Goal: Task Accomplishment & Management: Use online tool/utility

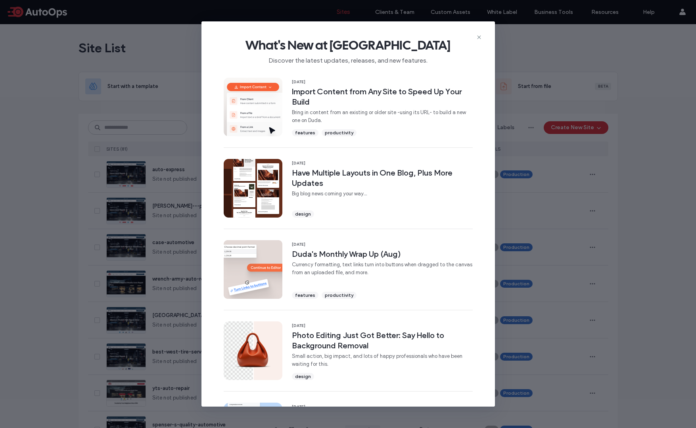
click at [479, 38] on icon at bounding box center [479, 37] width 6 height 6
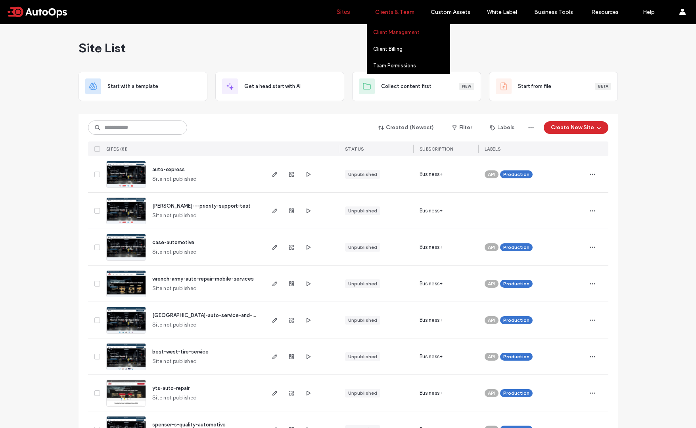
click at [388, 36] on link "Client Management" at bounding box center [411, 32] width 76 height 16
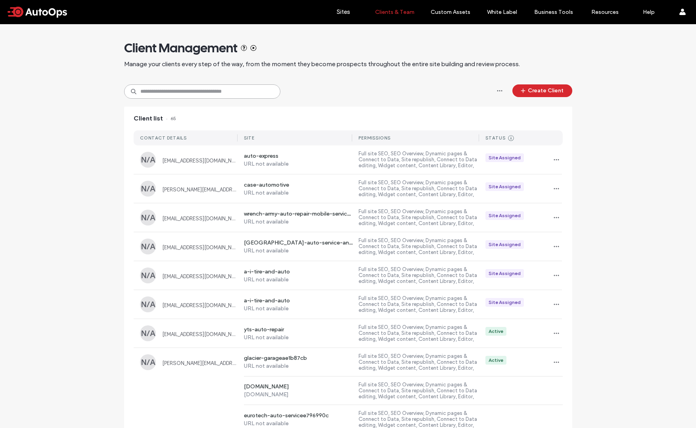
click at [227, 85] on input at bounding box center [202, 91] width 156 height 14
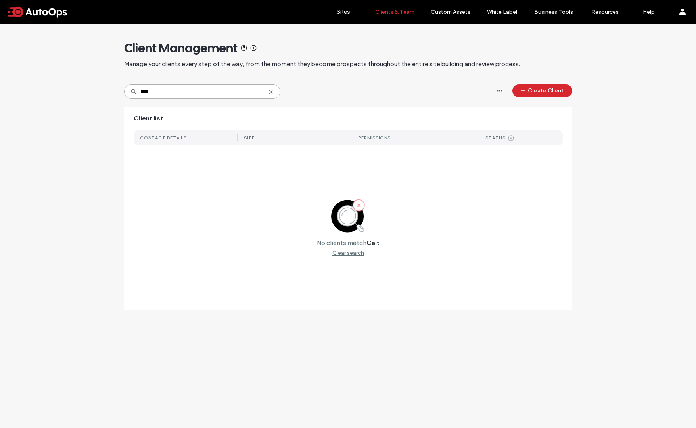
type input "****"
click at [273, 92] on icon at bounding box center [271, 92] width 6 height 6
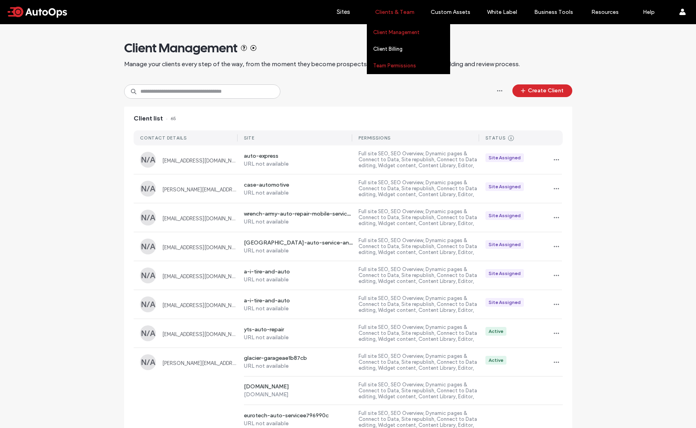
click at [388, 70] on link "Team Permissions" at bounding box center [411, 65] width 76 height 16
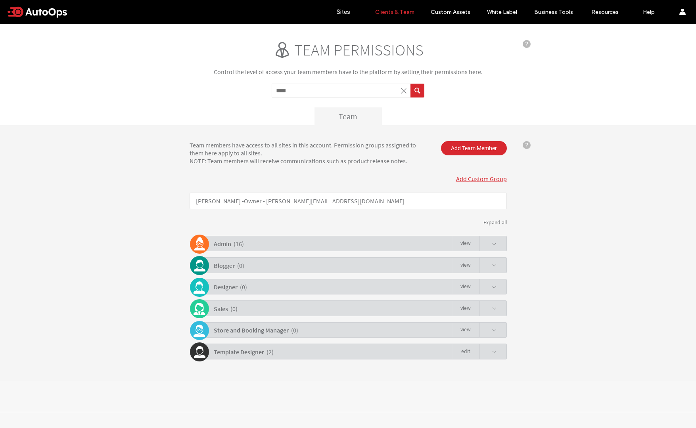
type input "****"
click at [410, 84] on button "submit" at bounding box center [417, 91] width 14 height 14
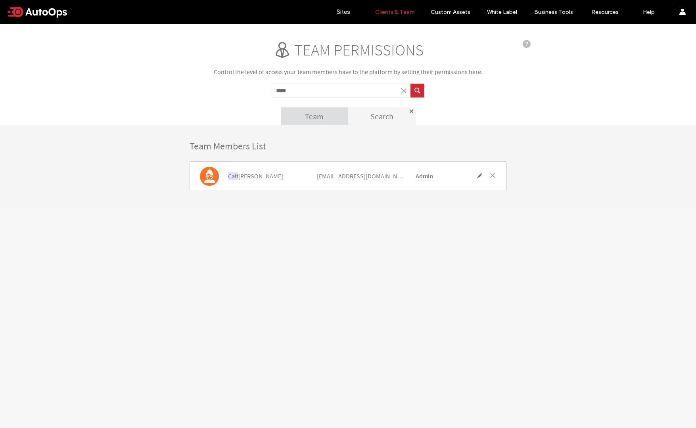
click at [407, 94] on span at bounding box center [404, 91] width 8 height 8
click at [405, 93] on span at bounding box center [404, 91] width 8 height 8
click at [342, 14] on label "Sites" at bounding box center [342, 11] width 13 height 7
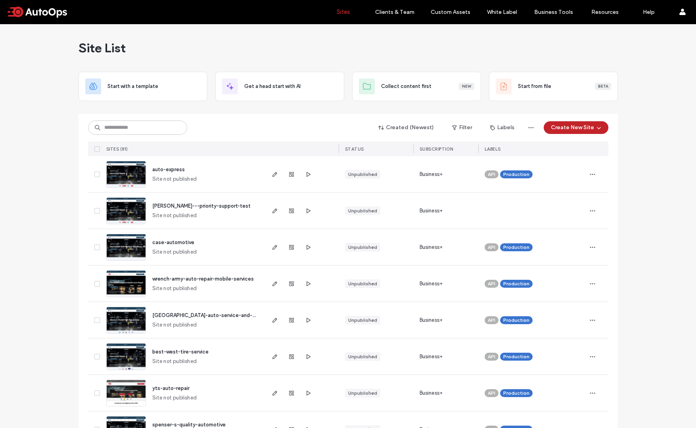
click at [595, 129] on icon "button" at bounding box center [598, 127] width 6 height 6
click at [606, 154] on div "Start with a template" at bounding box center [596, 155] width 51 height 8
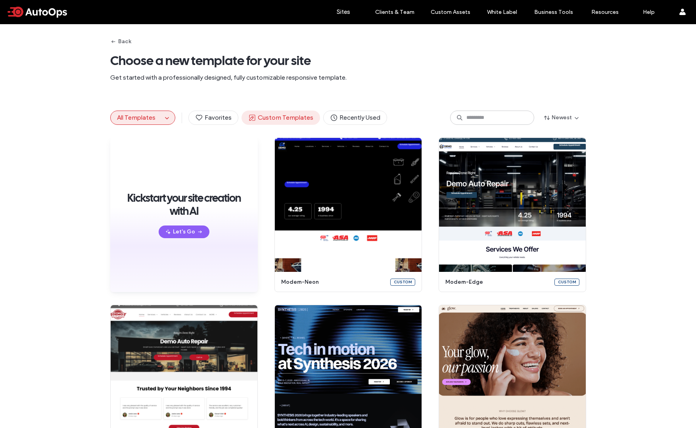
click at [293, 117] on span "Custom Templates" at bounding box center [280, 117] width 65 height 9
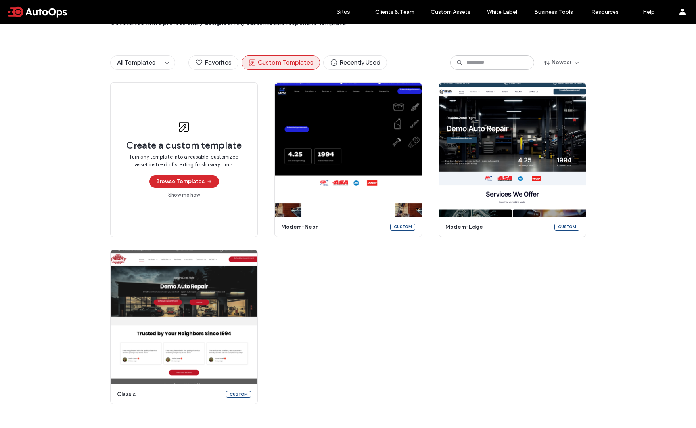
scroll to position [50, 0]
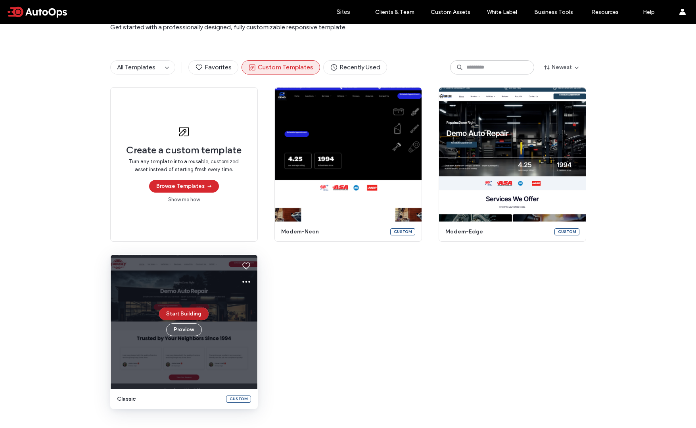
click at [187, 312] on button "Start Building" at bounding box center [184, 314] width 50 height 13
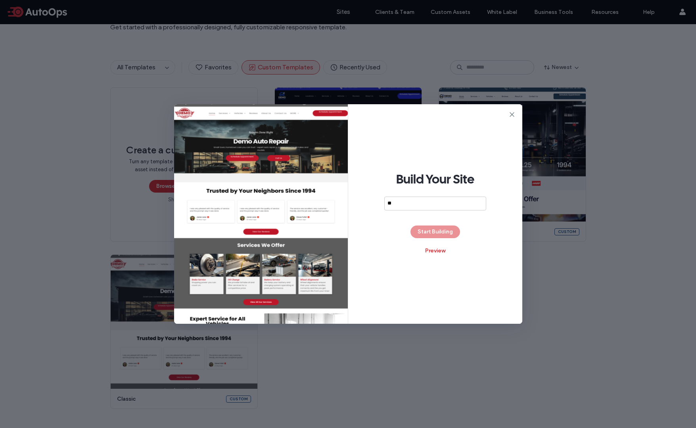
type input "*"
type input "**********"
click at [438, 233] on button "Start Building" at bounding box center [435, 232] width 50 height 13
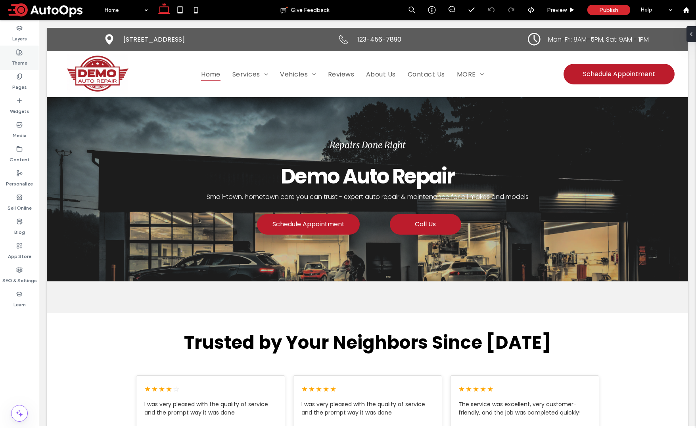
click at [17, 56] on label "Theme" at bounding box center [19, 60] width 15 height 11
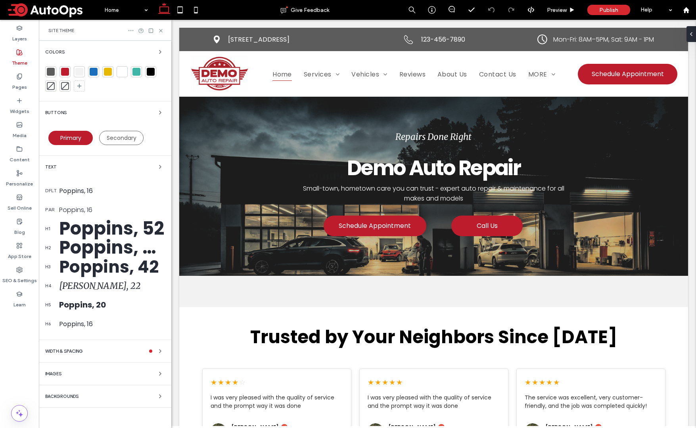
click at [129, 27] on icon at bounding box center [131, 30] width 6 height 6
click at [84, 35] on div "Site Theme" at bounding box center [105, 30] width 132 height 21
click at [159, 373] on icon "button" at bounding box center [160, 374] width 6 height 6
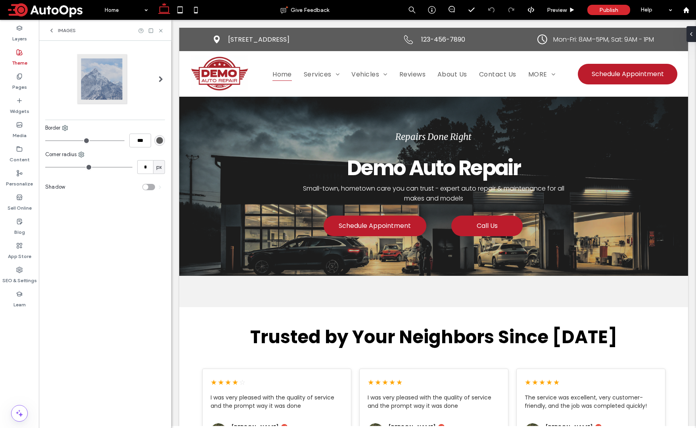
click at [50, 28] on icon at bounding box center [51, 30] width 6 height 6
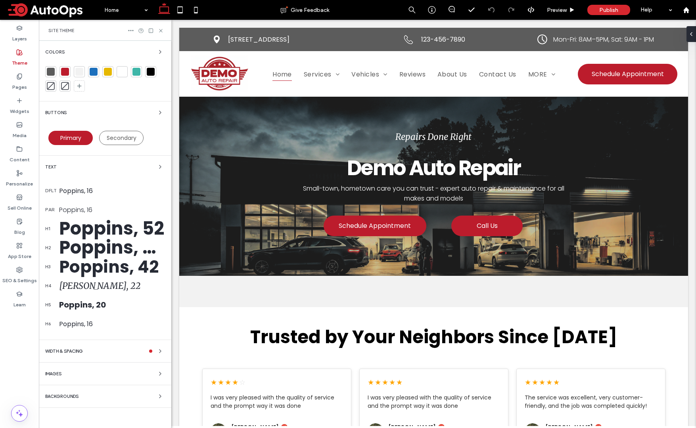
click at [98, 398] on div "Backgrounds" at bounding box center [105, 397] width 120 height 10
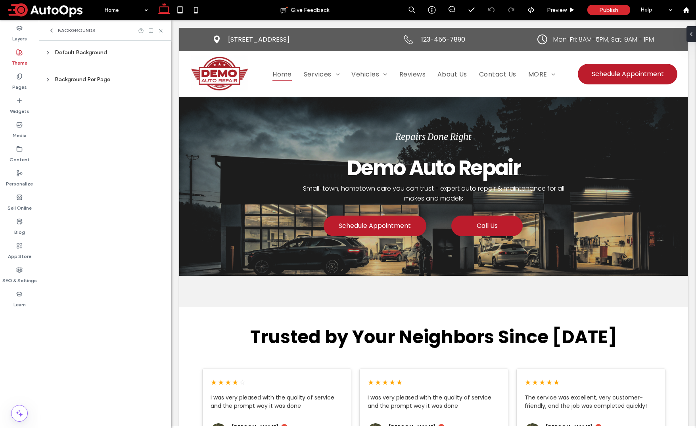
click at [54, 29] on icon at bounding box center [51, 30] width 6 height 6
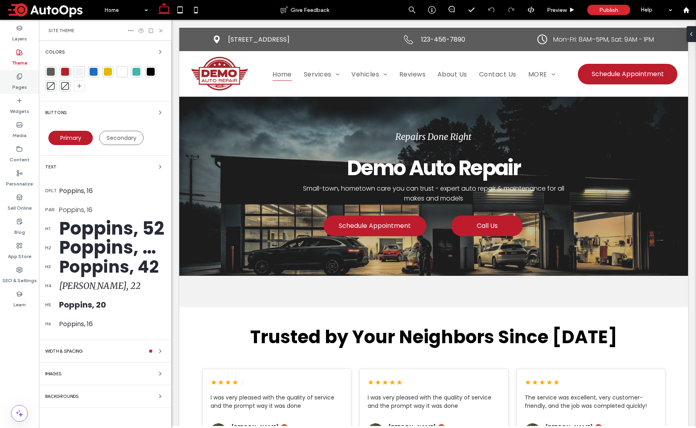
click at [21, 78] on icon at bounding box center [19, 76] width 6 height 6
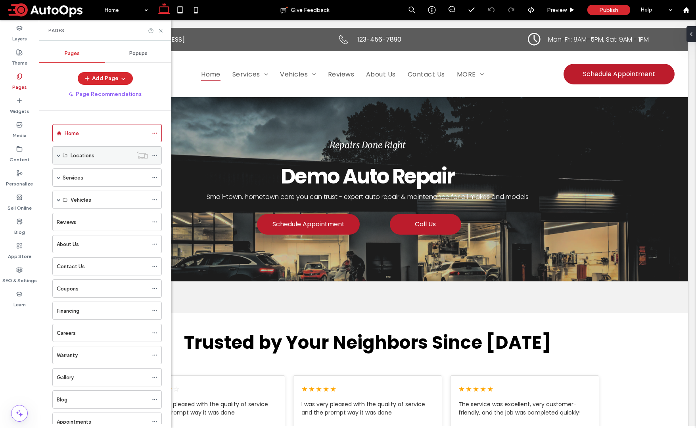
click at [155, 156] on icon at bounding box center [155, 156] width 6 height 6
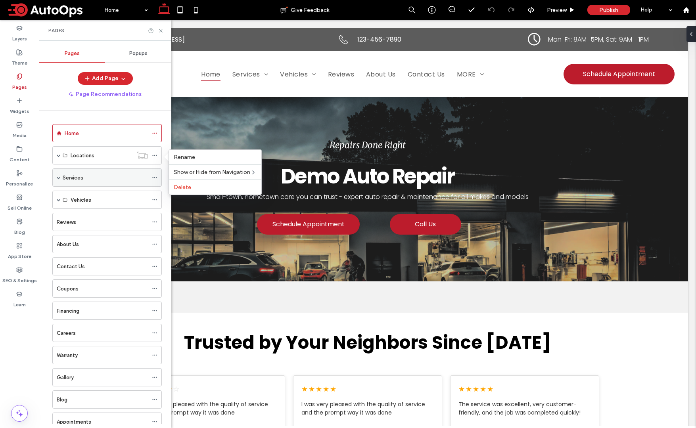
click at [133, 174] on div "Services" at bounding box center [105, 178] width 85 height 8
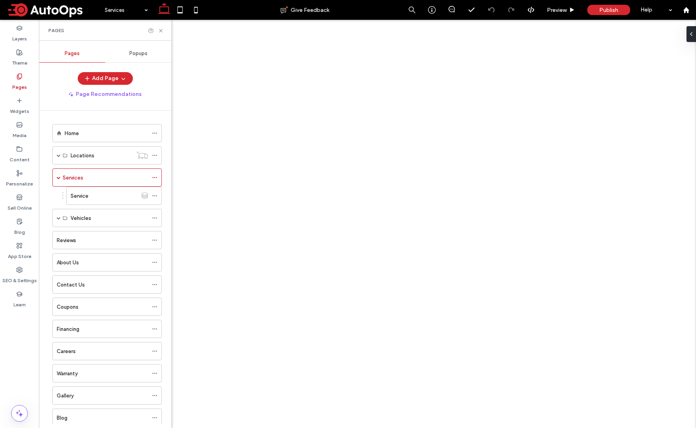
click at [115, 156] on div "Services Give Feedback Preview Publish Help Design Panel Site Comments Team & C…" at bounding box center [348, 214] width 696 height 428
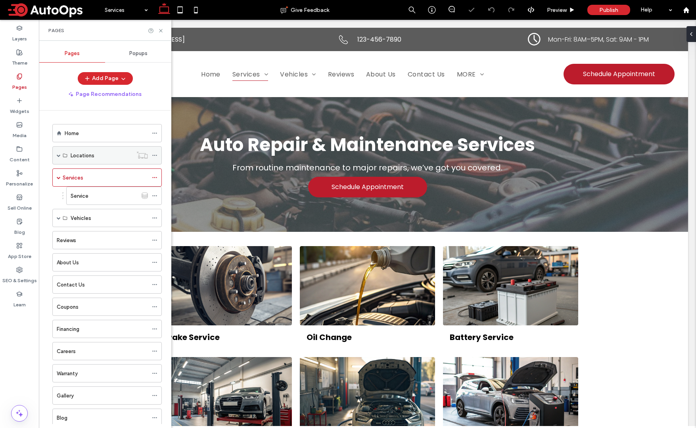
click at [61, 157] on div "Locations" at bounding box center [106, 155] width 109 height 18
click at [58, 157] on span at bounding box center [59, 155] width 4 height 4
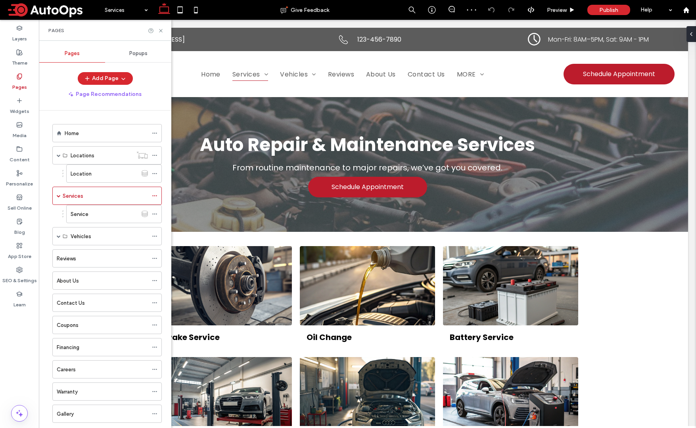
click at [121, 174] on div "Location" at bounding box center [104, 174] width 67 height 8
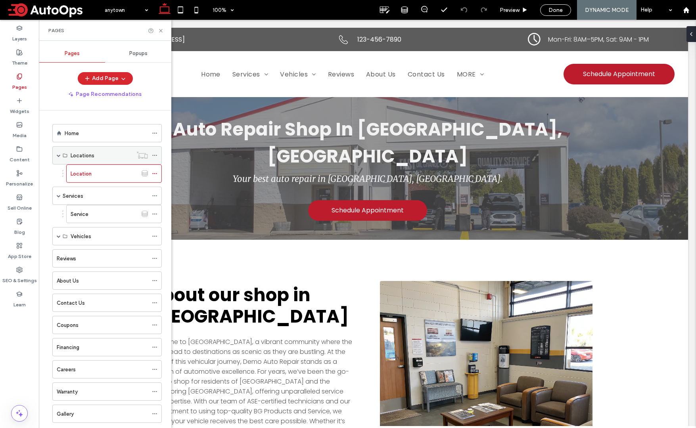
click at [58, 154] on span at bounding box center [59, 155] width 4 height 4
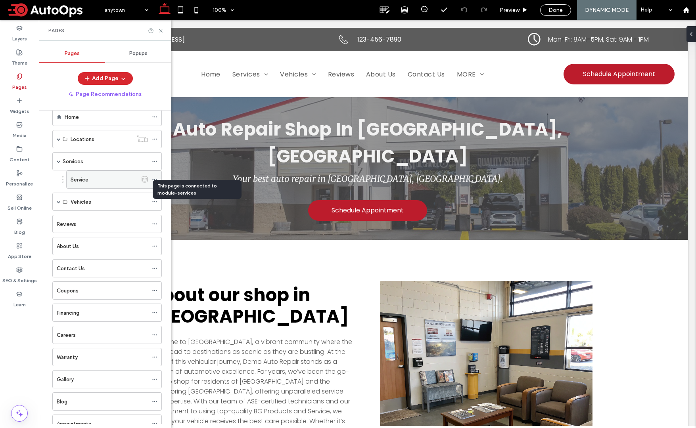
scroll to position [45, 0]
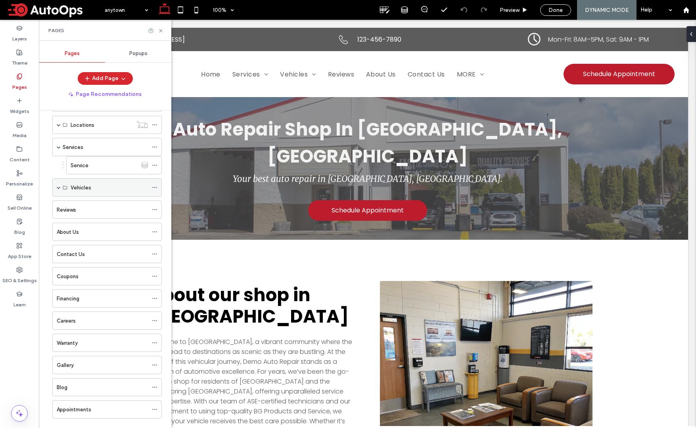
click at [57, 188] on span at bounding box center [59, 187] width 4 height 4
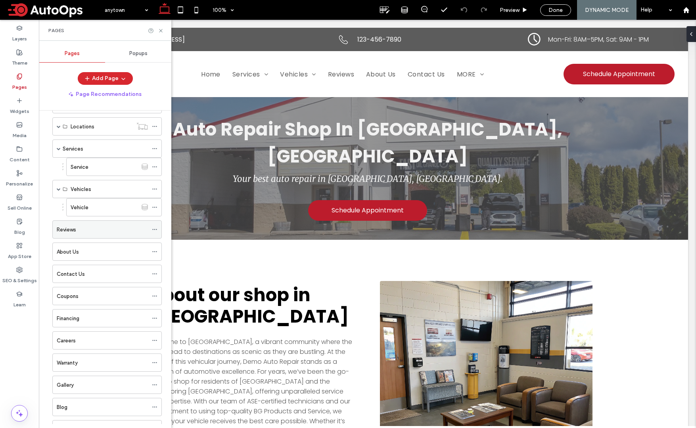
click at [56, 234] on div "Reviews" at bounding box center [106, 229] width 109 height 18
click at [91, 232] on div "Reviews" at bounding box center [102, 230] width 91 height 8
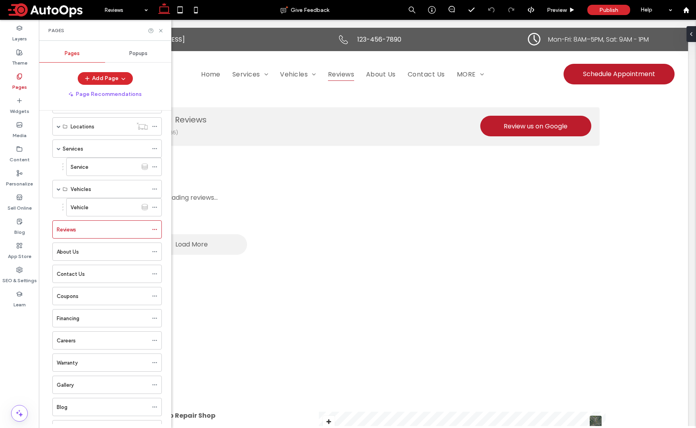
scroll to position [0, 0]
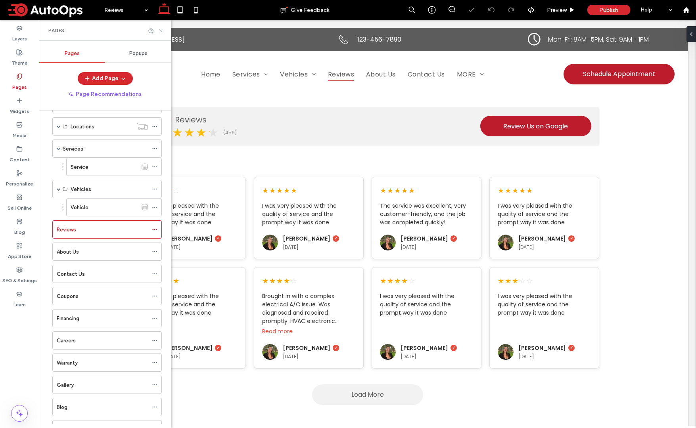
click at [160, 29] on icon at bounding box center [161, 31] width 6 height 6
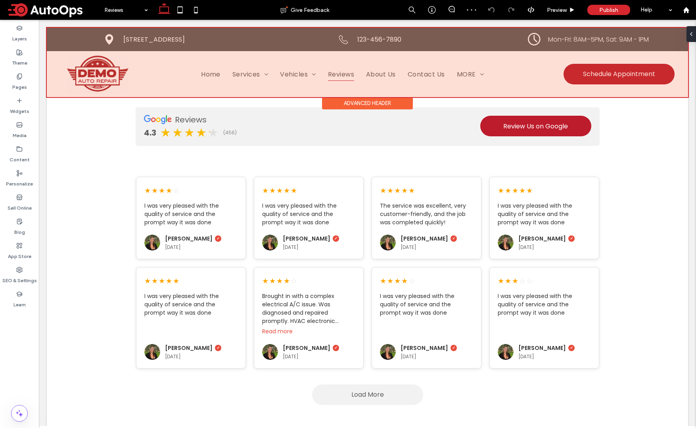
click at [259, 74] on div at bounding box center [367, 62] width 641 height 69
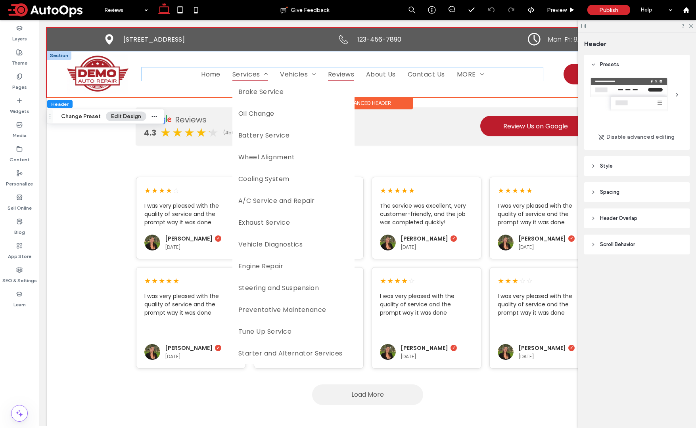
click at [266, 76] on span at bounding box center [264, 74] width 8 height 6
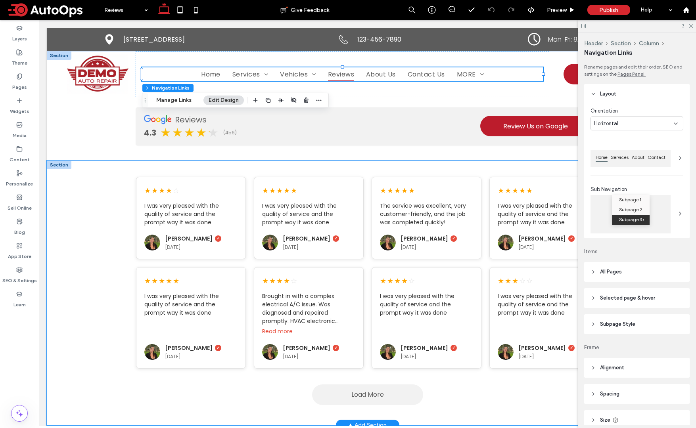
click at [94, 172] on div "Loading reviews... ★ ★ ★ ★ ☆ I was very pleased with the quality of service and…" at bounding box center [367, 293] width 641 height 265
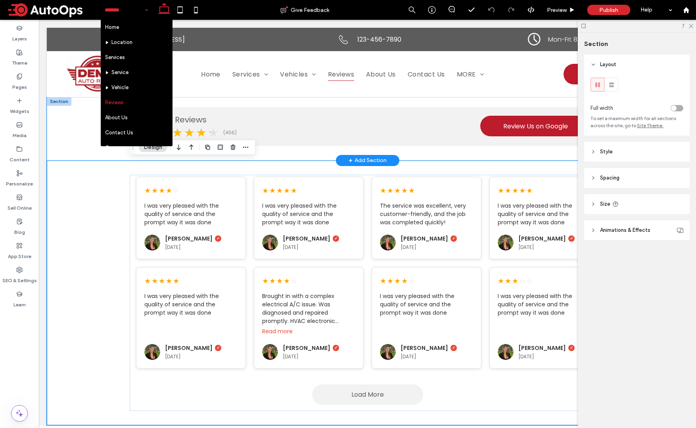
click at [57, 146] on div "Reviews 4.3 ★ ★ ★ ★ ★ ★ ★ ★ ★ ★ (456) Review Us on Google" at bounding box center [367, 128] width 641 height 63
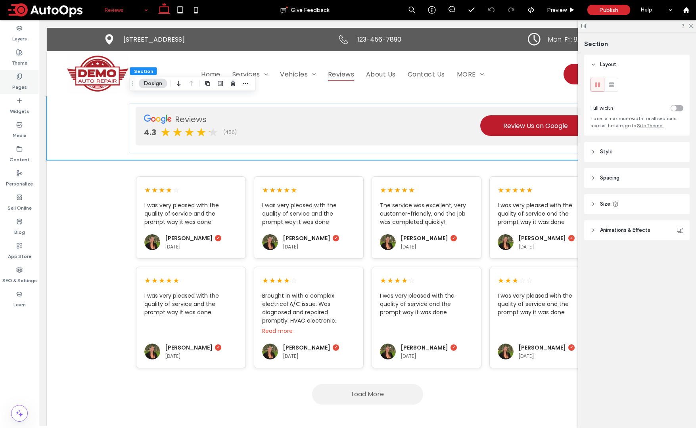
click at [25, 77] on div "Pages" at bounding box center [19, 82] width 39 height 24
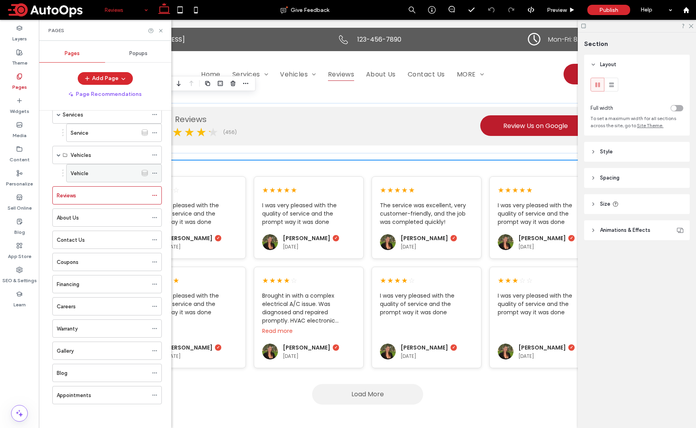
scroll to position [0, 0]
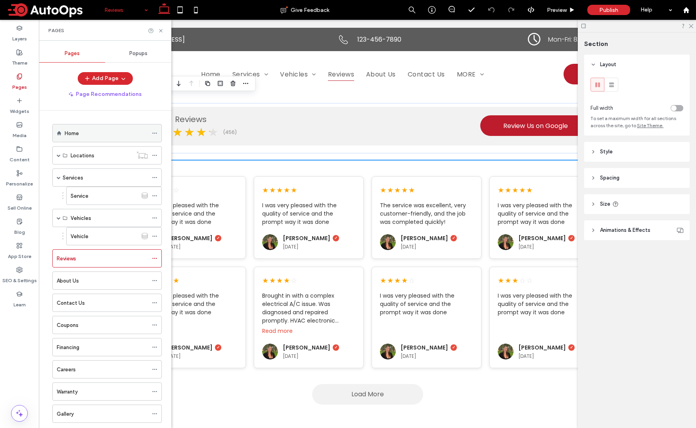
click at [95, 134] on div "Home" at bounding box center [106, 133] width 83 height 8
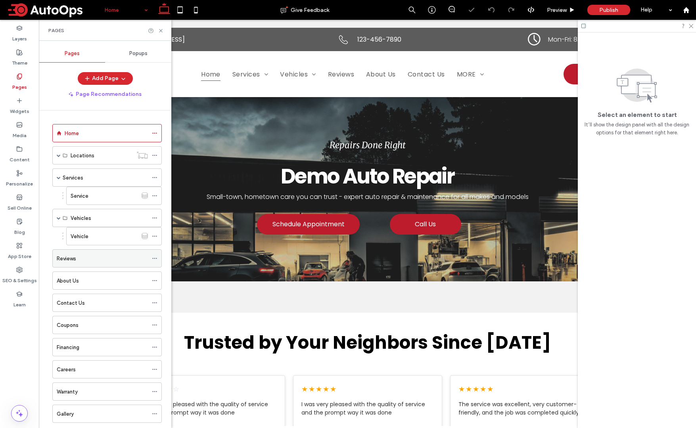
click at [154, 257] on icon at bounding box center [155, 259] width 6 height 6
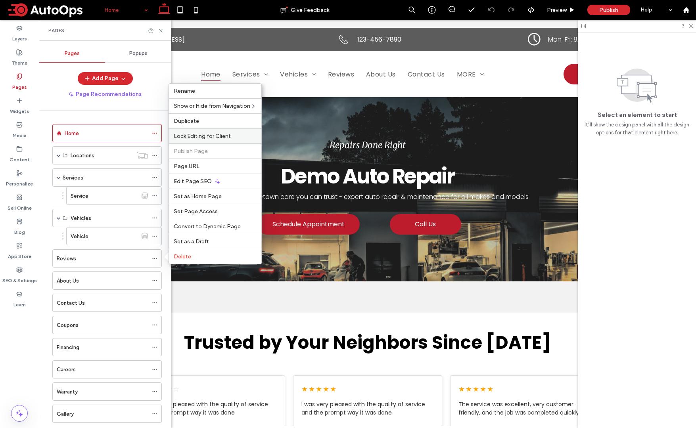
click at [210, 135] on span "Lock Editing for Client" at bounding box center [202, 136] width 57 height 7
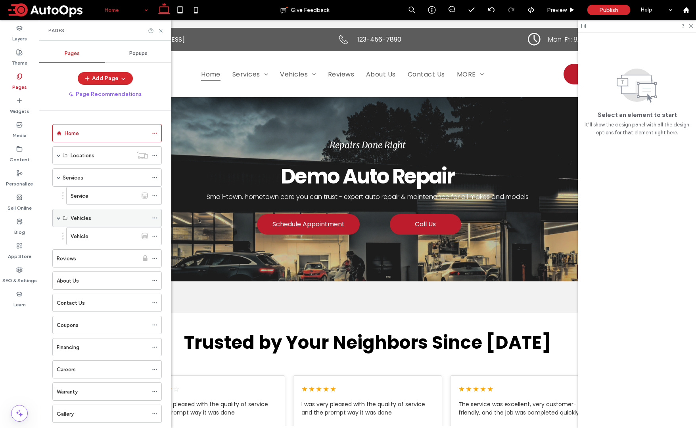
click at [155, 217] on icon at bounding box center [155, 218] width 6 height 6
click at [156, 194] on icon at bounding box center [155, 196] width 6 height 6
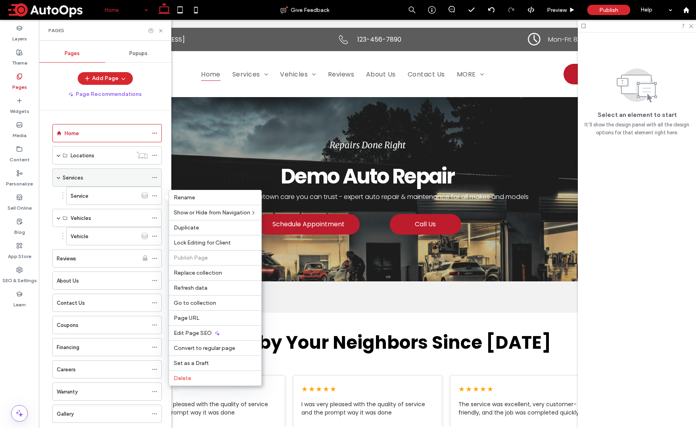
click at [155, 180] on icon at bounding box center [155, 178] width 6 height 6
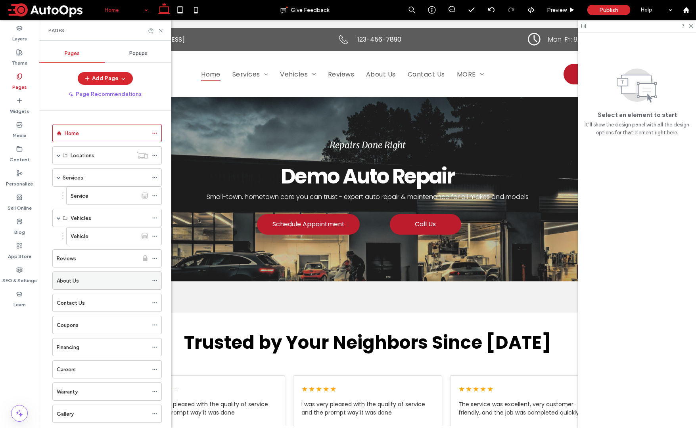
click at [153, 274] on div "About Us" at bounding box center [106, 280] width 109 height 18
click at [155, 260] on icon at bounding box center [155, 259] width 6 height 6
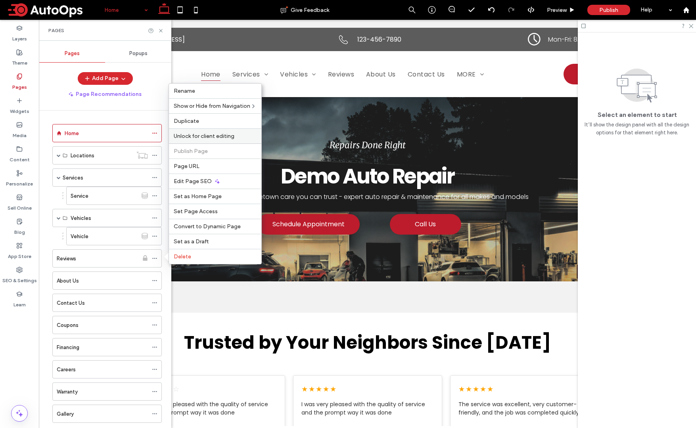
click at [208, 136] on span "Unlock for client editing" at bounding box center [204, 136] width 61 height 7
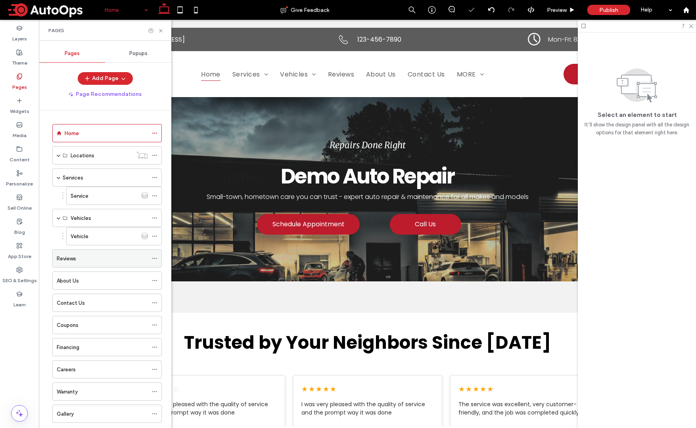
click at [153, 256] on icon at bounding box center [155, 259] width 6 height 6
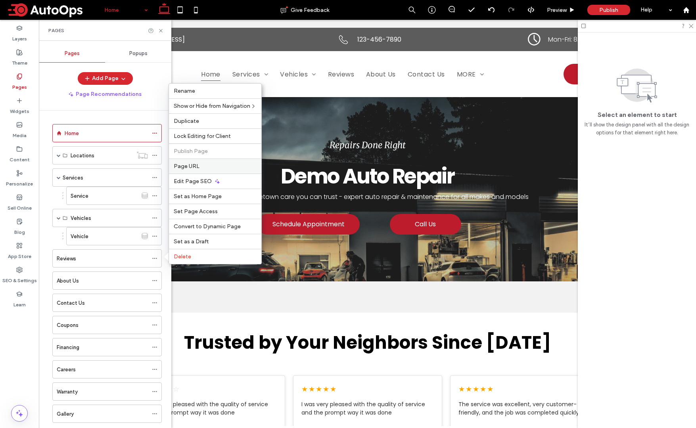
click at [194, 168] on span "Page URL" at bounding box center [187, 166] width 26 height 7
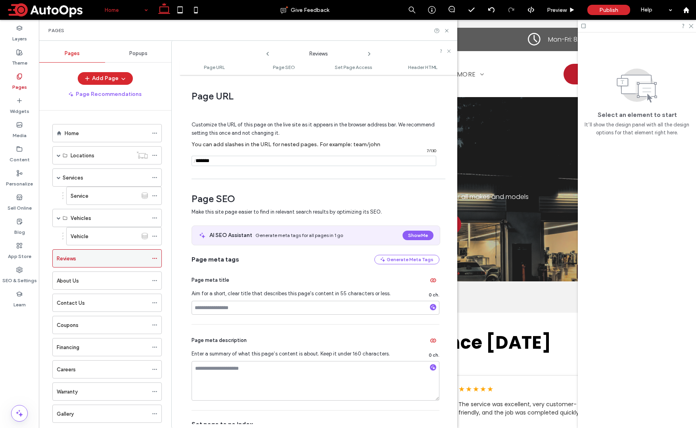
click at [155, 262] on span at bounding box center [155, 258] width 6 height 12
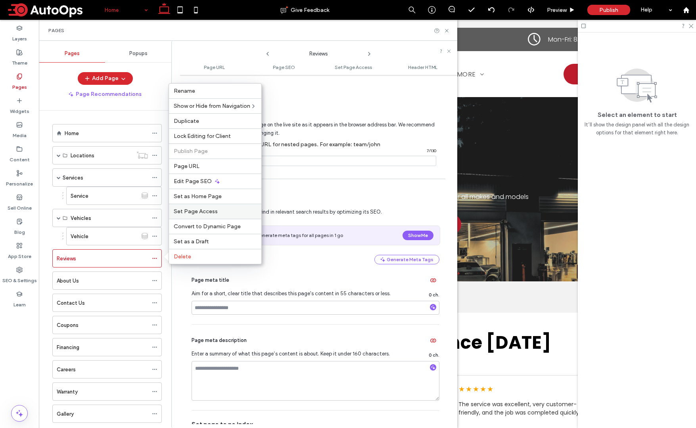
click at [212, 212] on span "Set Page Access" at bounding box center [196, 211] width 44 height 7
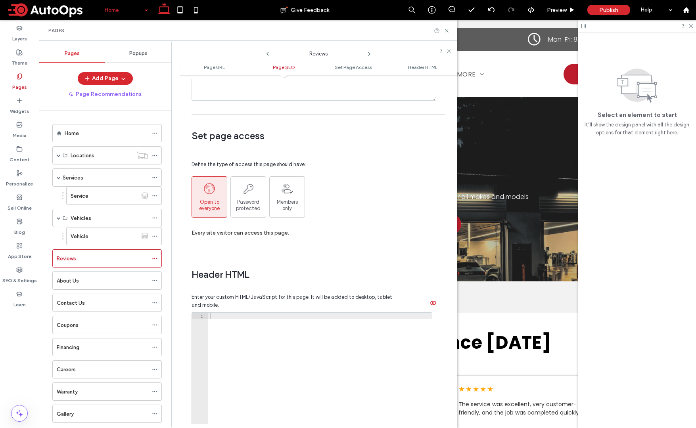
scroll to position [551, 0]
click at [154, 258] on use at bounding box center [154, 258] width 4 height 1
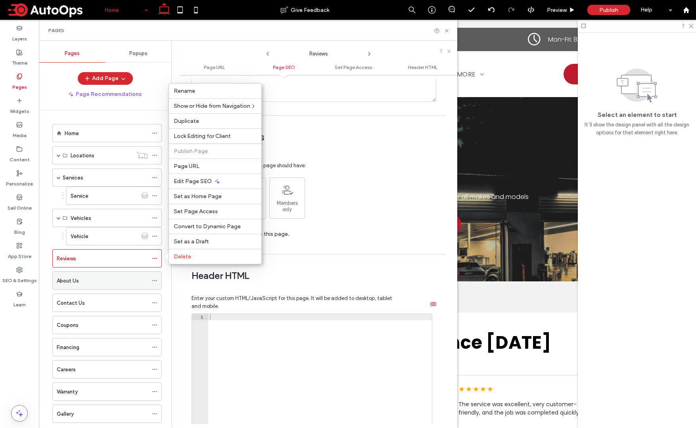
click at [155, 281] on icon at bounding box center [155, 281] width 6 height 6
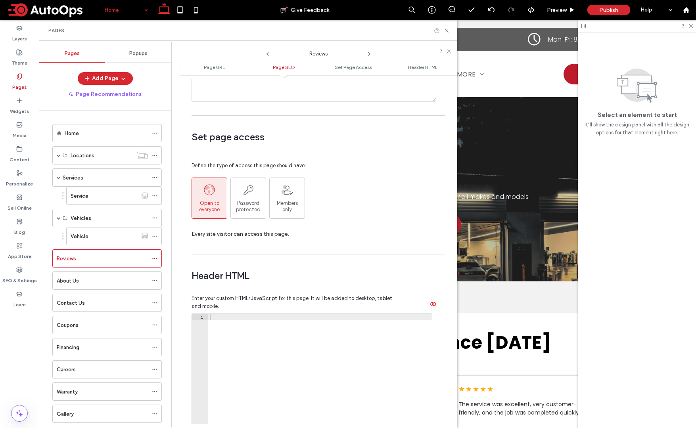
click at [365, 253] on div "Page URL Customize the URL of this page on the live site as it appears in the b…" at bounding box center [318, 251] width 277 height 345
click at [447, 28] on icon at bounding box center [447, 31] width 6 height 6
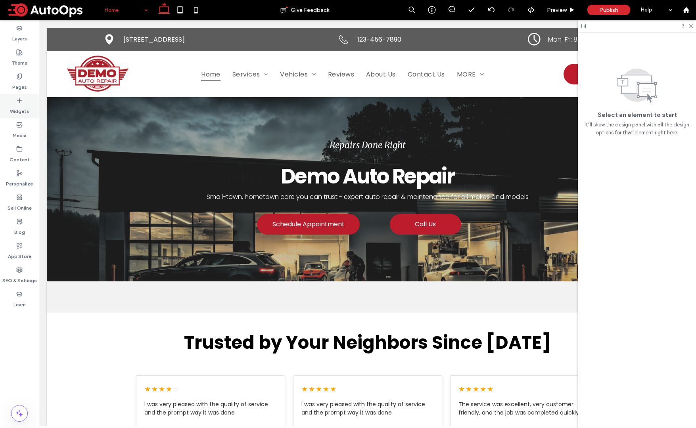
click at [20, 98] on icon at bounding box center [19, 101] width 6 height 6
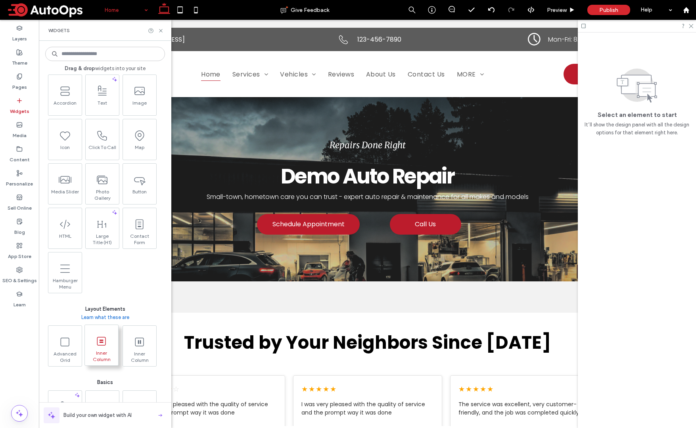
scroll to position [0, 0]
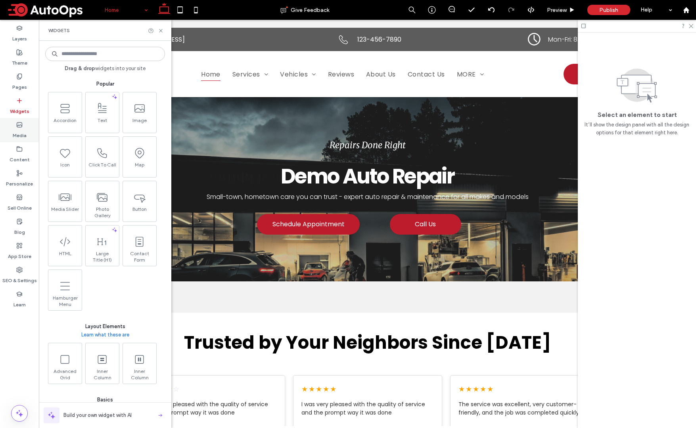
click at [23, 127] on div "Media" at bounding box center [19, 130] width 39 height 24
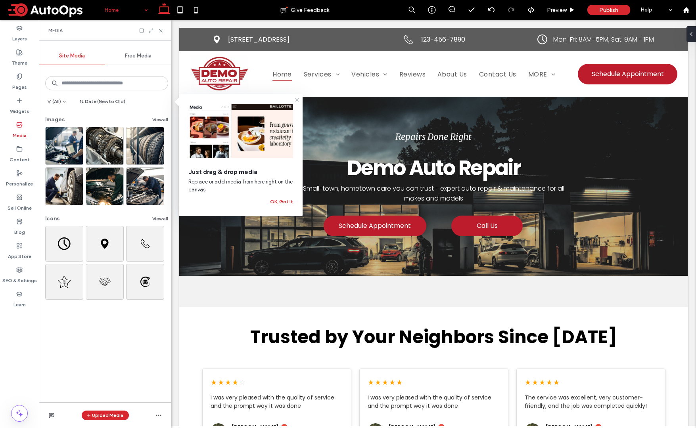
click at [298, 100] on icon at bounding box center [297, 100] width 6 height 6
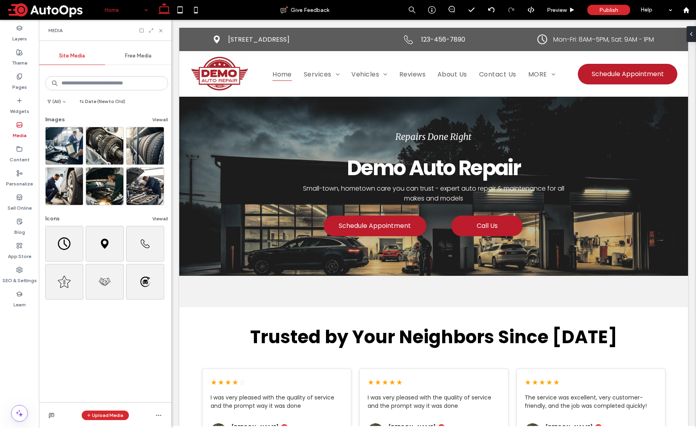
click at [144, 55] on span "Free Media" at bounding box center [138, 56] width 27 height 6
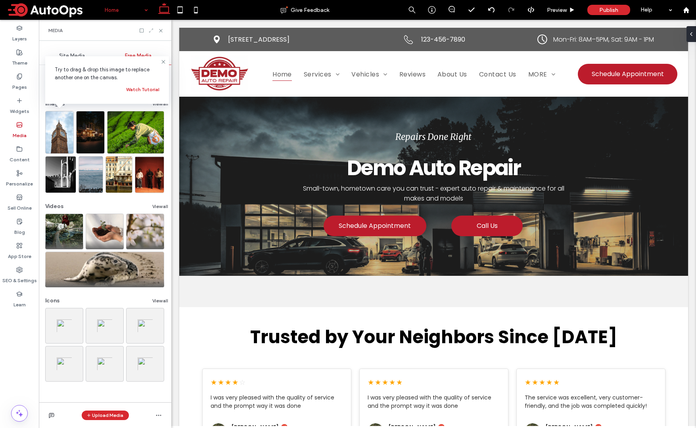
click at [151, 31] on icon at bounding box center [151, 31] width 6 height 6
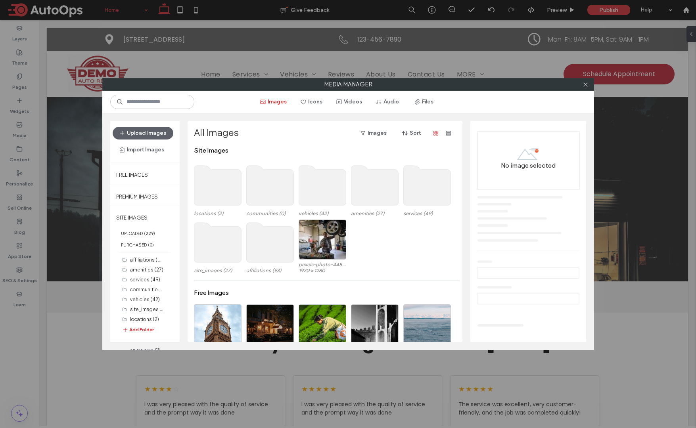
click at [433, 190] on use at bounding box center [426, 186] width 47 height 40
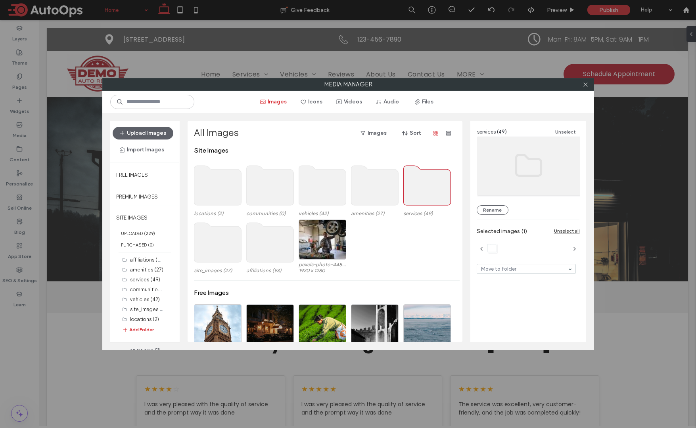
click at [432, 191] on use at bounding box center [426, 186] width 47 height 40
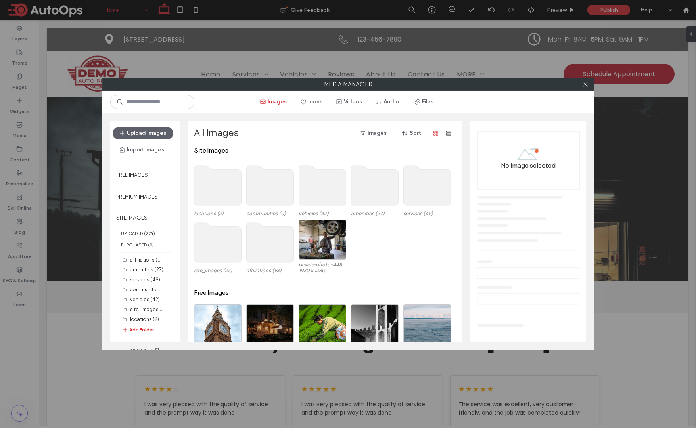
click at [432, 191] on use at bounding box center [426, 186] width 47 height 40
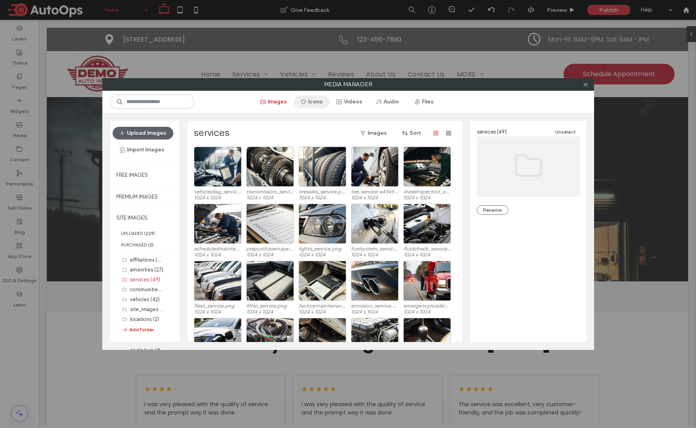
click at [325, 99] on button "Icons" at bounding box center [312, 102] width 36 height 13
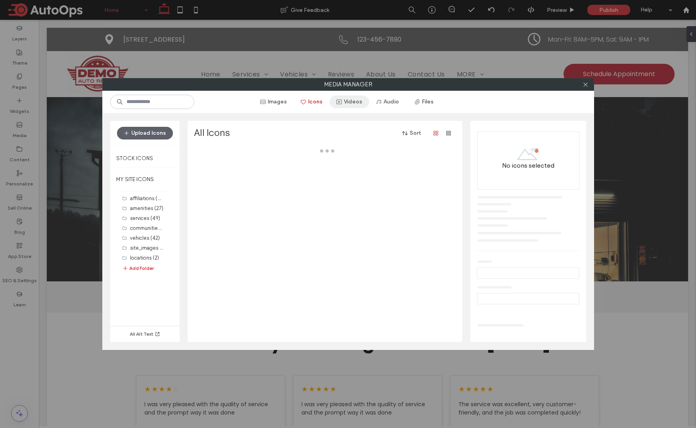
click at [354, 100] on button "Videos" at bounding box center [349, 102] width 40 height 13
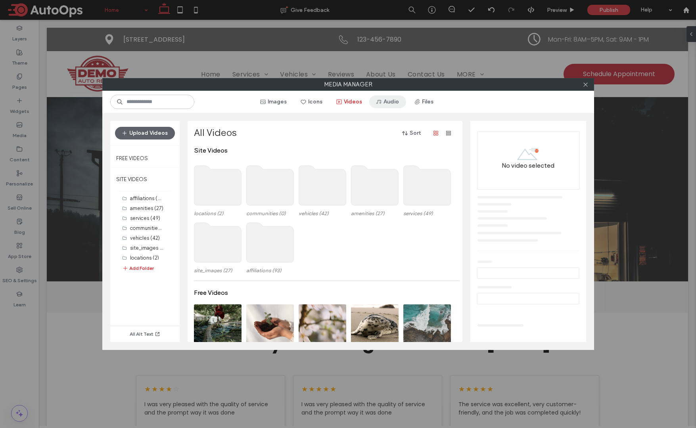
click at [377, 100] on icon "button" at bounding box center [378, 102] width 6 height 6
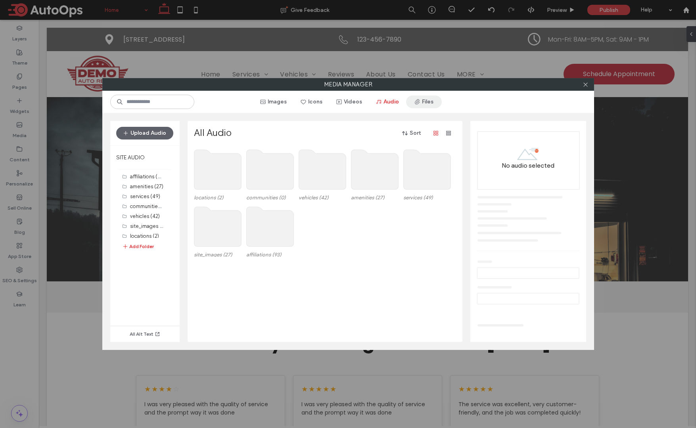
click at [419, 101] on button "Files" at bounding box center [424, 102] width 36 height 13
click at [446, 160] on use at bounding box center [426, 170] width 47 height 40
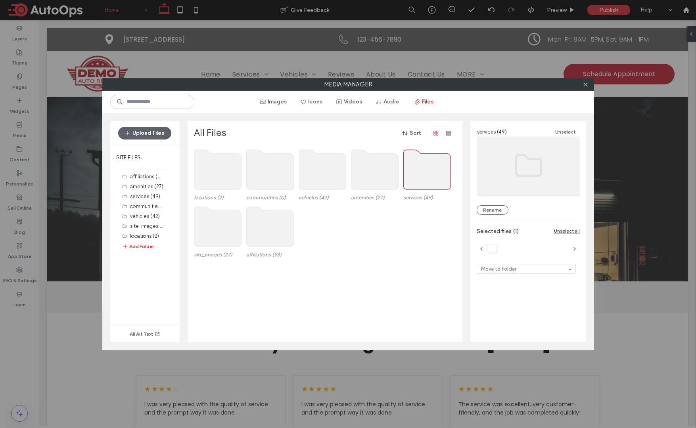
click at [446, 160] on use at bounding box center [426, 170] width 47 height 40
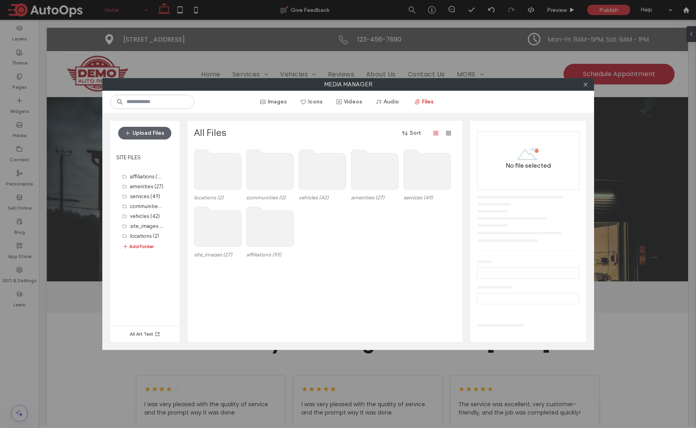
click at [446, 160] on use at bounding box center [426, 170] width 47 height 40
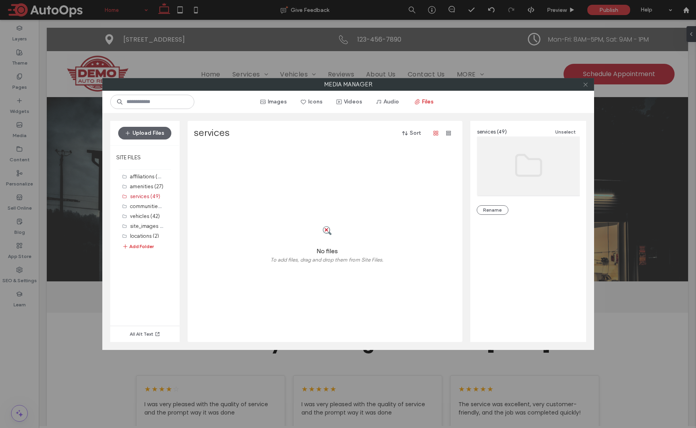
click at [584, 86] on use at bounding box center [585, 84] width 4 height 4
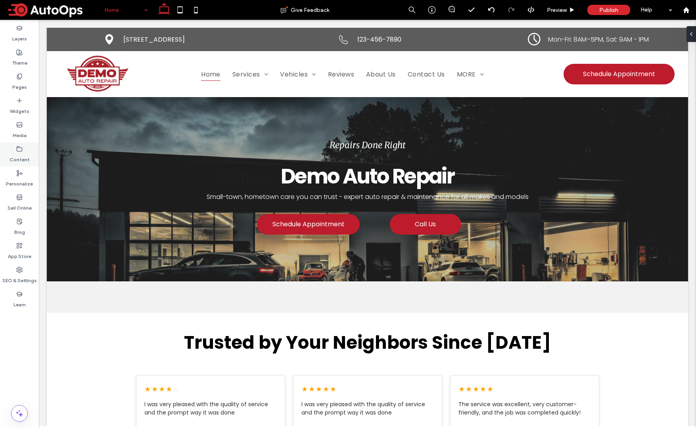
click at [19, 147] on use at bounding box center [19, 148] width 5 height 5
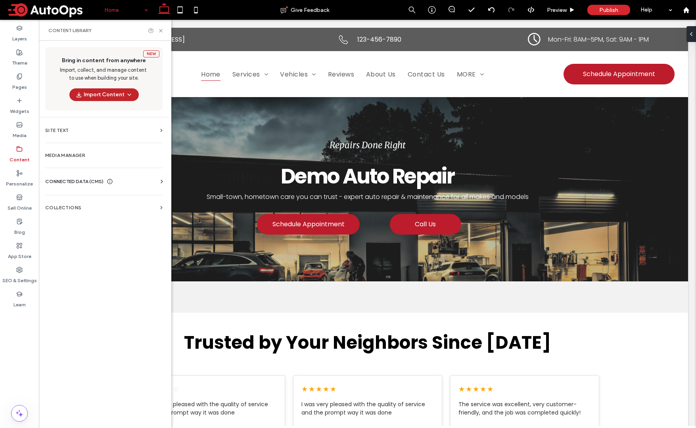
click at [132, 96] on icon "button" at bounding box center [129, 95] width 6 height 6
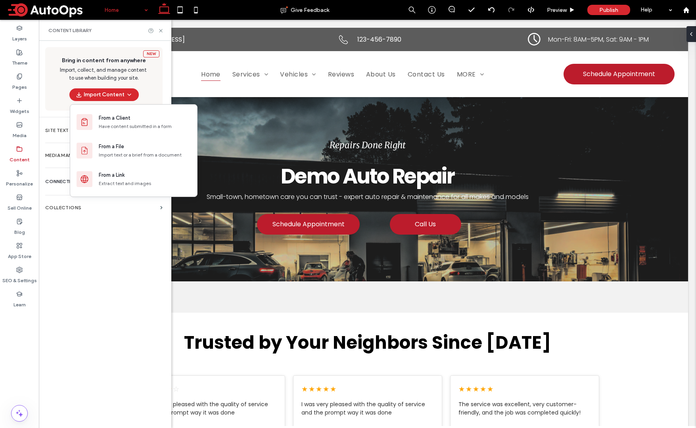
click at [101, 271] on div "New Bring in content from anywhere Import, collect, and manage content to use w…" at bounding box center [104, 234] width 130 height 386
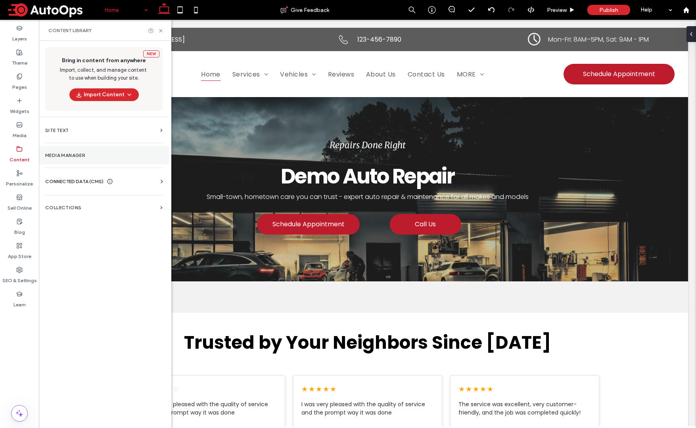
click at [121, 154] on label "Media Manager" at bounding box center [103, 156] width 117 height 6
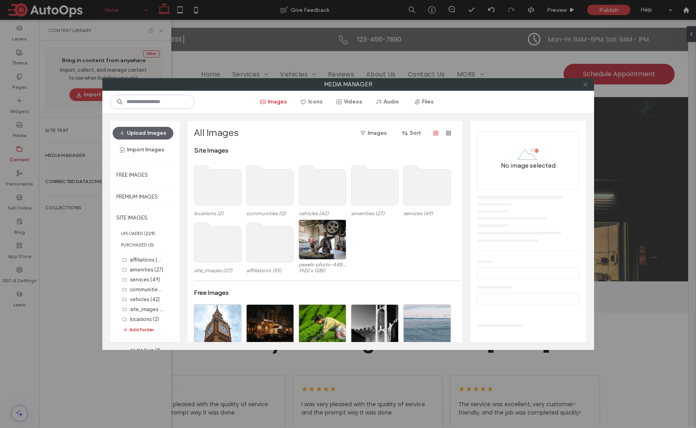
click at [586, 84] on use at bounding box center [585, 84] width 4 height 4
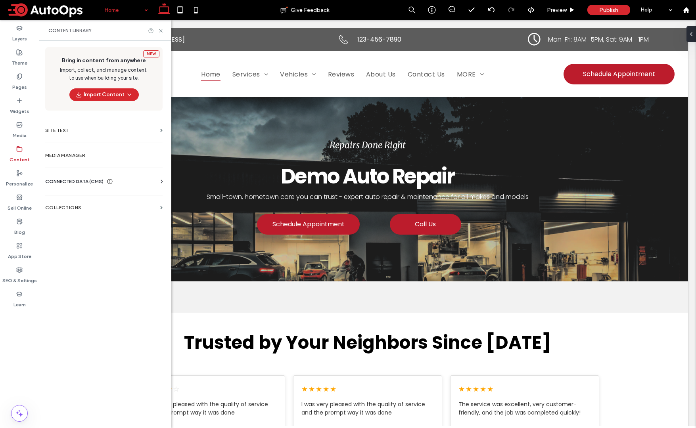
click at [72, 177] on div "CONNECTED DATA (CMS) Business Info Business Text Business Images Find and Repla…" at bounding box center [104, 181] width 130 height 21
click at [75, 180] on span "CONNECTED DATA (CMS)" at bounding box center [74, 182] width 58 height 8
click at [75, 204] on section "Business Info" at bounding box center [105, 201] width 120 height 18
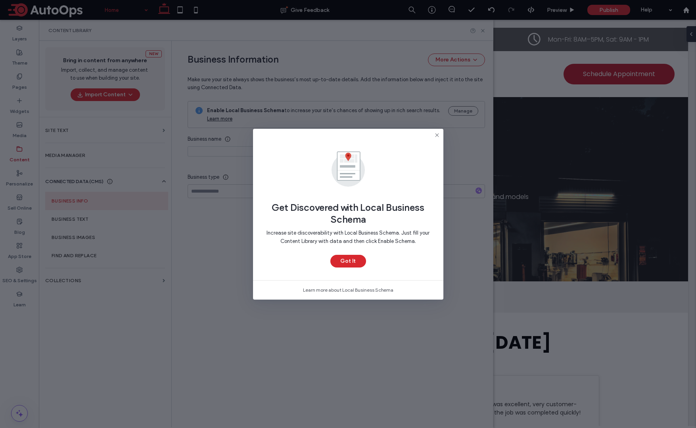
type input "**********"
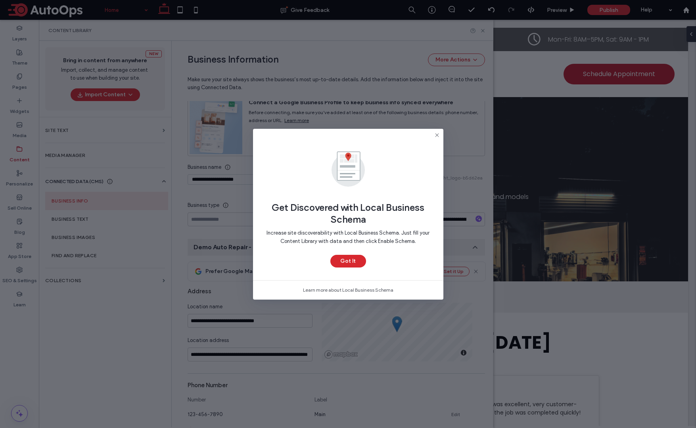
scroll to position [50, 0]
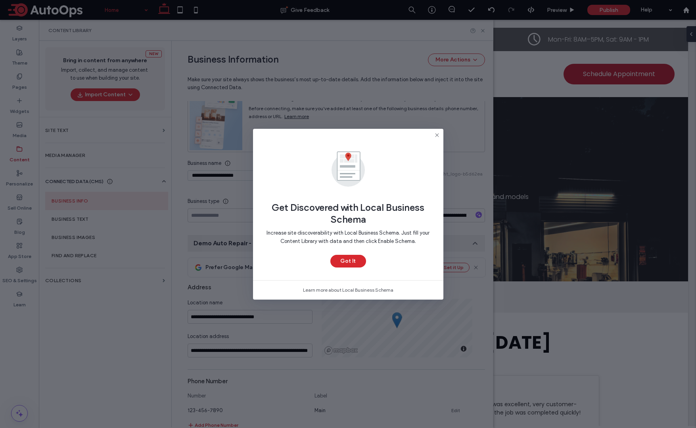
click at [359, 258] on button "Got It" at bounding box center [348, 261] width 36 height 13
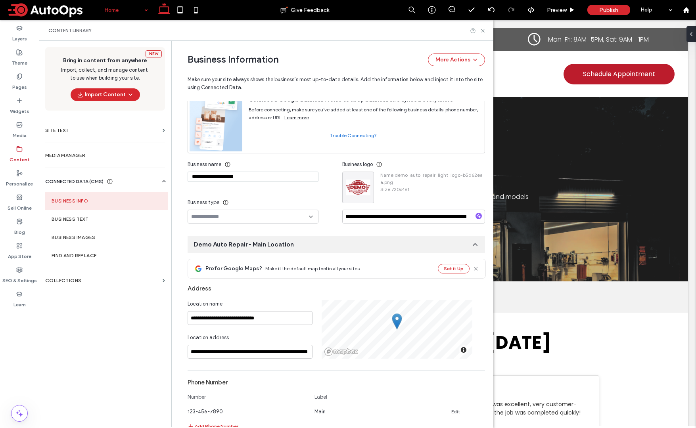
scroll to position [46, 0]
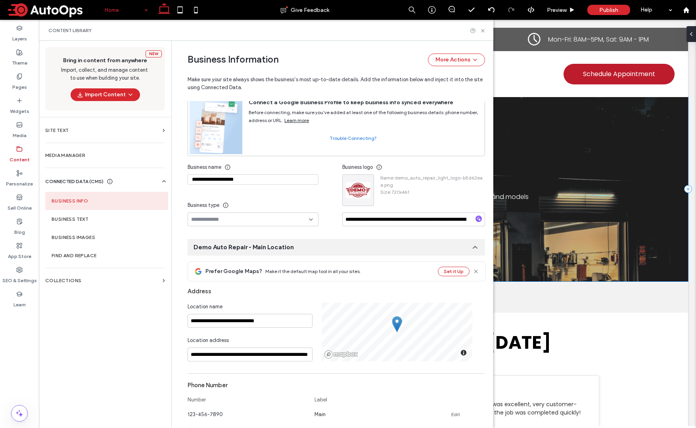
click at [599, 222] on div "Repairs Done Right Demo Auto Repair Small-town, hometown care you can trust - e…" at bounding box center [367, 189] width 641 height 184
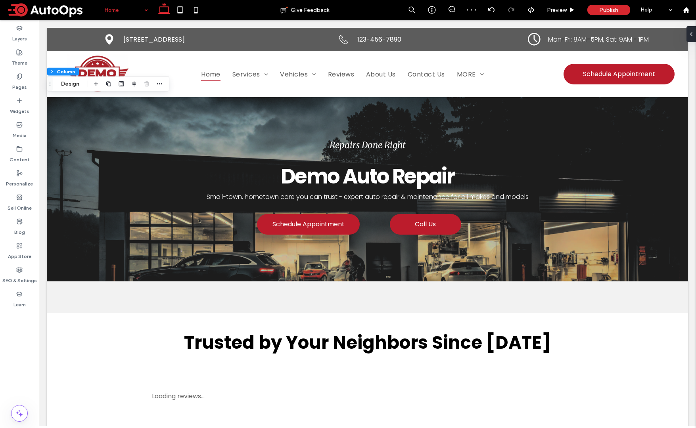
scroll to position [0, 0]
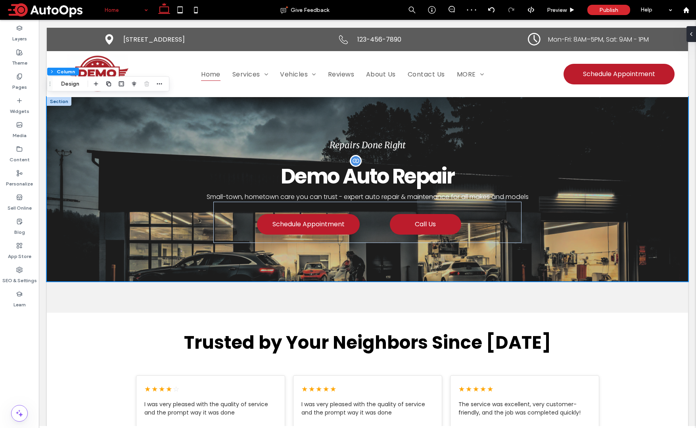
click at [355, 163] on span "Demo Auto Repair" at bounding box center [367, 176] width 173 height 29
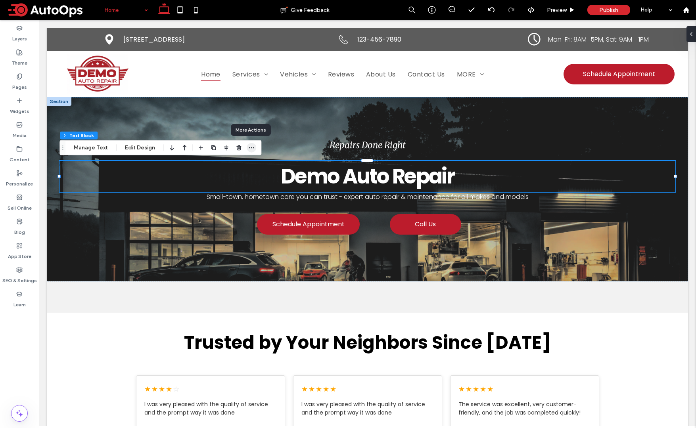
click at [249, 147] on use "button" at bounding box center [251, 147] width 5 height 1
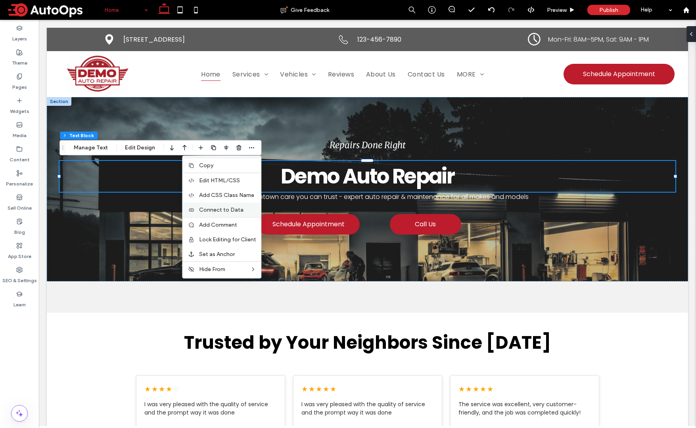
click at [243, 213] on div "Connect to Data" at bounding box center [221, 210] width 78 height 15
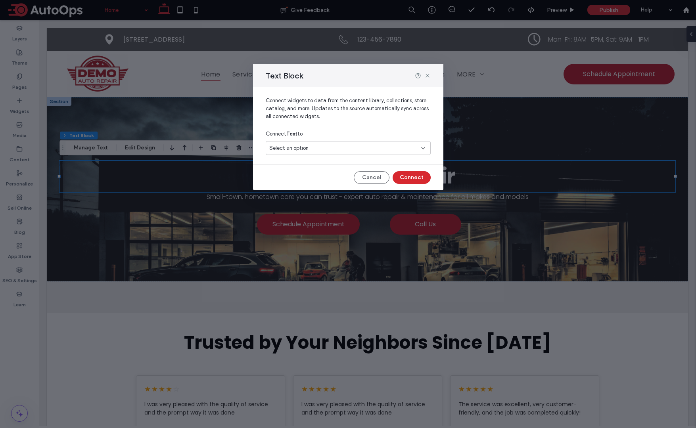
click at [302, 148] on span "Select an option" at bounding box center [288, 148] width 39 height 8
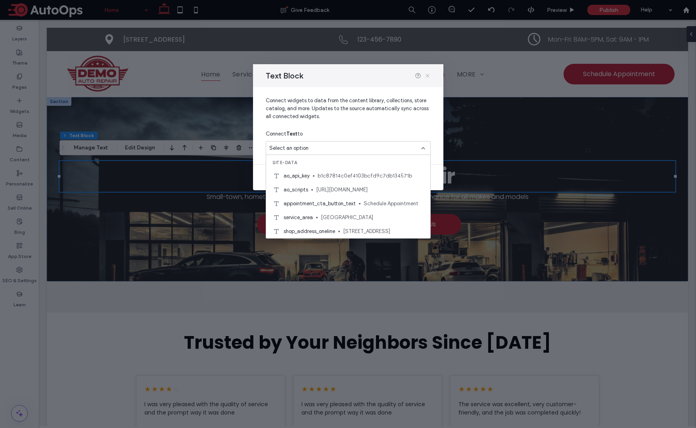
click at [426, 76] on icon at bounding box center [427, 76] width 6 height 6
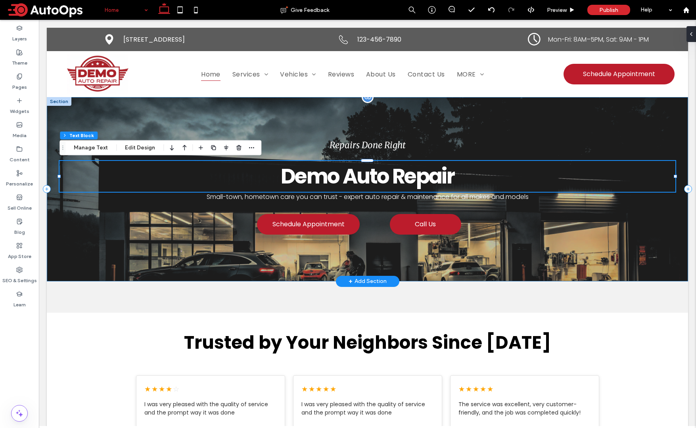
click at [463, 127] on div "Repairs Done Right Demo Auto Repair Small-town, hometown care you can trust - e…" at bounding box center [367, 189] width 641 height 184
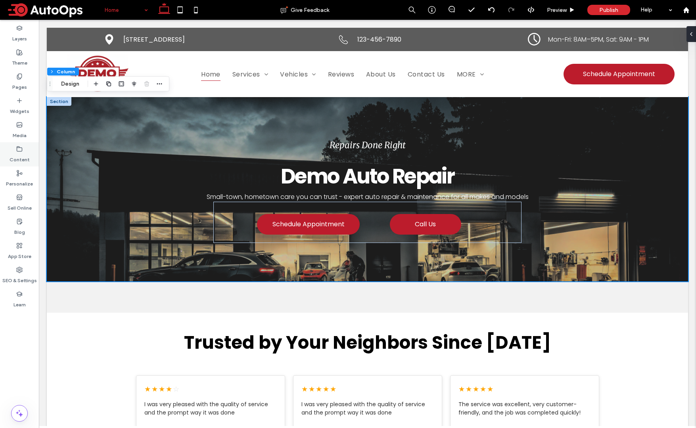
click at [11, 156] on label "Content" at bounding box center [20, 157] width 20 height 11
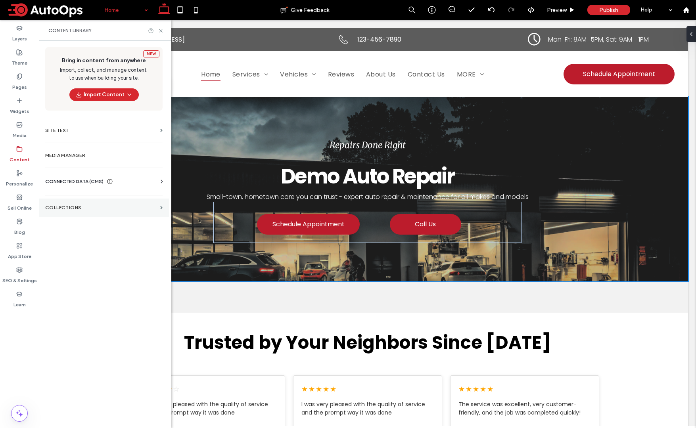
click at [90, 207] on label "Collections" at bounding box center [101, 208] width 112 height 6
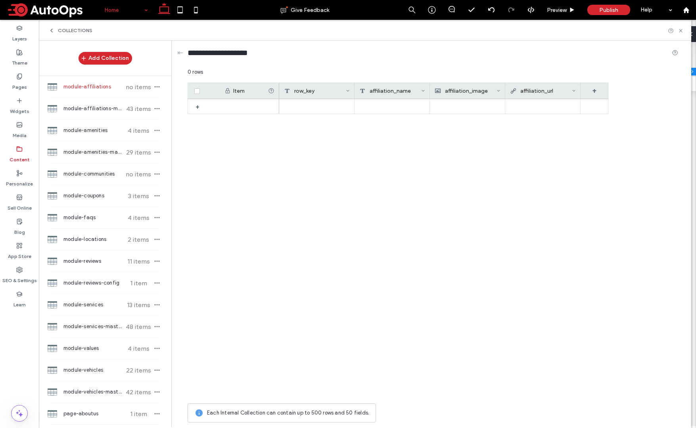
click at [55, 30] on div "Collections" at bounding box center [70, 30] width 44 height 6
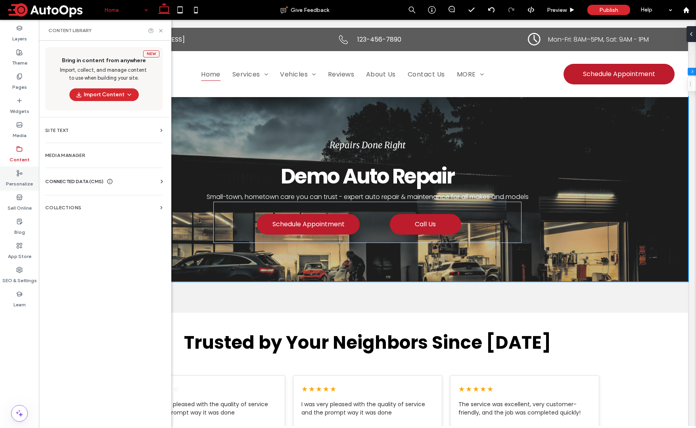
click at [25, 174] on div "Personalize" at bounding box center [19, 178] width 39 height 24
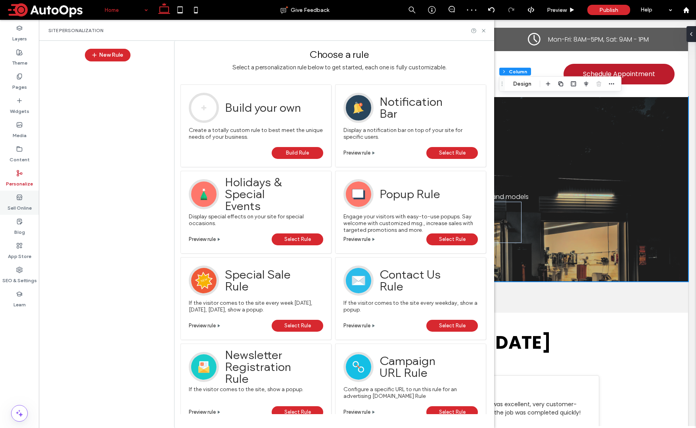
click at [27, 209] on label "Sell Online" at bounding box center [20, 206] width 24 height 11
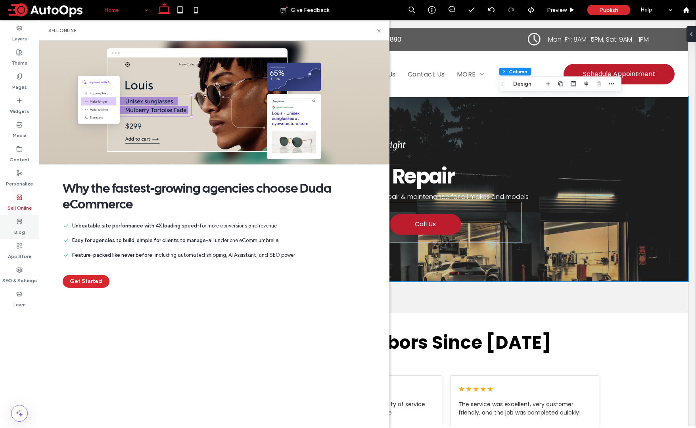
click at [25, 226] on div "Blog" at bounding box center [19, 227] width 39 height 24
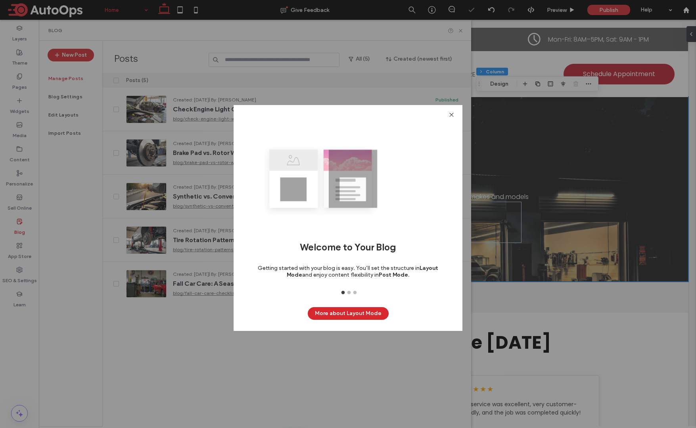
click at [453, 115] on icon at bounding box center [451, 115] width 6 height 6
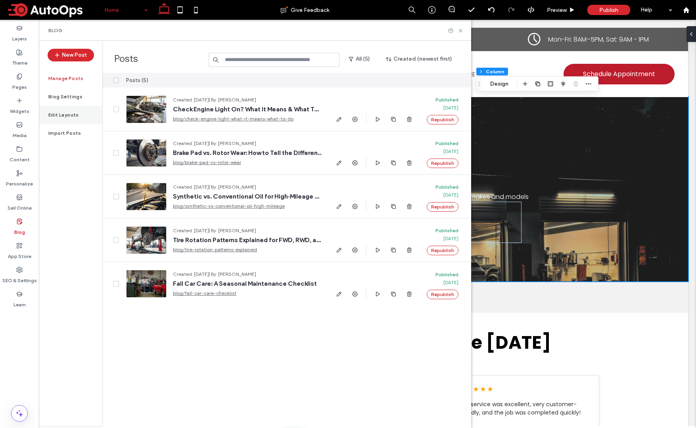
click at [57, 113] on label "Edit Layouts" at bounding box center [63, 115] width 31 height 6
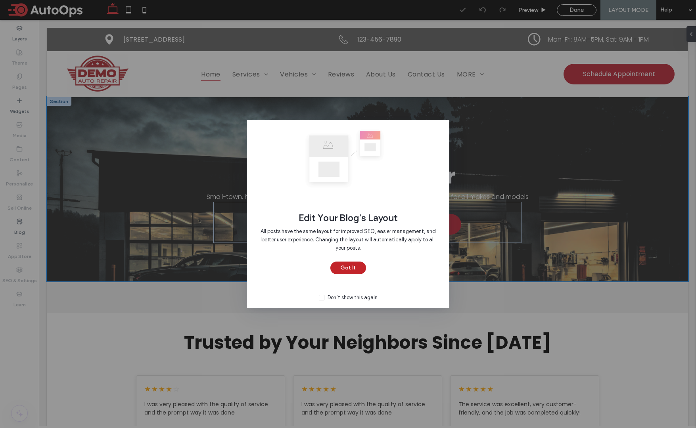
click at [359, 270] on button "Got It" at bounding box center [348, 268] width 36 height 13
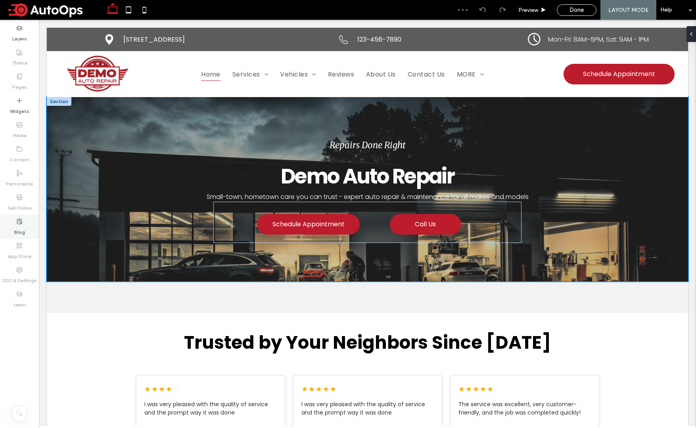
click at [23, 226] on label "Blog" at bounding box center [19, 230] width 11 height 11
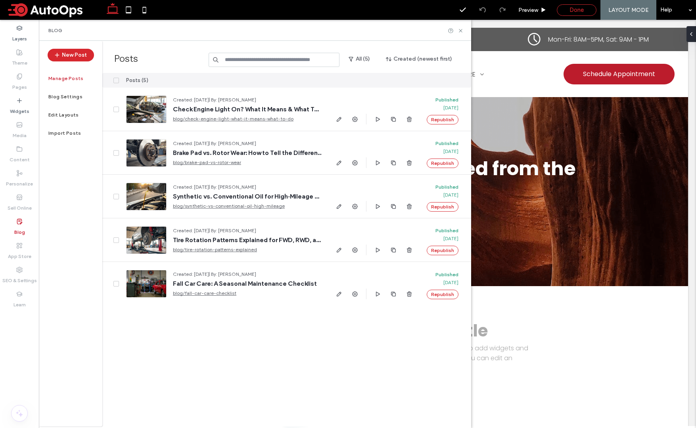
click at [586, 9] on div "Done" at bounding box center [576, 9] width 39 height 7
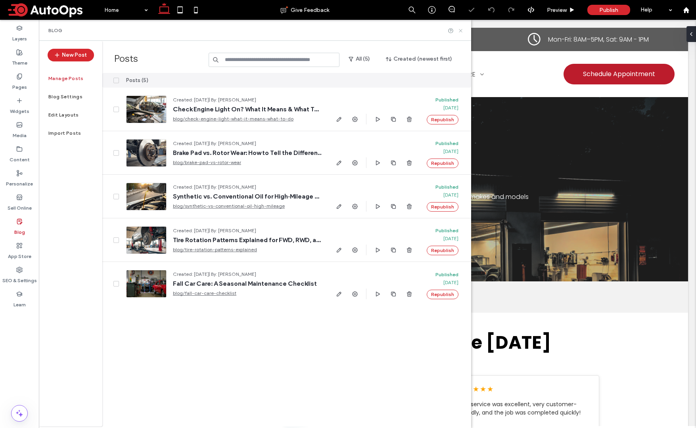
click at [461, 32] on icon at bounding box center [460, 31] width 6 height 6
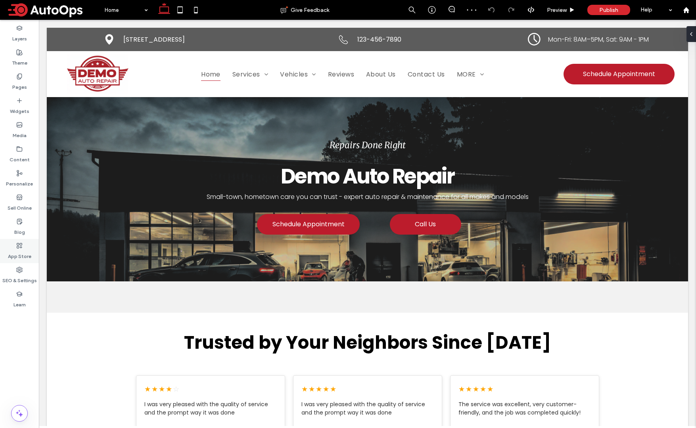
click at [18, 241] on div "App Store" at bounding box center [19, 251] width 39 height 24
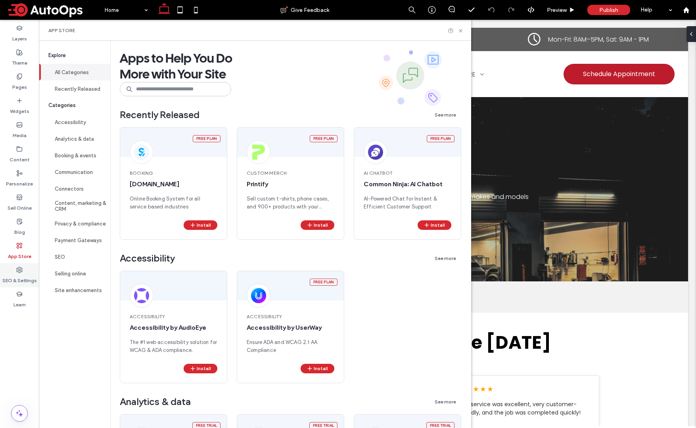
click at [16, 268] on icon at bounding box center [19, 270] width 6 height 6
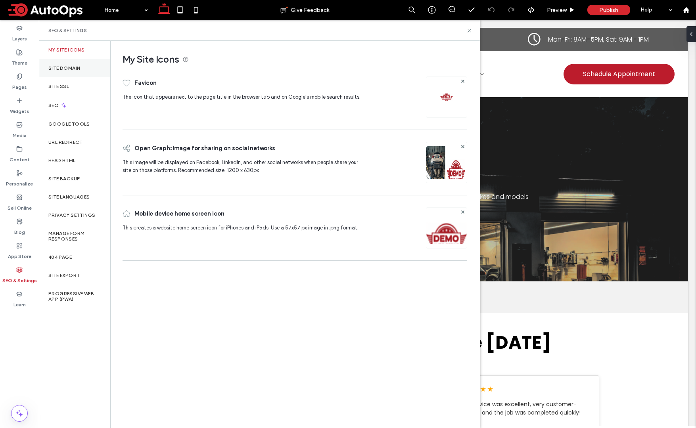
click at [79, 69] on label "Site Domain" at bounding box center [64, 68] width 32 height 6
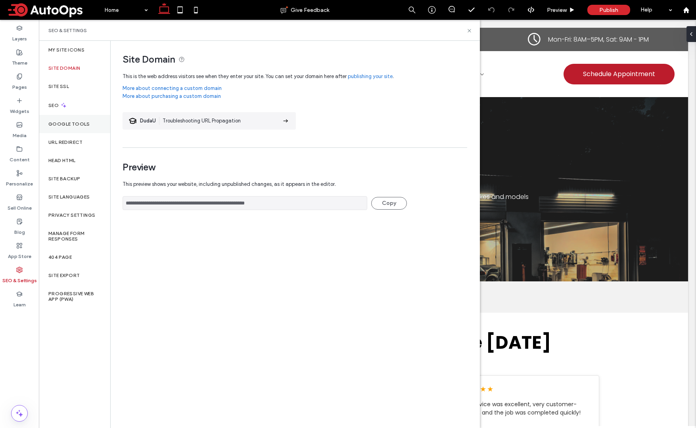
click at [83, 126] on label "Google Tools" at bounding box center [69, 124] width 42 height 6
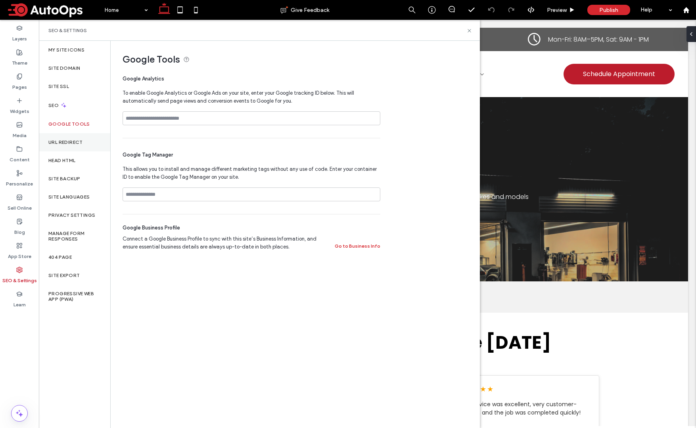
click at [82, 147] on div "URL Redirect" at bounding box center [74, 142] width 71 height 18
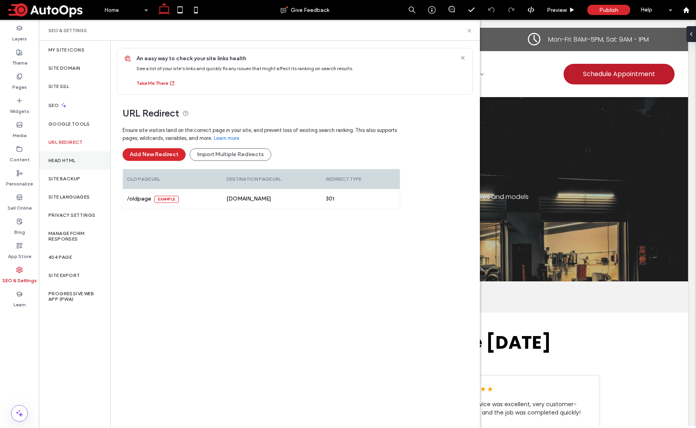
click at [79, 166] on div "Head HTML" at bounding box center [74, 160] width 71 height 18
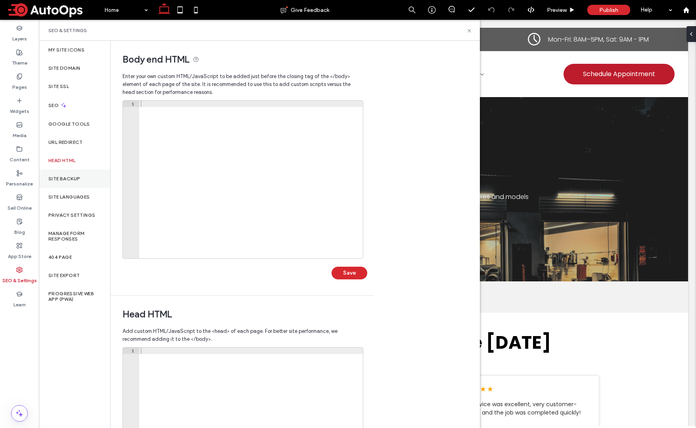
click at [80, 182] on div "Site Backup" at bounding box center [74, 179] width 71 height 18
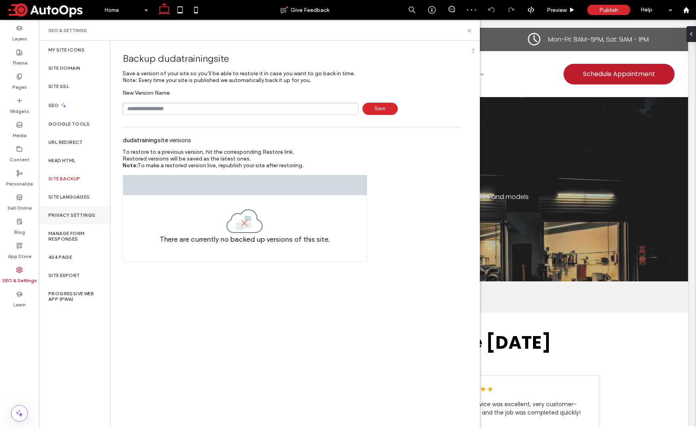
click at [81, 212] on label "Privacy Settings" at bounding box center [71, 215] width 47 height 6
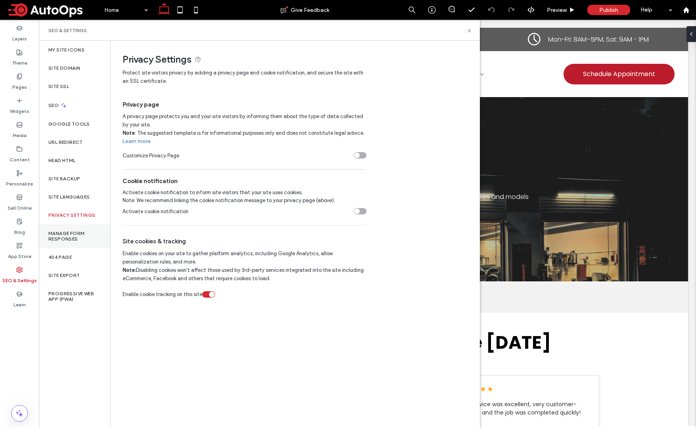
click at [84, 236] on label "Manage Form Responses" at bounding box center [74, 236] width 52 height 11
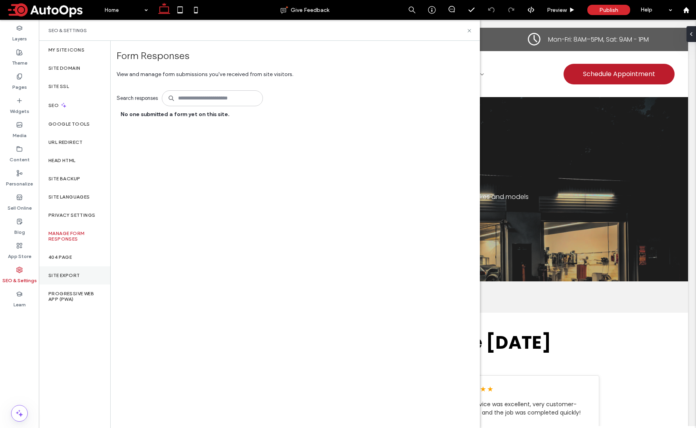
click at [71, 268] on div "Site Export" at bounding box center [74, 275] width 71 height 18
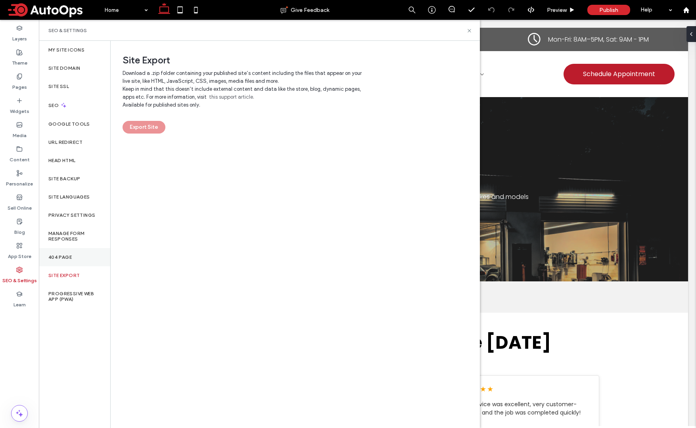
click at [69, 260] on label "404 Page" at bounding box center [59, 257] width 23 height 6
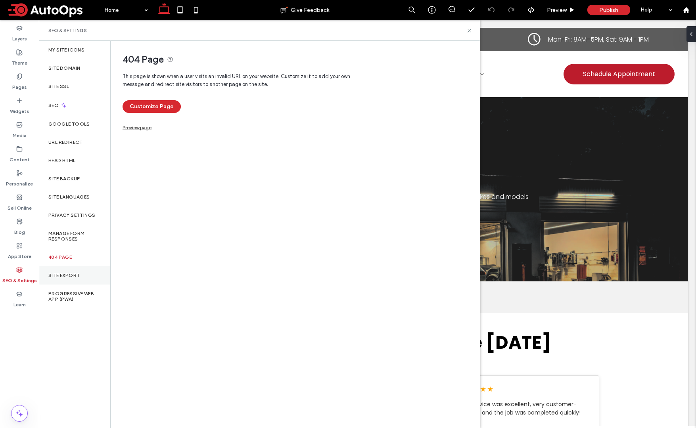
click at [73, 274] on label "Site Export" at bounding box center [63, 276] width 31 height 6
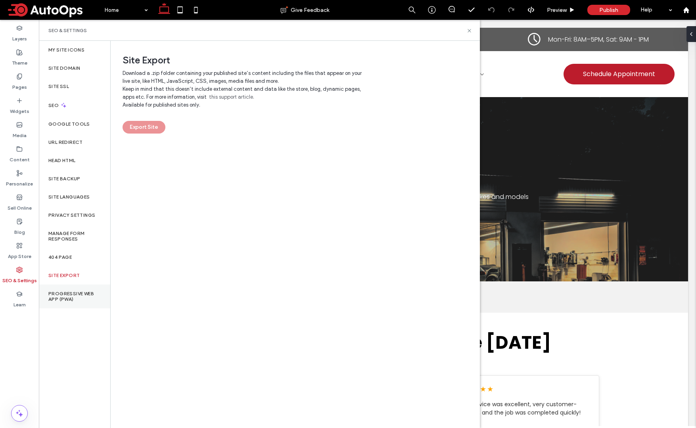
click at [72, 296] on label "Progressive Web App (PWA)" at bounding box center [74, 296] width 52 height 11
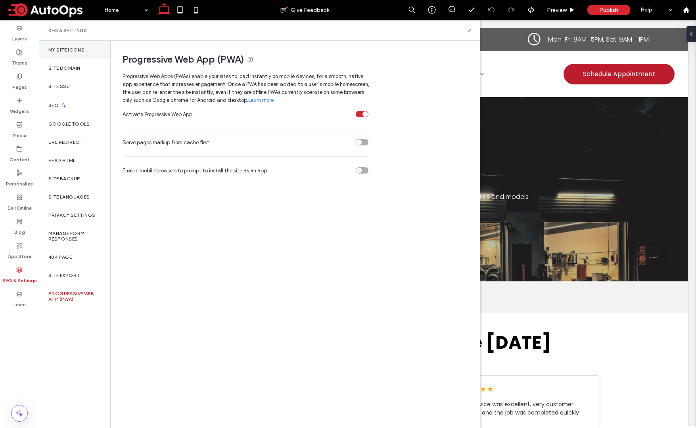
drag, startPoint x: 63, startPoint y: 44, endPoint x: 65, endPoint y: 47, distance: 4.2
click at [63, 44] on div "My Site Icons" at bounding box center [74, 50] width 71 height 18
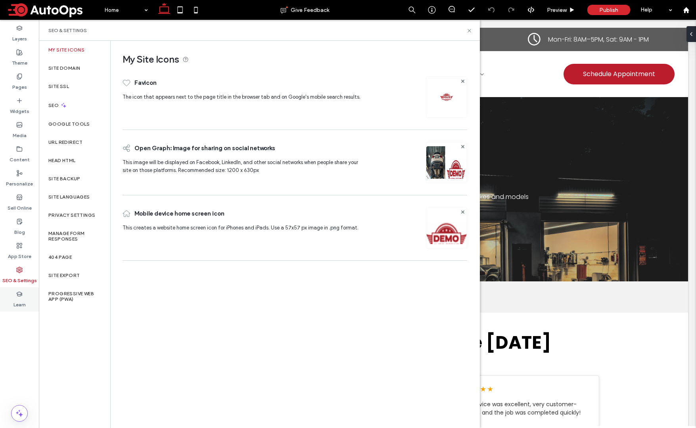
click at [17, 302] on label "Learn" at bounding box center [19, 302] width 12 height 11
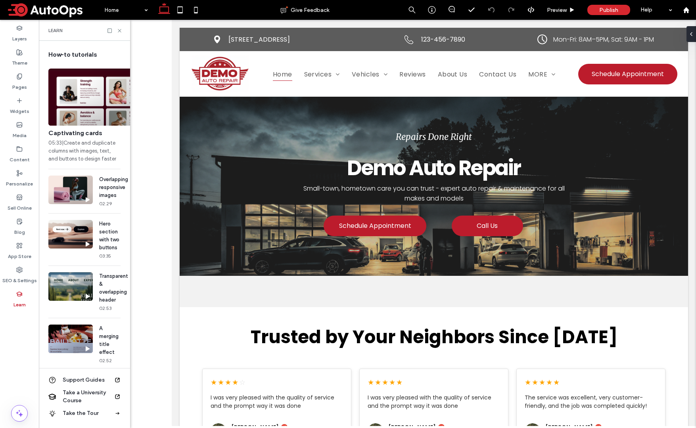
drag, startPoint x: 119, startPoint y: 28, endPoint x: 118, endPoint y: 33, distance: 5.0
click at [119, 28] on icon at bounding box center [120, 31] width 6 height 6
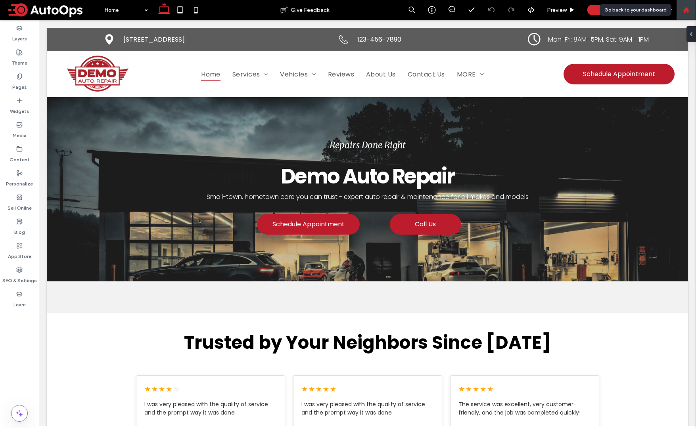
click at [689, 13] on icon at bounding box center [686, 10] width 7 height 7
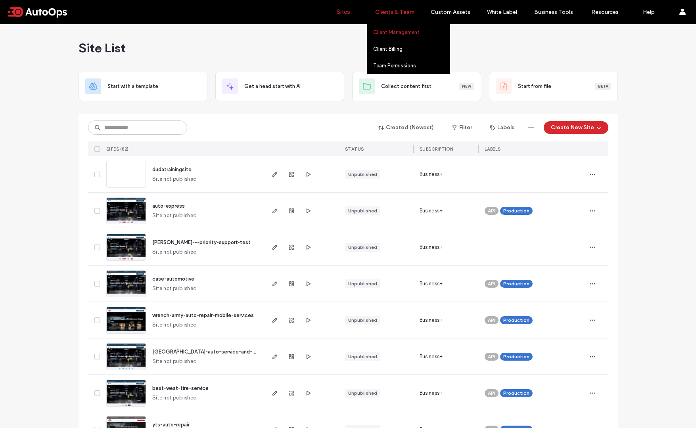
click at [396, 31] on label "Client Management" at bounding box center [396, 32] width 46 height 6
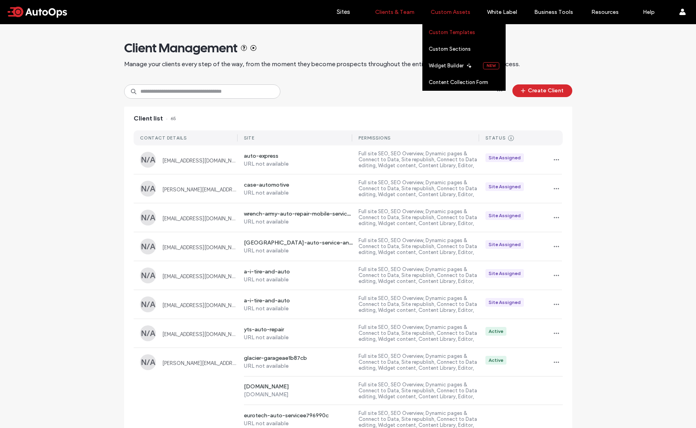
click at [450, 34] on label "Custom Templates" at bounding box center [451, 32] width 46 height 6
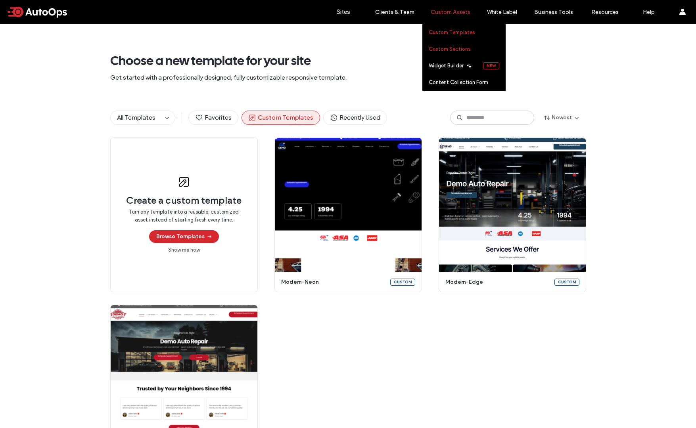
click at [455, 46] on label "Custom Sections" at bounding box center [449, 49] width 42 height 6
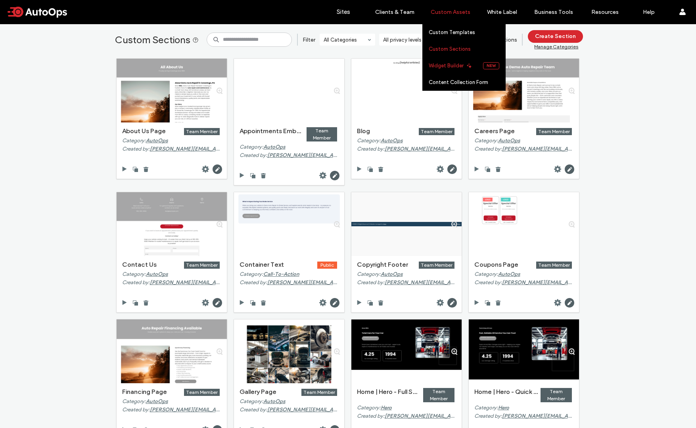
click at [460, 65] on label "Widget Builder" at bounding box center [445, 66] width 35 height 6
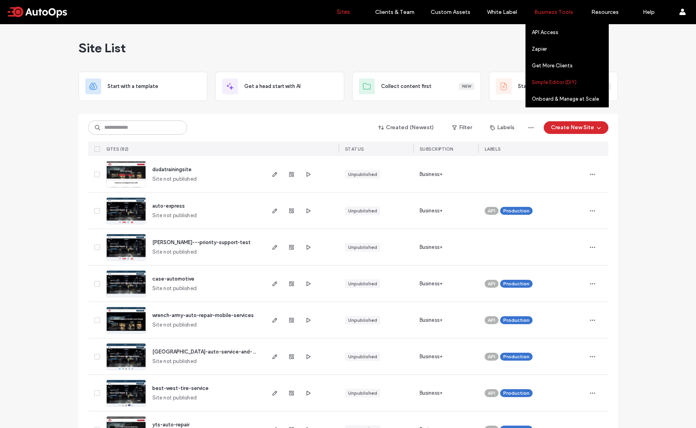
click at [566, 81] on label "Simple Editor (DIY)" at bounding box center [553, 82] width 45 height 6
click at [559, 97] on label "Onboard & Manage at Scale" at bounding box center [564, 99] width 67 height 6
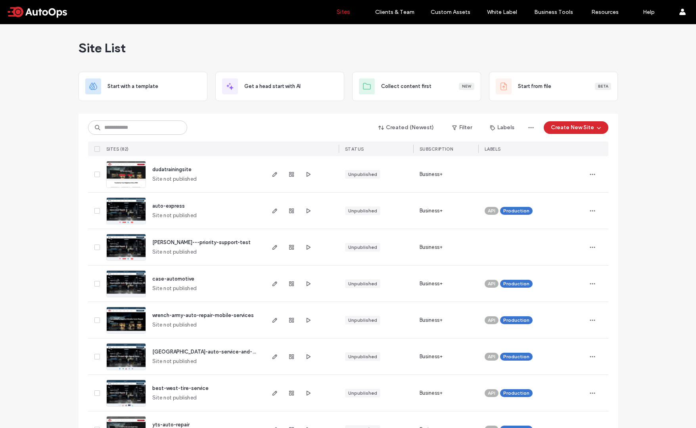
click at [472, 40] on div "Site List" at bounding box center [347, 48] width 539 height 48
click at [398, 44] on div "Site List" at bounding box center [347, 48] width 539 height 48
click at [271, 176] on icon "button" at bounding box center [274, 174] width 6 height 6
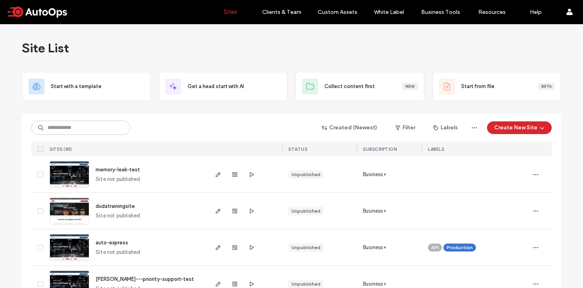
click at [248, 59] on div "Site List" at bounding box center [291, 48] width 539 height 48
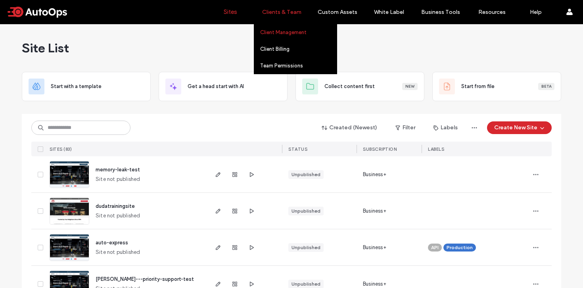
click at [277, 33] on label "Client Management" at bounding box center [283, 32] width 46 height 6
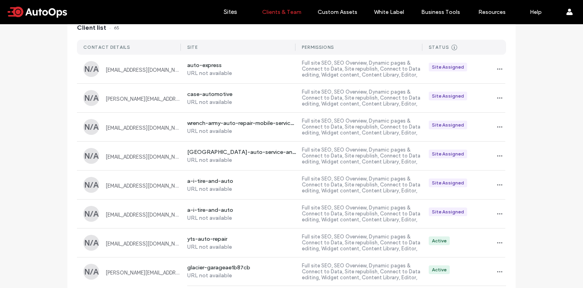
scroll to position [92, 0]
click at [497, 68] on use "button" at bounding box center [499, 67] width 5 height 1
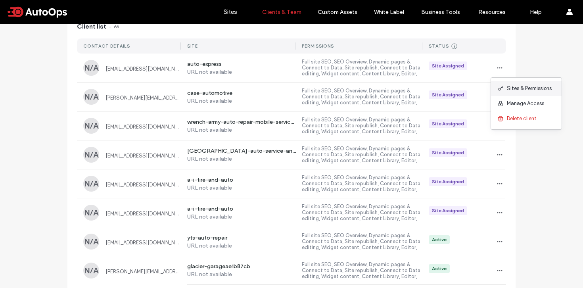
click at [507, 85] on span "Sites & Permissions" at bounding box center [529, 88] width 45 height 8
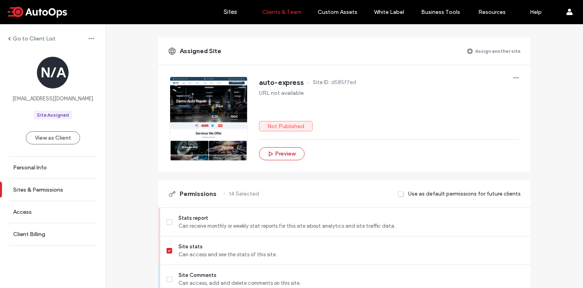
scroll to position [40, 0]
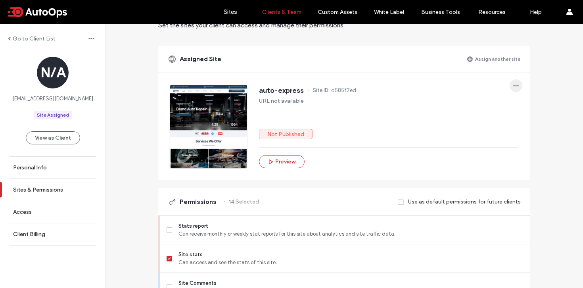
click at [513, 86] on icon "button" at bounding box center [515, 85] width 6 height 6
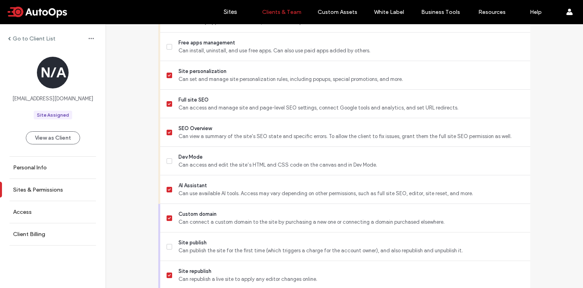
scroll to position [572, 0]
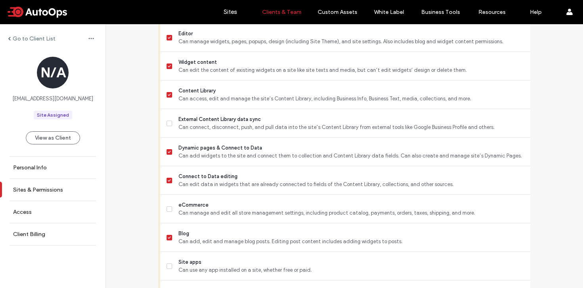
scroll to position [270, 0]
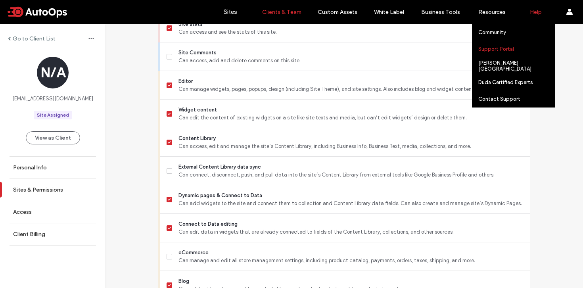
click at [498, 49] on label "Support Portal" at bounding box center [496, 49] width 36 height 6
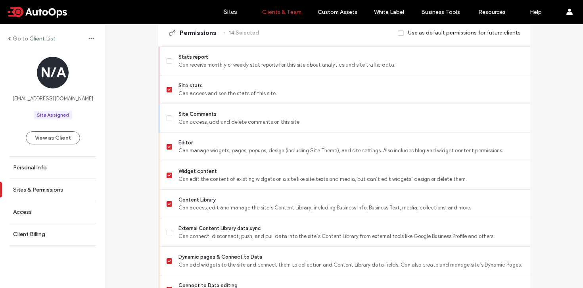
scroll to position [0, 0]
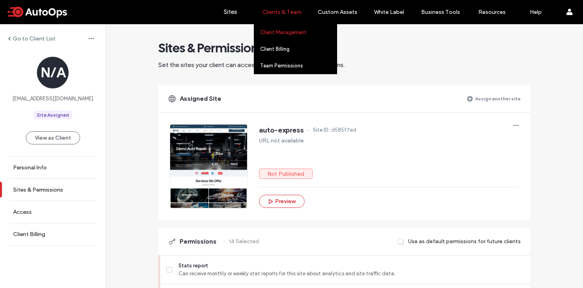
click at [280, 31] on label "Client Management" at bounding box center [283, 32] width 46 height 6
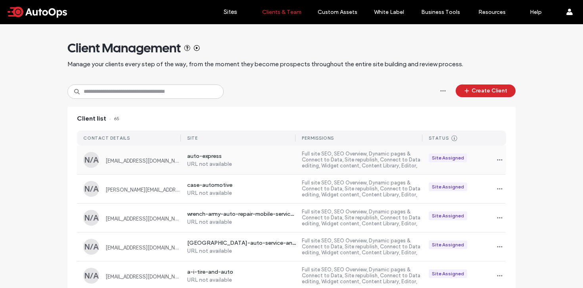
click at [489, 161] on div "Site Assigned" at bounding box center [464, 159] width 84 height 13
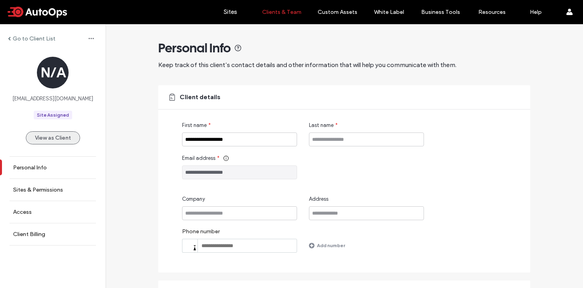
click at [58, 140] on button "View as Client" at bounding box center [53, 137] width 54 height 13
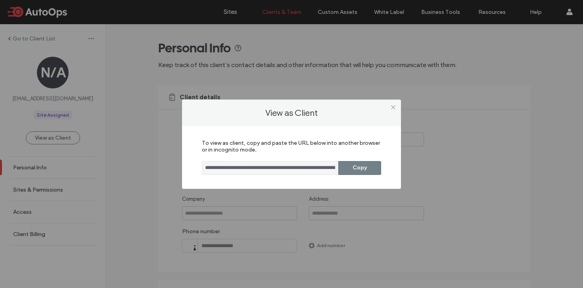
click at [358, 169] on button "Copy" at bounding box center [359, 168] width 43 height 14
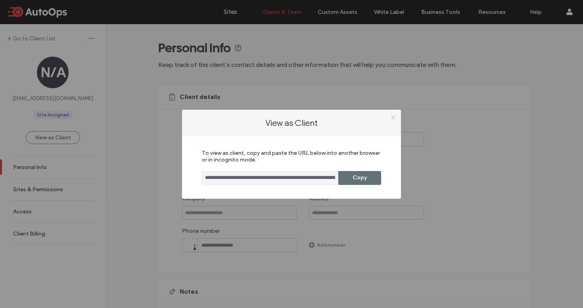
click at [390, 116] on icon at bounding box center [393, 118] width 6 height 6
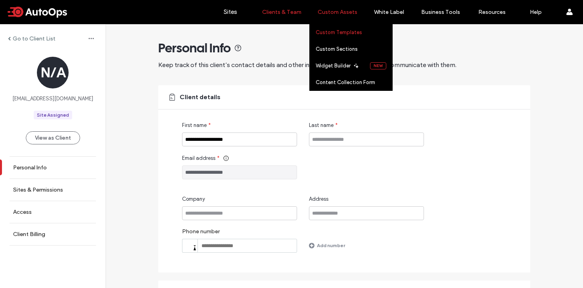
click at [338, 33] on label "Custom Templates" at bounding box center [338, 32] width 46 height 6
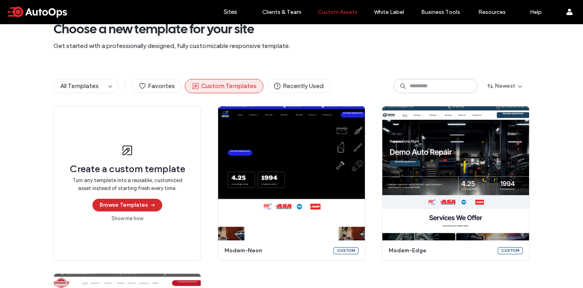
scroll to position [20, 0]
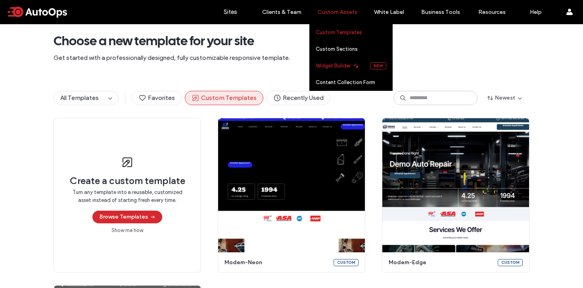
click at [340, 70] on link "Widget Builder" at bounding box center [342, 65] width 54 height 16
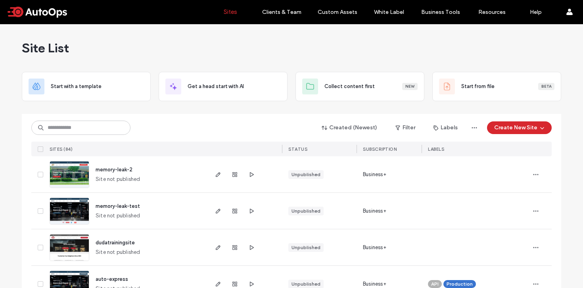
click at [342, 38] on div "Site List" at bounding box center [291, 48] width 539 height 48
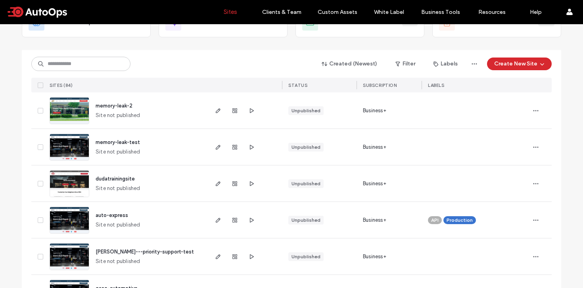
scroll to position [68, 0]
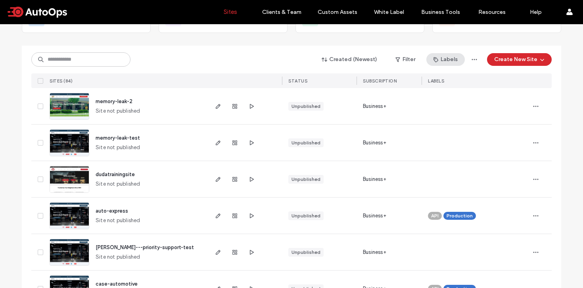
click at [445, 58] on button "Labels" at bounding box center [445, 59] width 38 height 13
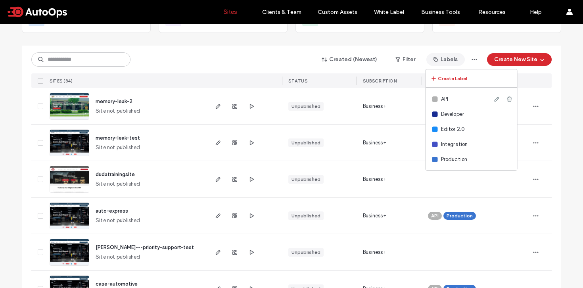
scroll to position [0, 0]
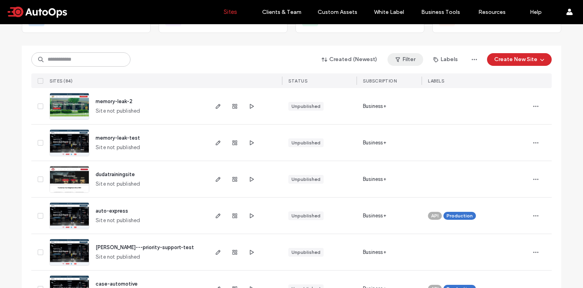
click at [404, 59] on button "Filter" at bounding box center [405, 59] width 36 height 13
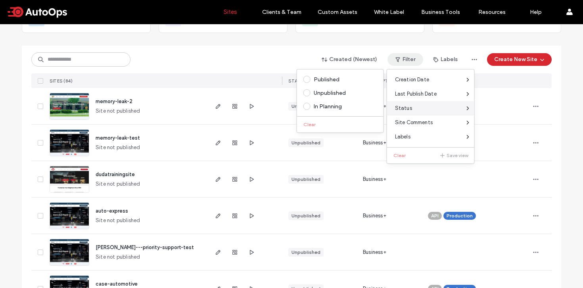
click at [414, 107] on div "Status" at bounding box center [430, 108] width 87 height 14
click at [320, 78] on div "Published" at bounding box center [344, 79] width 60 height 7
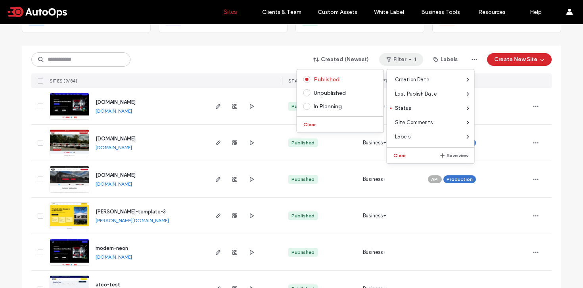
click at [567, 128] on div "Site List Start with a template Get a head start with AI Collect content first …" at bounding box center [291, 191] width 583 height 470
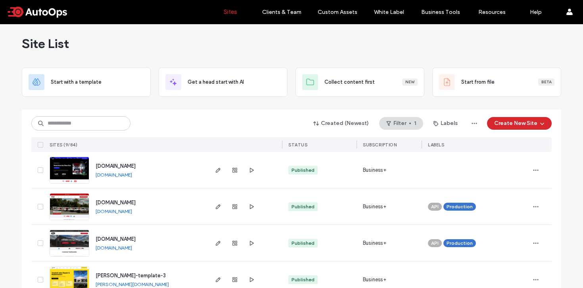
scroll to position [6, 0]
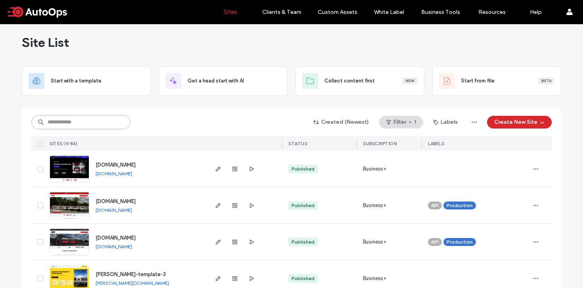
click at [96, 123] on input at bounding box center [80, 122] width 99 height 14
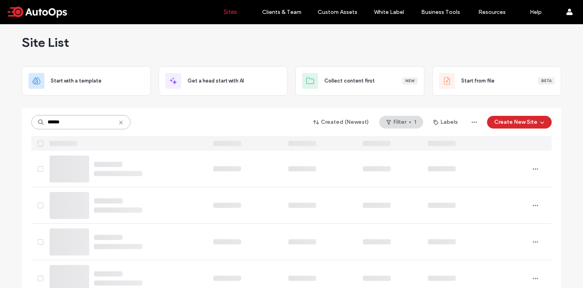
scroll to position [0, 0]
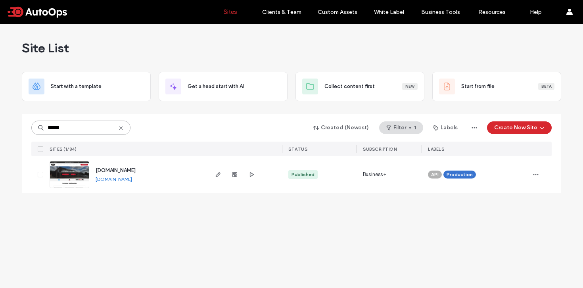
type input "******"
click at [122, 129] on use at bounding box center [121, 128] width 4 height 4
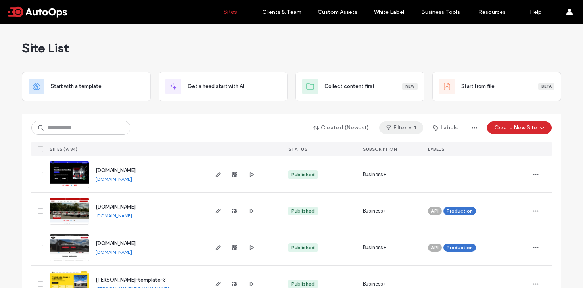
click at [415, 125] on button "Filter 1" at bounding box center [401, 127] width 44 height 13
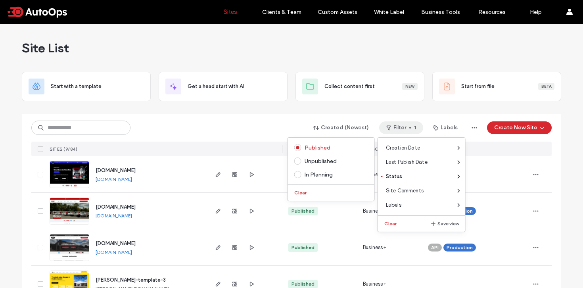
click at [300, 193] on button "Clear" at bounding box center [301, 193] width 20 height 10
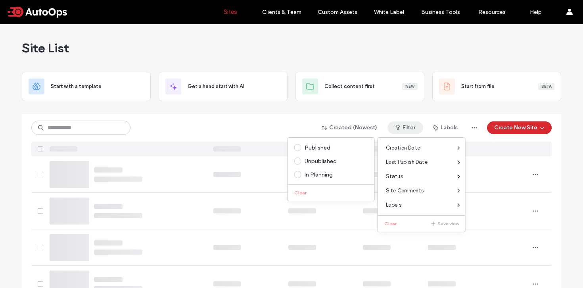
click at [274, 123] on div "Created (Newest) Filter Labels Create New Site" at bounding box center [291, 127] width 520 height 15
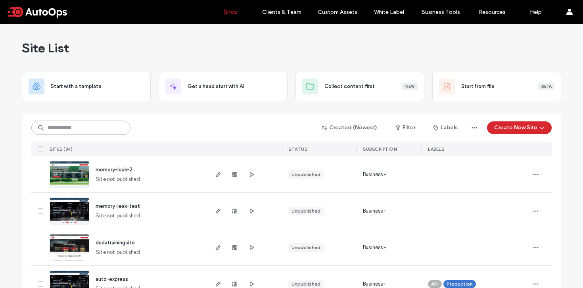
click at [50, 130] on input at bounding box center [80, 127] width 99 height 14
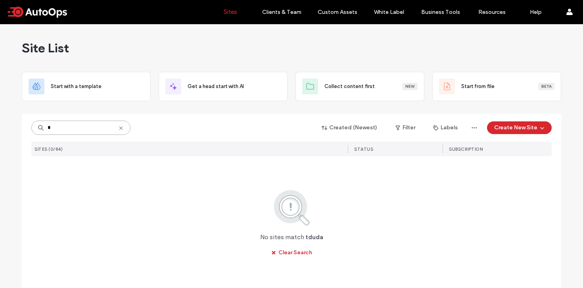
type input "*"
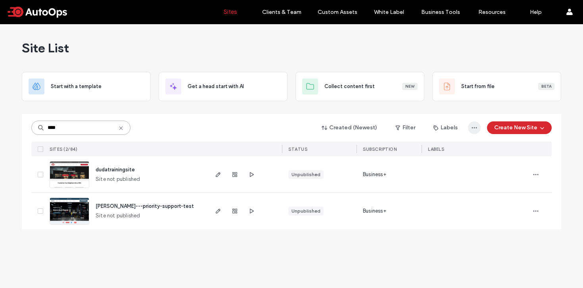
type input "****"
click at [475, 131] on span "button" at bounding box center [474, 127] width 13 height 13
click at [210, 138] on div "**** Created (Newest) Filter Labels Create New Site SITES (2/84) STATUS SUBSCRI…" at bounding box center [291, 135] width 520 height 42
click at [539, 177] on span "button" at bounding box center [535, 174] width 13 height 13
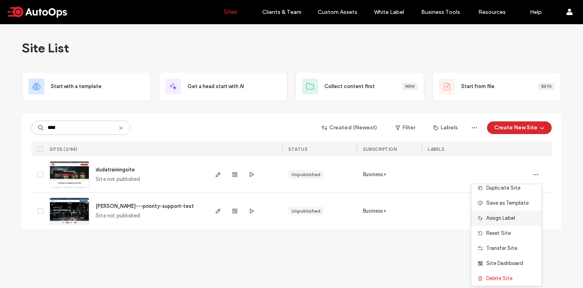
scroll to position [25, 0]
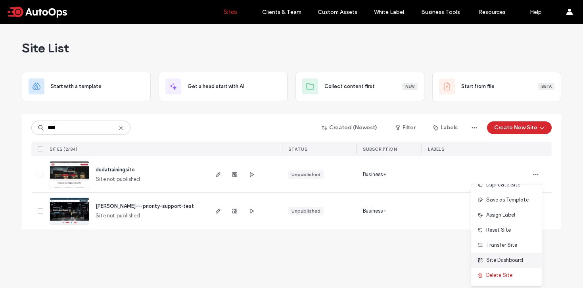
click at [510, 258] on span "Site Dashboard" at bounding box center [504, 260] width 37 height 8
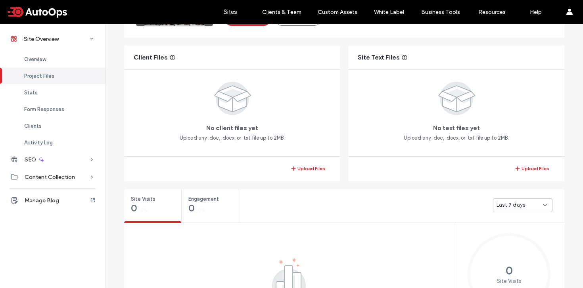
scroll to position [4, 0]
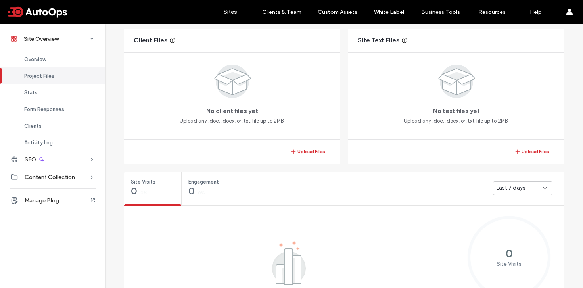
scroll to position [152, 0]
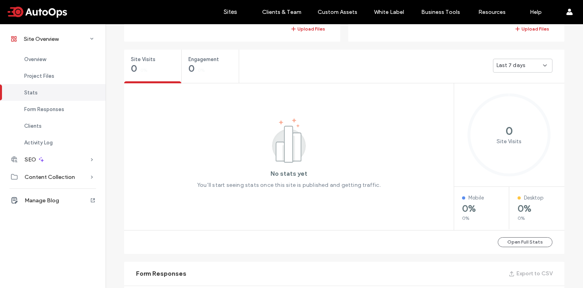
scroll to position [279, 0]
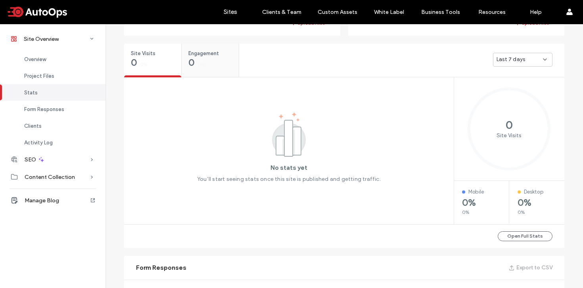
click at [208, 67] on div "Engagement 0 0%" at bounding box center [210, 59] width 57 height 30
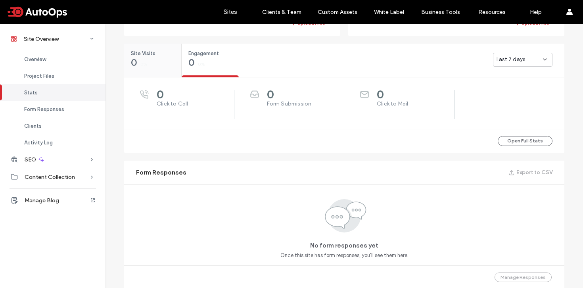
click at [160, 61] on div "Site Visits 0 0%" at bounding box center [152, 59] width 57 height 30
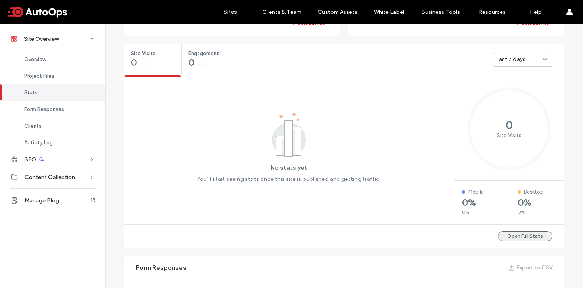
click at [512, 237] on button "Open Full Stats" at bounding box center [524, 236] width 55 height 10
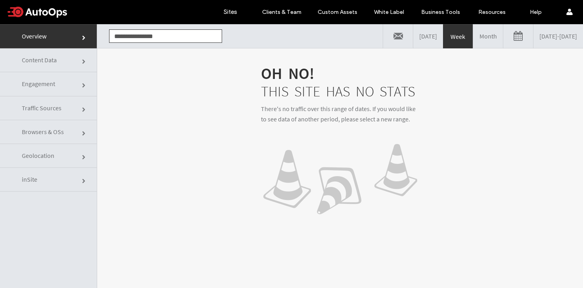
click at [57, 67] on link "Content Data" at bounding box center [48, 60] width 97 height 24
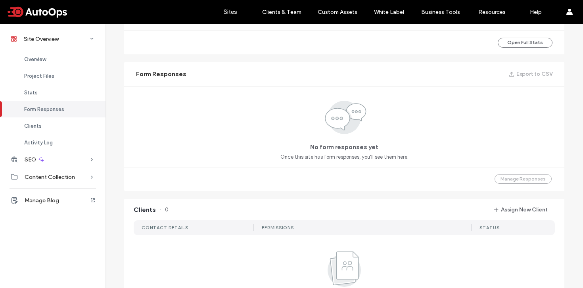
scroll to position [452, 0]
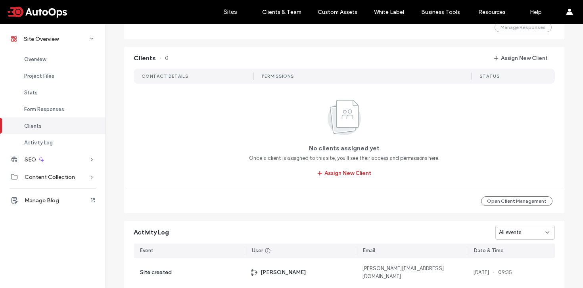
scroll to position [625, 0]
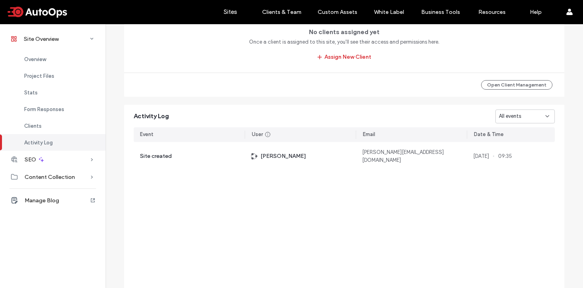
scroll to position [736, 0]
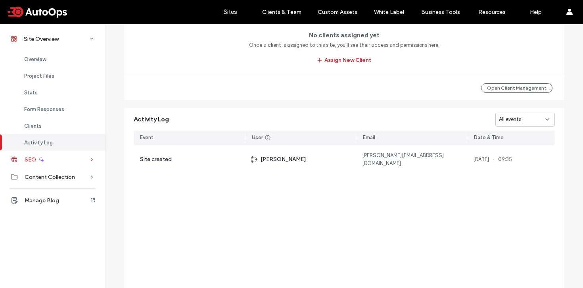
click at [84, 160] on div "SEO" at bounding box center [52, 159] width 105 height 17
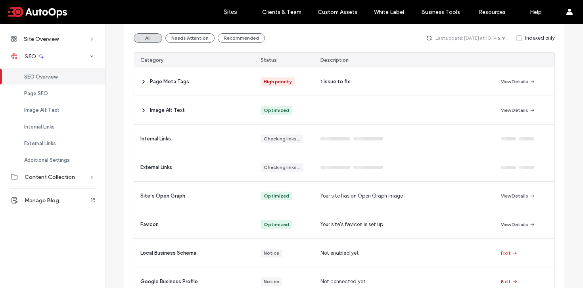
scroll to position [86, 0]
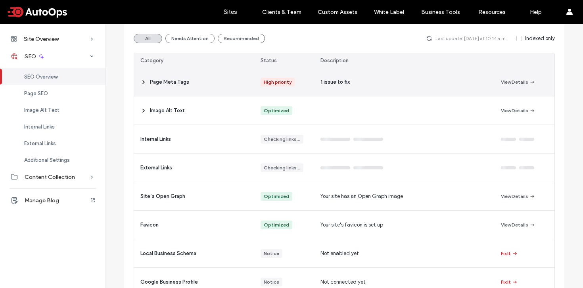
click at [142, 83] on icon at bounding box center [143, 82] width 6 height 6
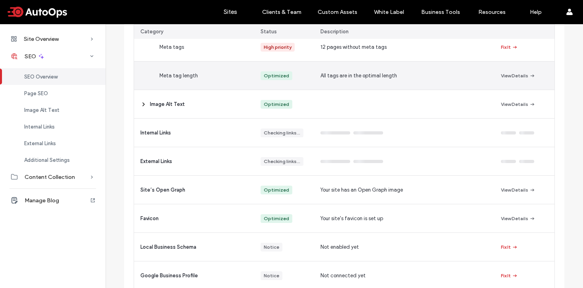
scroll to position [153, 0]
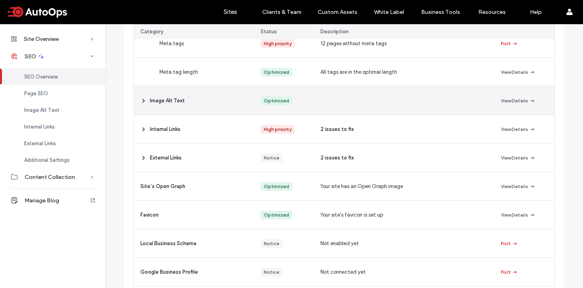
click at [140, 102] on icon at bounding box center [143, 101] width 6 height 6
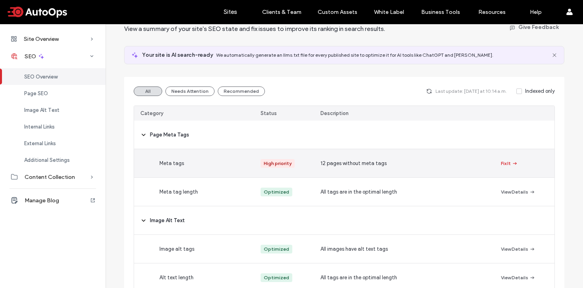
scroll to position [0, 0]
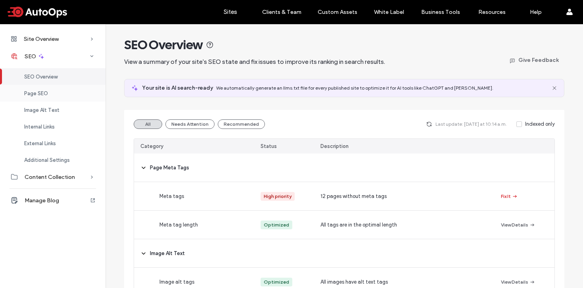
click at [58, 92] on div "Page SEO" at bounding box center [52, 93] width 105 height 17
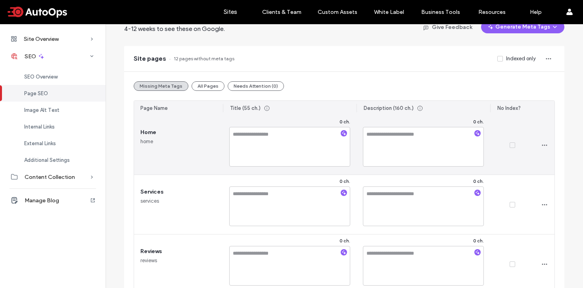
scroll to position [17, 0]
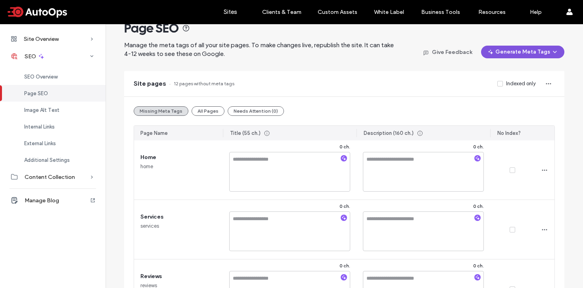
click at [526, 55] on button "Generate Meta Tags" at bounding box center [522, 52] width 83 height 13
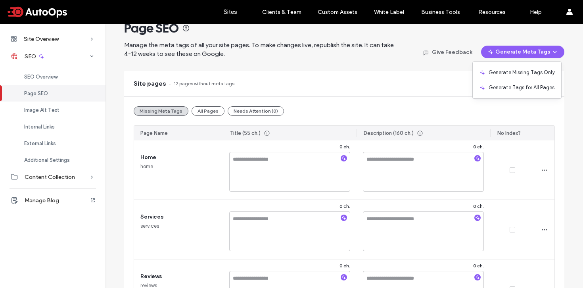
click at [292, 77] on div "Site pages 12 pages without meta tags Indexed only" at bounding box center [344, 83] width 440 height 25
click at [234, 14] on label "Sites" at bounding box center [230, 11] width 13 height 7
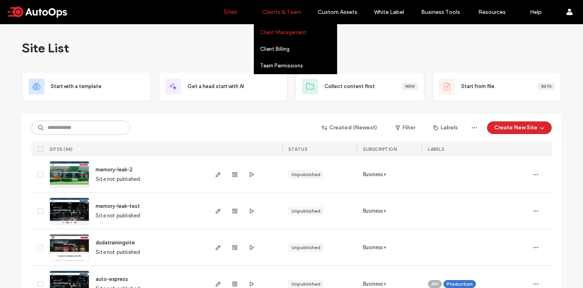
click at [276, 33] on label "Client Management" at bounding box center [283, 32] width 46 height 6
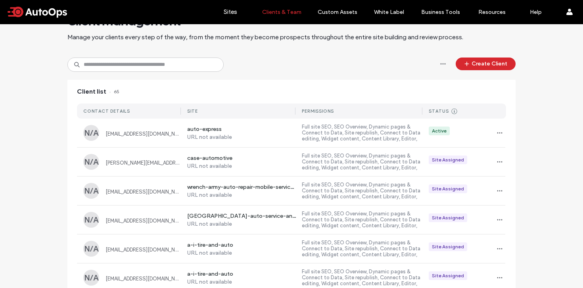
scroll to position [28, 0]
click at [497, 132] on use "button" at bounding box center [499, 132] width 5 height 1
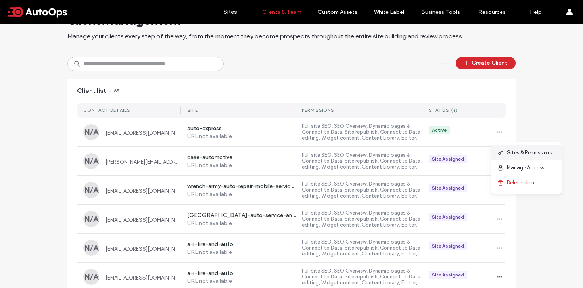
click at [522, 152] on span "Sites & Permissions" at bounding box center [529, 153] width 45 height 8
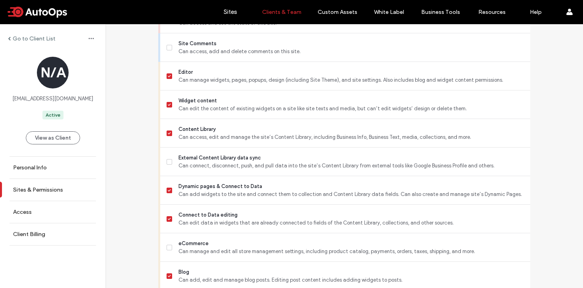
scroll to position [301, 0]
click at [225, 9] on label "Sites" at bounding box center [230, 11] width 13 height 7
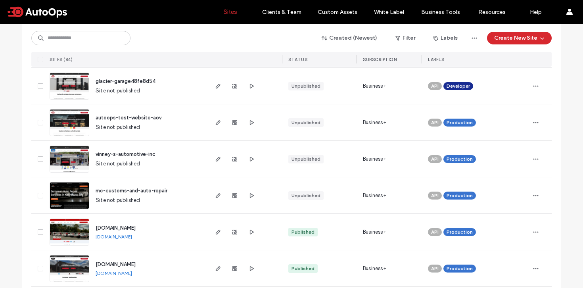
scroll to position [1200, 0]
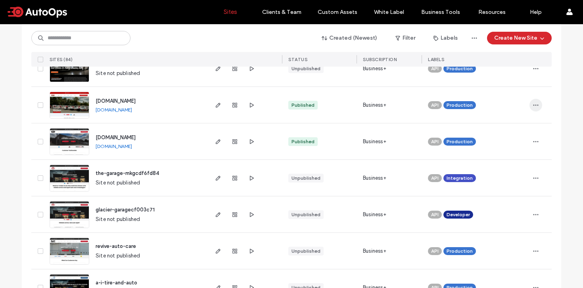
click at [532, 105] on icon "button" at bounding box center [535, 105] width 6 height 6
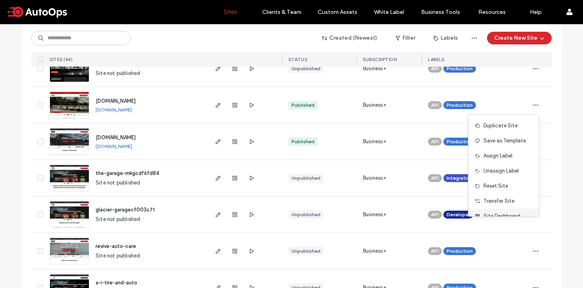
click at [498, 210] on div "Site Dashboard" at bounding box center [503, 215] width 71 height 15
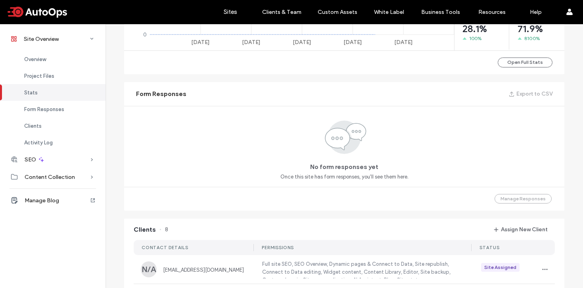
scroll to position [813, 0]
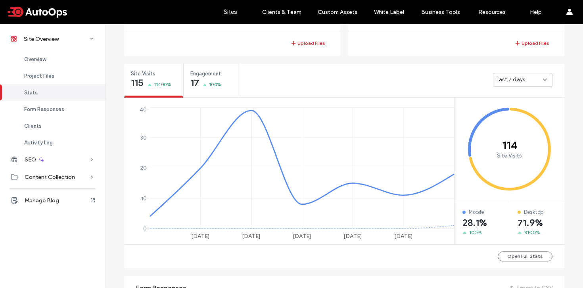
scroll to position [161, 0]
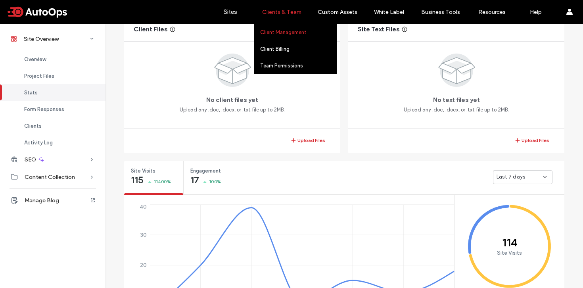
click at [281, 34] on label "Client Management" at bounding box center [283, 32] width 46 height 6
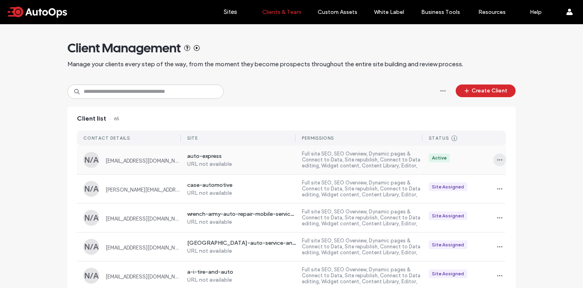
click at [496, 159] on icon "button" at bounding box center [499, 160] width 6 height 6
click at [509, 182] on span "Sites & Permissions" at bounding box center [529, 180] width 45 height 8
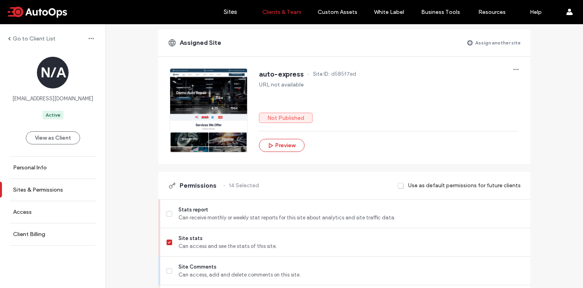
scroll to position [80, 0]
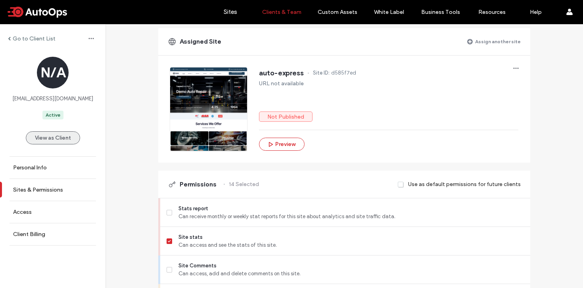
click at [52, 137] on button "View as Client" at bounding box center [53, 137] width 54 height 13
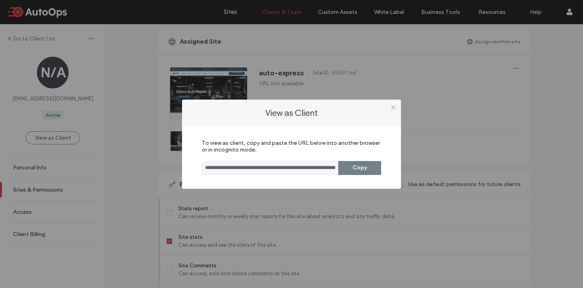
click at [362, 168] on button "Copy" at bounding box center [359, 168] width 43 height 14
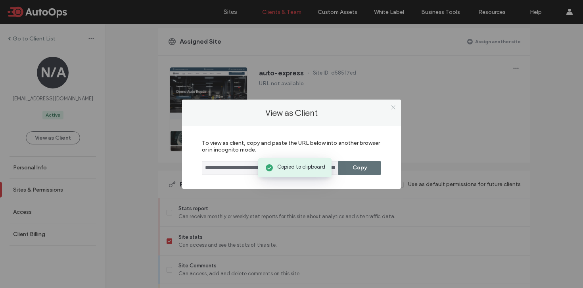
click at [390, 105] on icon at bounding box center [393, 107] width 6 height 6
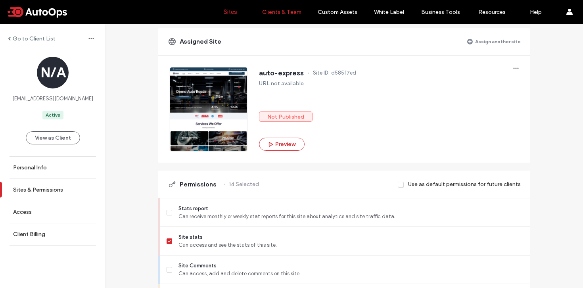
click at [230, 11] on label "Sites" at bounding box center [230, 11] width 13 height 7
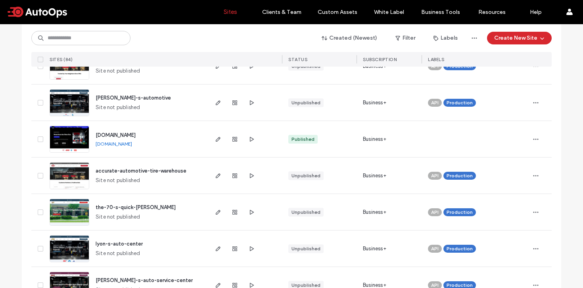
scroll to position [546, 0]
click at [536, 140] on span "button" at bounding box center [535, 138] width 13 height 13
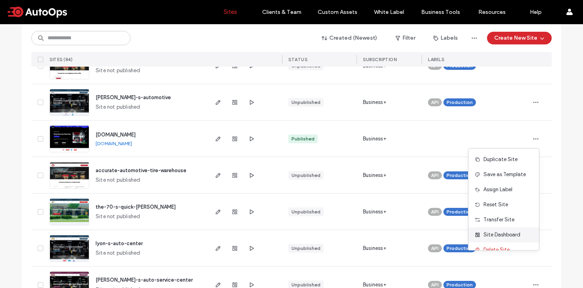
click at [497, 234] on span "Site Dashboard" at bounding box center [501, 235] width 37 height 8
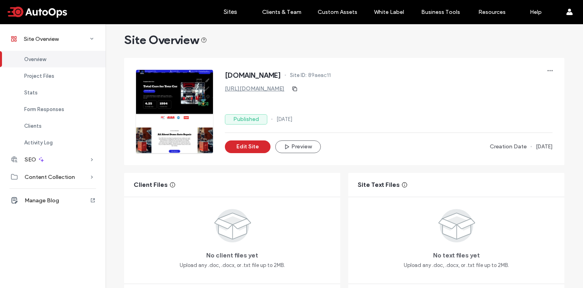
scroll to position [7, 0]
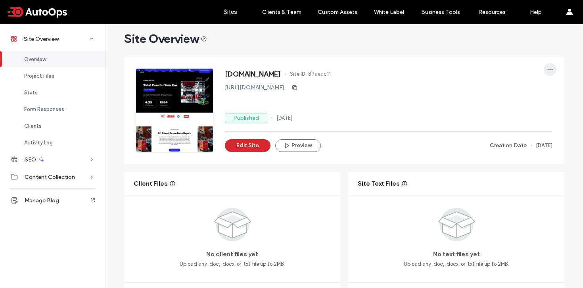
click at [547, 71] on icon "button" at bounding box center [550, 69] width 6 height 6
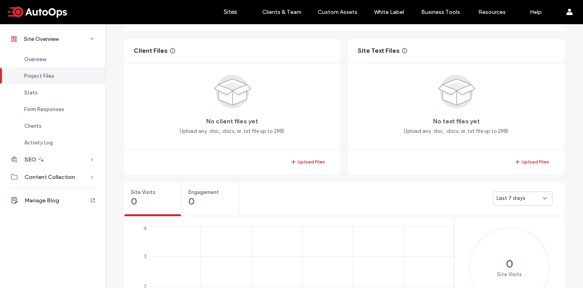
scroll to position [140, 0]
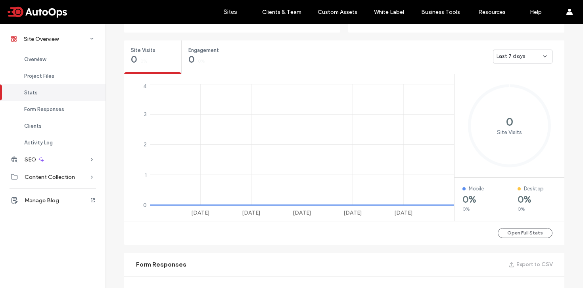
scroll to position [285, 0]
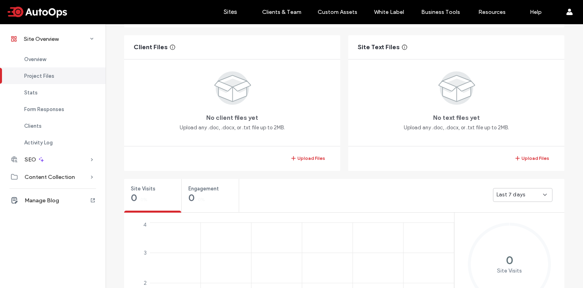
scroll to position [145, 0]
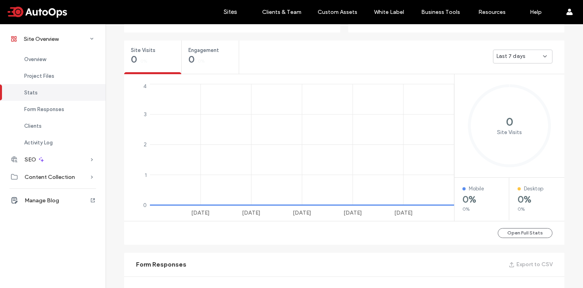
scroll to position [282, 0]
click at [519, 233] on button "Open Full Stats" at bounding box center [524, 233] width 55 height 10
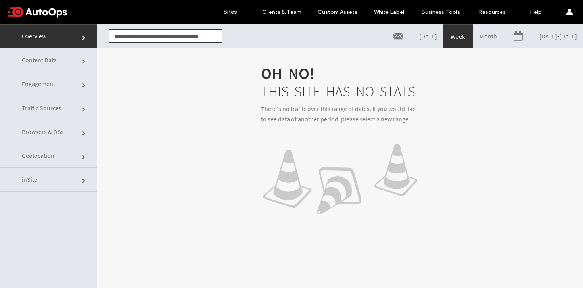
click at [52, 61] on span "Content Data" at bounding box center [39, 60] width 35 height 8
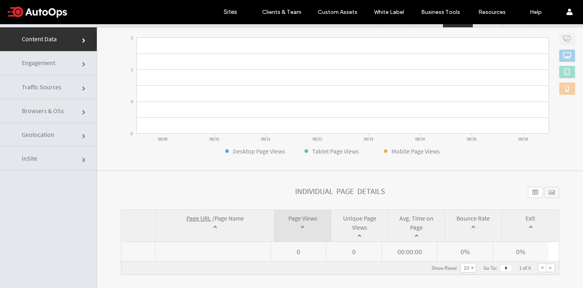
scroll to position [40, 0]
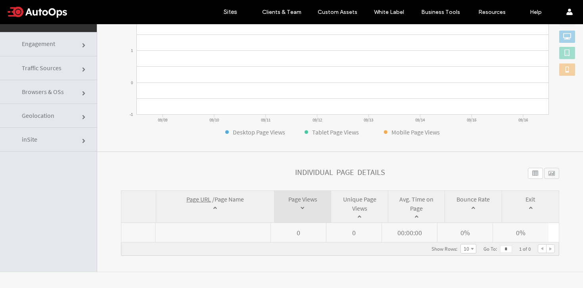
click at [60, 70] on span "Traffic Sources" at bounding box center [42, 68] width 40 height 8
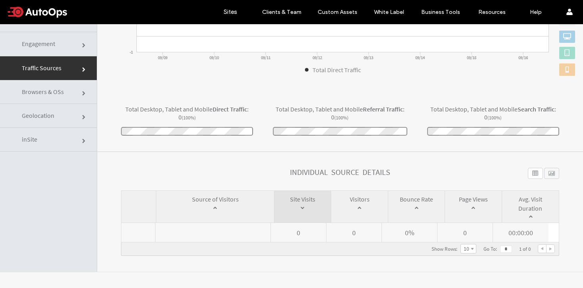
click at [45, 90] on span "Browsers & OSs" at bounding box center [43, 92] width 42 height 8
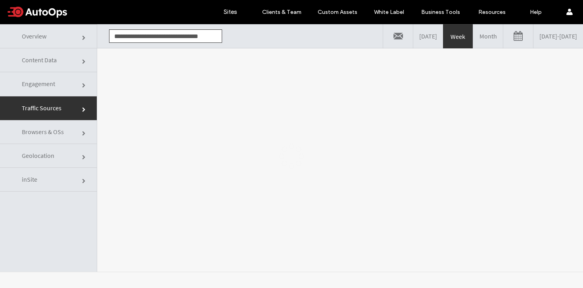
scroll to position [0, 0]
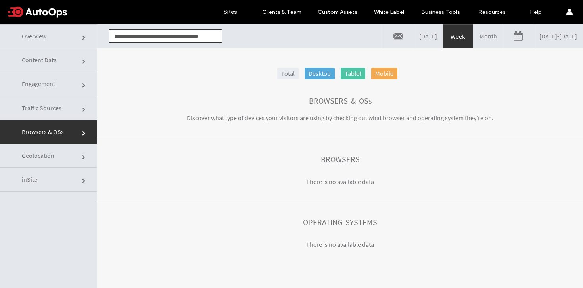
click at [53, 154] on span "Geolocation" at bounding box center [38, 155] width 33 height 8
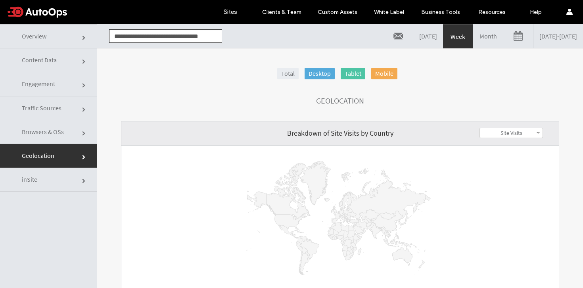
click at [383, 38] on link at bounding box center [398, 36] width 30 height 24
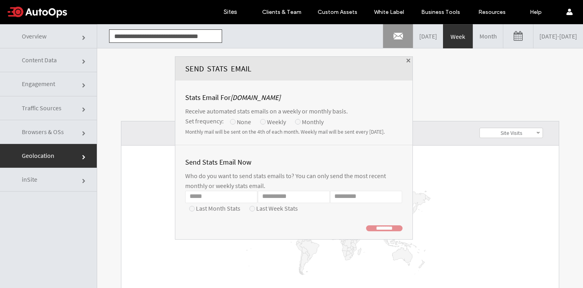
click at [406, 61] on span at bounding box center [408, 61] width 4 height 4
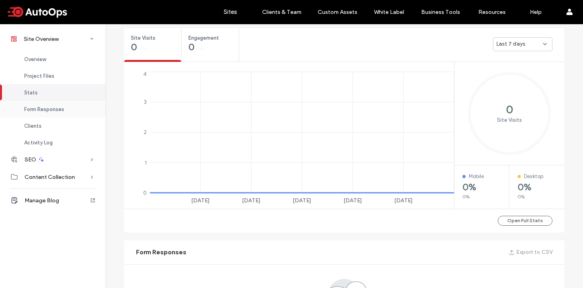
click at [51, 109] on span "Form Responses" at bounding box center [44, 109] width 40 height 6
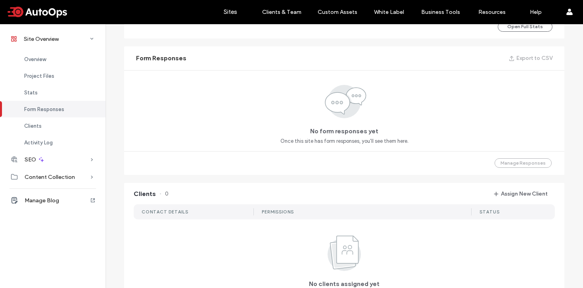
scroll to position [488, 0]
click at [40, 124] on span "Clients" at bounding box center [32, 126] width 17 height 6
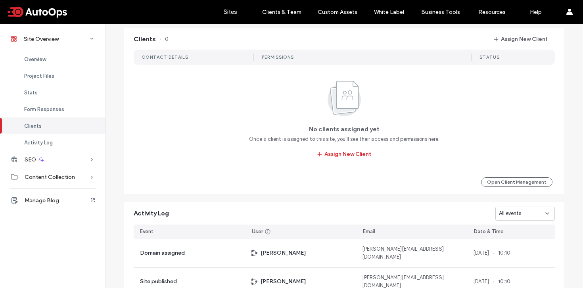
scroll to position [643, 0]
click at [57, 143] on div "Activity Log" at bounding box center [52, 142] width 105 height 17
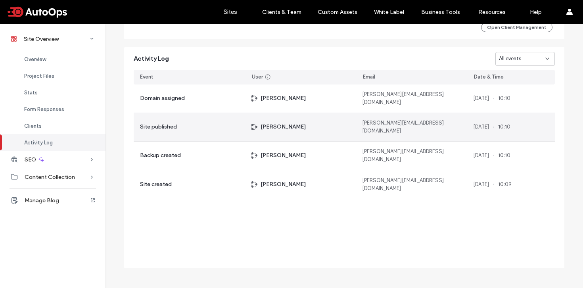
scroll to position [802, 0]
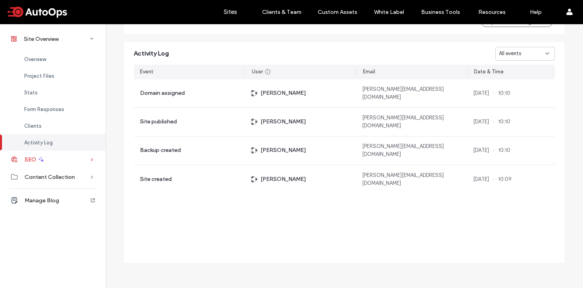
click at [31, 159] on span "SEO" at bounding box center [30, 159] width 11 height 7
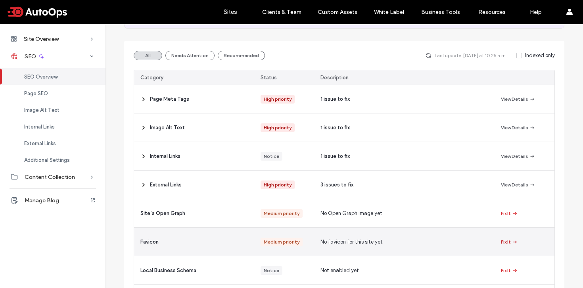
scroll to position [49, 0]
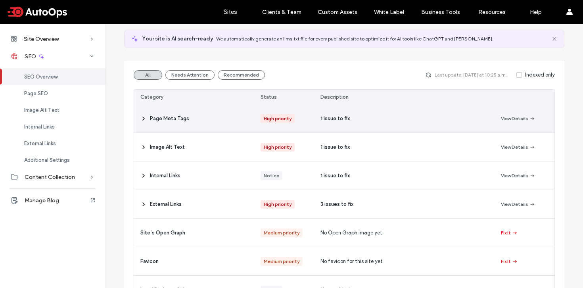
click at [141, 120] on icon at bounding box center [143, 118] width 6 height 6
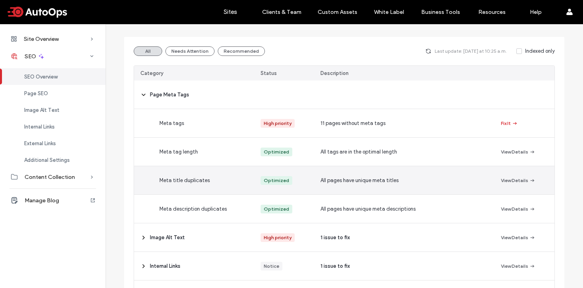
scroll to position [74, 0]
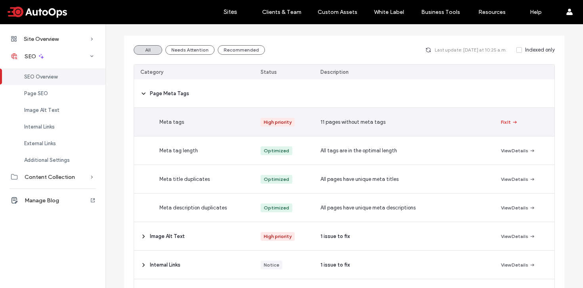
click at [176, 125] on span "Meta tags" at bounding box center [171, 122] width 25 height 8
click at [505, 122] on button "Fix It" at bounding box center [509, 122] width 17 height 10
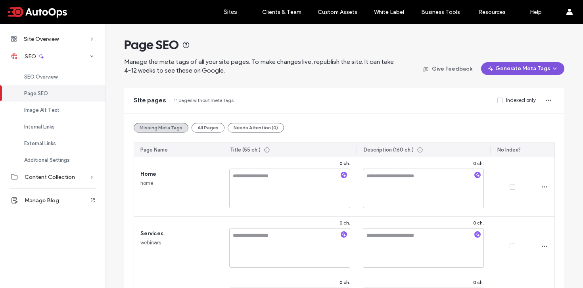
click at [540, 69] on button "Generate Meta Tags" at bounding box center [522, 68] width 83 height 13
click at [57, 179] on span "Content Collection" at bounding box center [50, 177] width 50 height 7
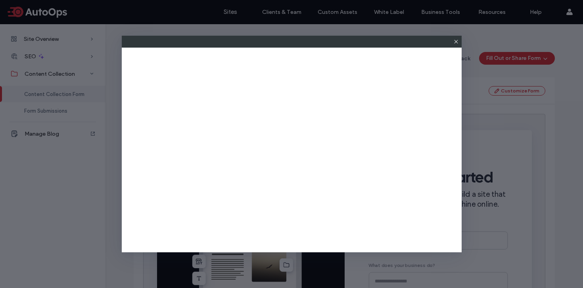
click at [456, 42] on icon at bounding box center [456, 41] width 6 height 6
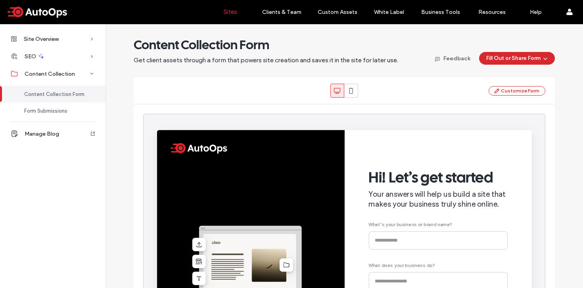
click at [227, 13] on label "Sites" at bounding box center [230, 11] width 13 height 7
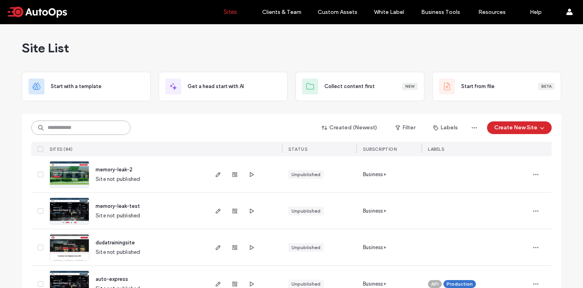
click at [93, 122] on input at bounding box center [80, 127] width 99 height 14
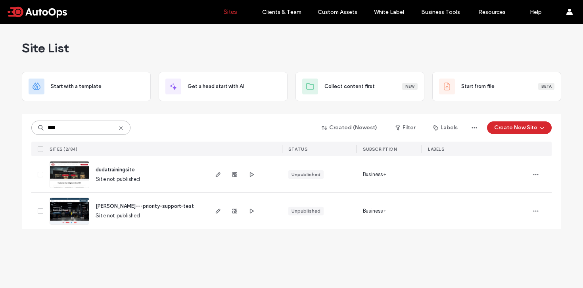
type input "****"
click at [121, 128] on icon at bounding box center [121, 128] width 6 height 6
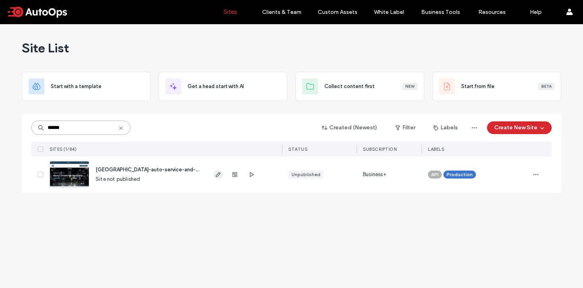
type input "******"
click at [219, 174] on use "button" at bounding box center [218, 174] width 5 height 5
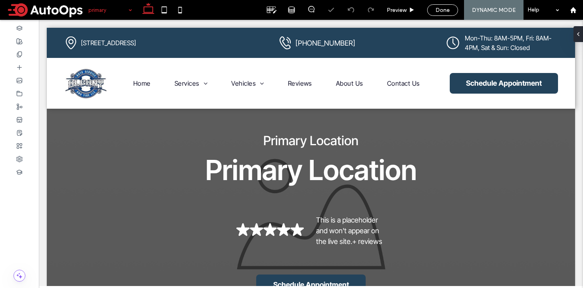
click at [129, 9] on div "primary" at bounding box center [110, 10] width 52 height 20
click at [25, 59] on div at bounding box center [19, 54] width 39 height 13
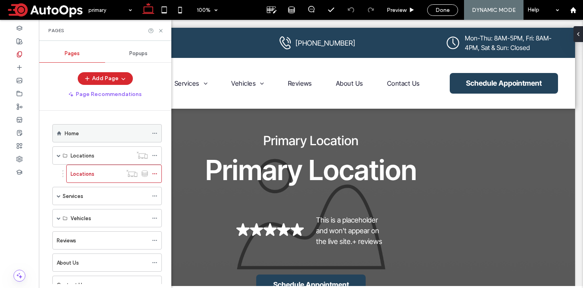
click at [71, 139] on div "Home" at bounding box center [106, 132] width 83 height 17
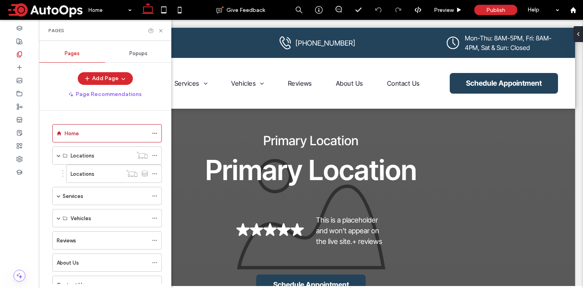
click at [159, 29] on div at bounding box center [291, 144] width 583 height 288
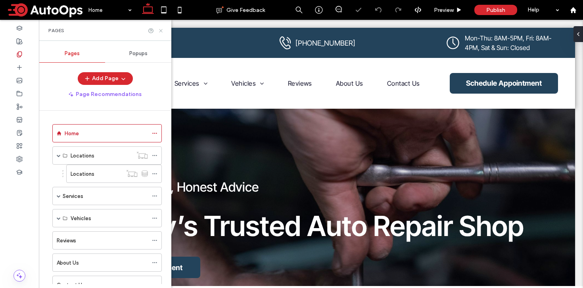
click at [161, 31] on use at bounding box center [160, 30] width 3 height 3
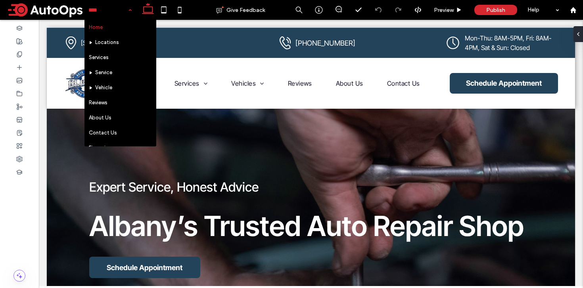
click at [131, 11] on div "Home Locations Services Service Vehicle Reviews About Us Contact Us Financing G…" at bounding box center [109, 10] width 51 height 20
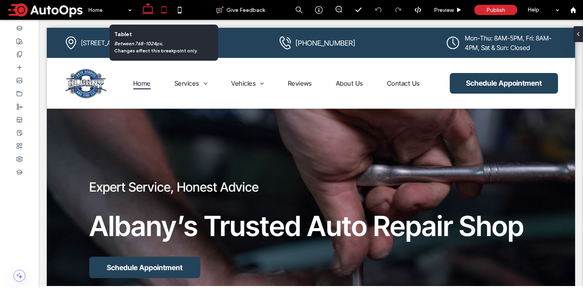
click at [163, 10] on icon at bounding box center [164, 10] width 16 height 16
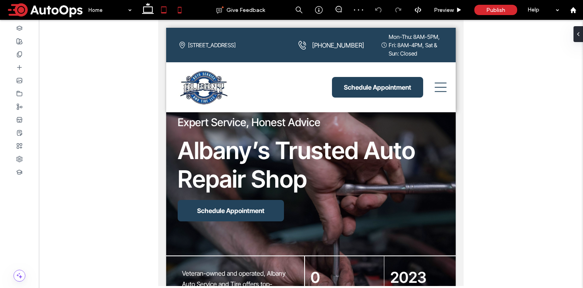
click at [181, 12] on icon at bounding box center [180, 10] width 16 height 16
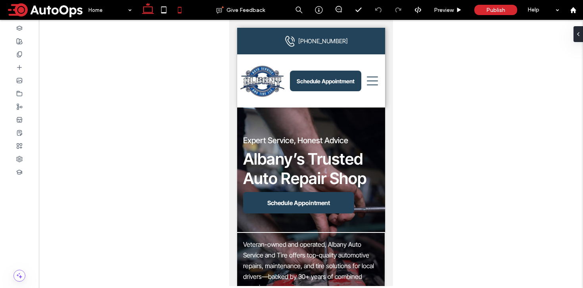
click at [143, 13] on icon at bounding box center [148, 10] width 16 height 16
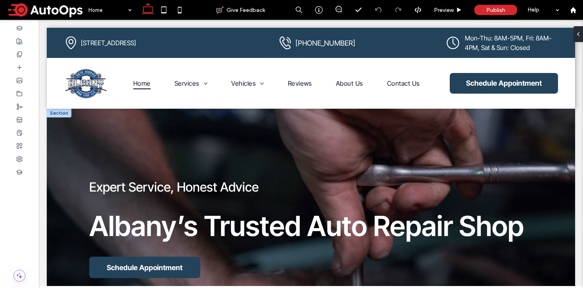
click at [58, 117] on div at bounding box center [59, 113] width 25 height 9
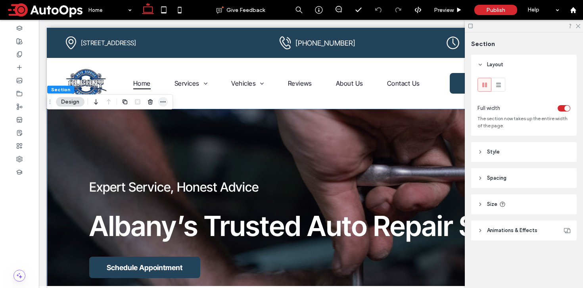
click at [165, 103] on icon "button" at bounding box center [163, 102] width 6 height 6
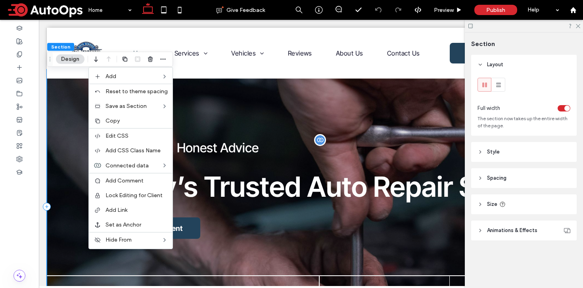
scroll to position [8, 0]
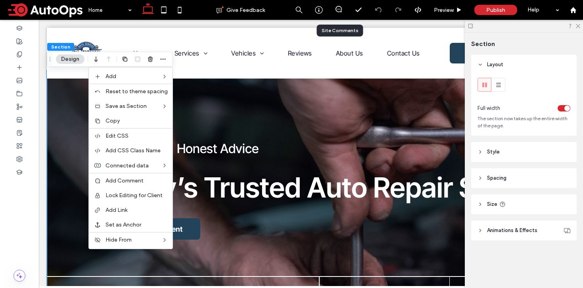
click at [338, 12] on div at bounding box center [338, 10] width 19 height 8
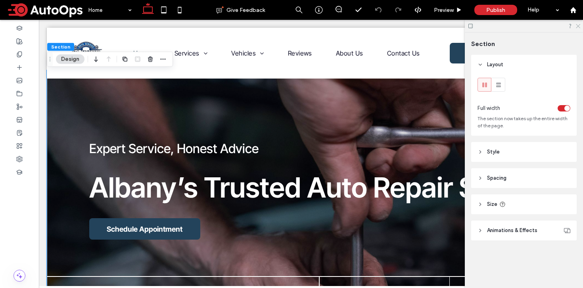
click at [579, 26] on icon at bounding box center [577, 25] width 5 height 5
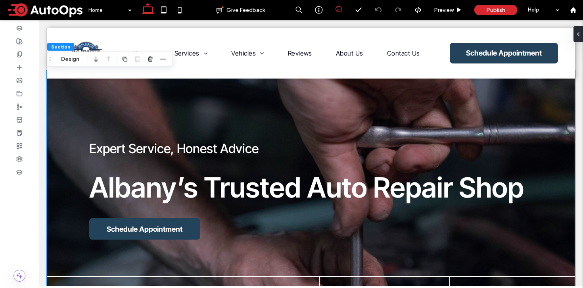
click at [336, 9] on icon at bounding box center [338, 9] width 6 height 6
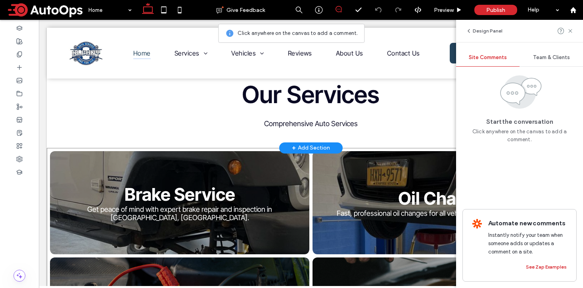
scroll to position [330, 0]
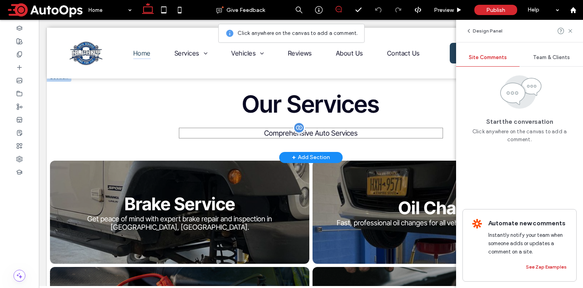
click at [325, 131] on span "Comprehensive Auto Services" at bounding box center [311, 133] width 94 height 8
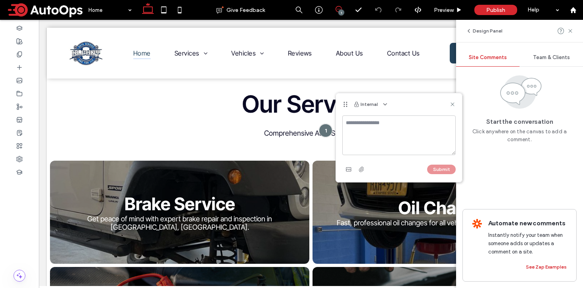
click at [376, 125] on textarea at bounding box center [398, 135] width 113 height 40
type textarea "**********"
click at [452, 104] on use at bounding box center [452, 105] width 4 height 4
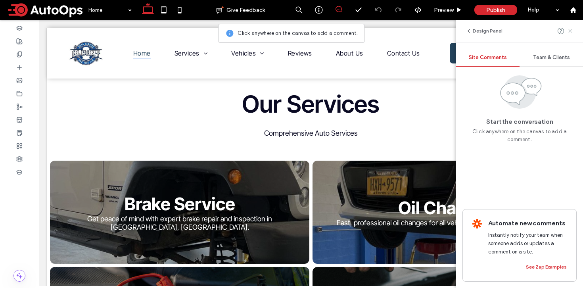
click at [572, 32] on icon at bounding box center [570, 31] width 6 height 6
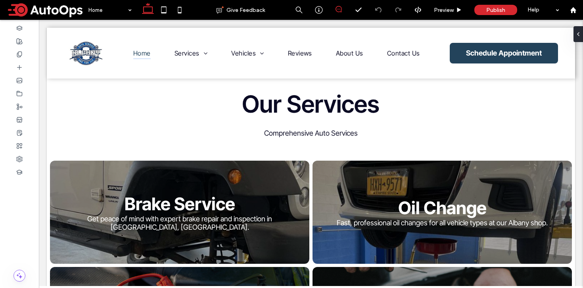
click at [336, 8] on icon at bounding box center [338, 9] width 6 height 6
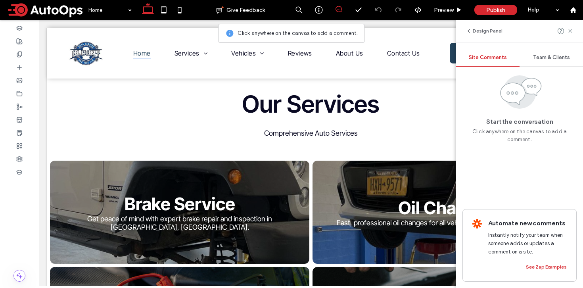
click at [553, 56] on span "Team & Clients" at bounding box center [551, 57] width 37 height 6
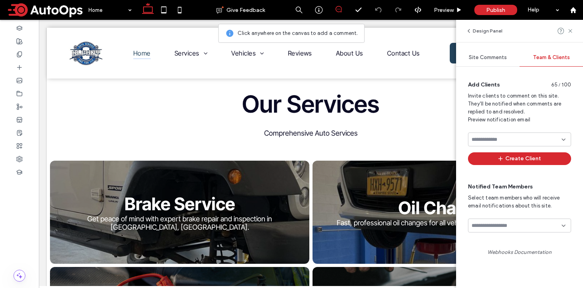
click at [478, 57] on span "Site Comments" at bounding box center [487, 57] width 38 height 6
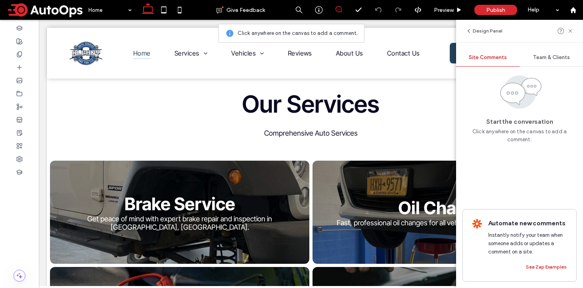
click at [550, 59] on span "Team & Clients" at bounding box center [551, 57] width 37 height 6
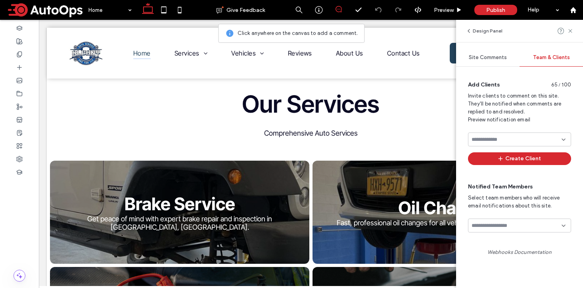
click at [491, 60] on span "Site Comments" at bounding box center [487, 57] width 38 height 6
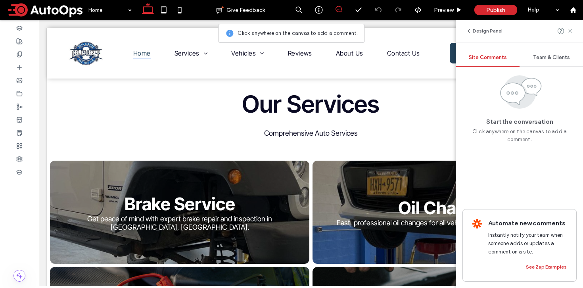
click at [505, 86] on use at bounding box center [520, 91] width 41 height 33
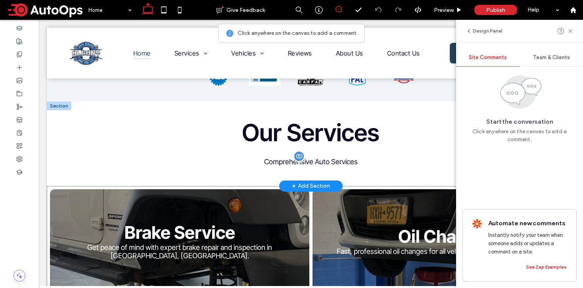
scroll to position [298, 0]
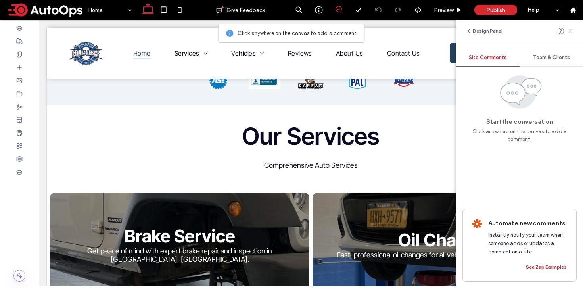
click at [571, 30] on icon at bounding box center [570, 31] width 6 height 6
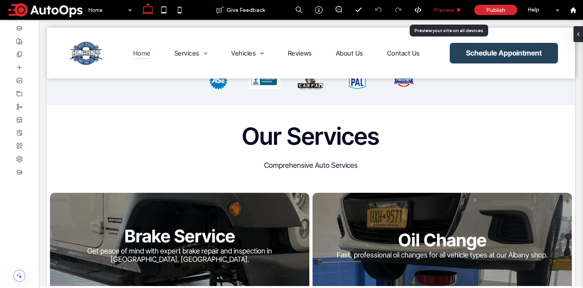
click at [457, 10] on use at bounding box center [459, 10] width 4 height 4
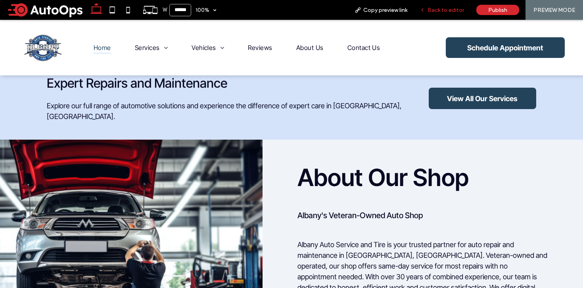
click at [436, 10] on span "Back to editor" at bounding box center [445, 10] width 36 height 7
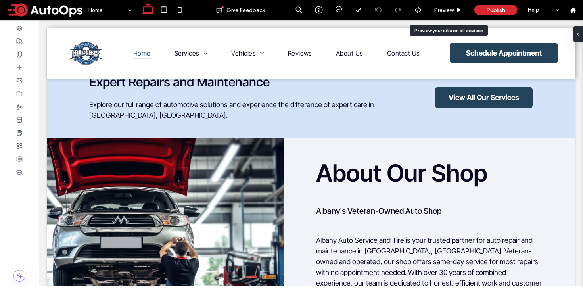
scroll to position [645, 0]
click at [557, 13] on div "Help" at bounding box center [543, 10] width 40 height 20
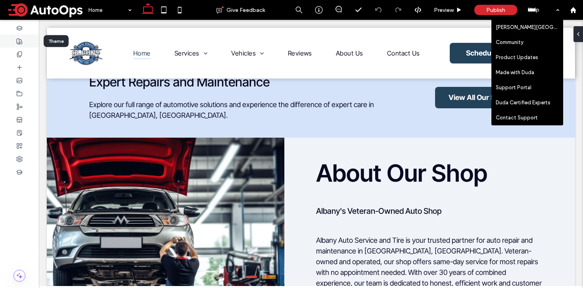
click at [24, 42] on div at bounding box center [19, 40] width 39 height 13
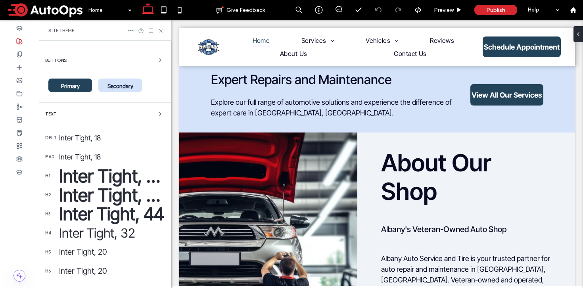
scroll to position [119, 0]
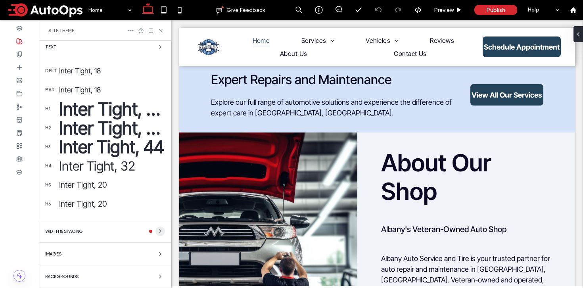
click at [157, 232] on icon "button" at bounding box center [160, 231] width 6 height 6
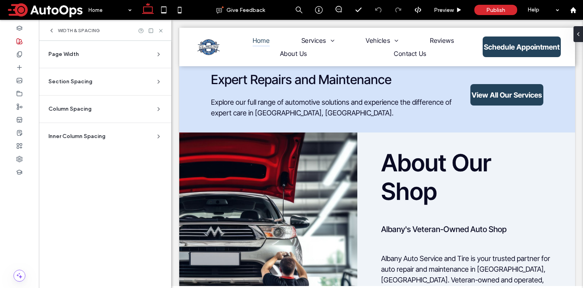
scroll to position [0, 0]
click at [159, 53] on icon at bounding box center [158, 54] width 6 height 6
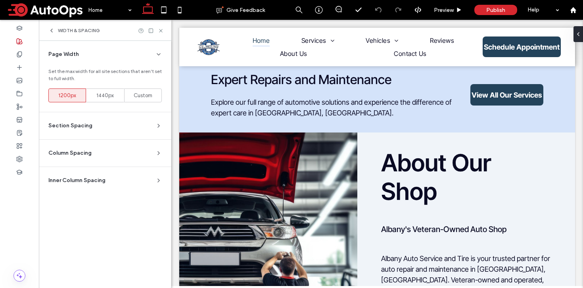
click at [50, 29] on icon at bounding box center [51, 30] width 6 height 6
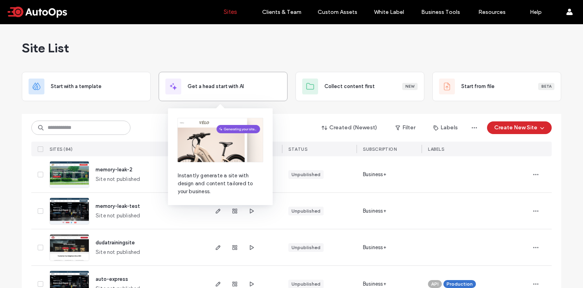
drag, startPoint x: 0, startPoint y: 0, endPoint x: 237, endPoint y: 86, distance: 251.9
click at [237, 86] on span "Get a head start with AI" at bounding box center [215, 86] width 56 height 8
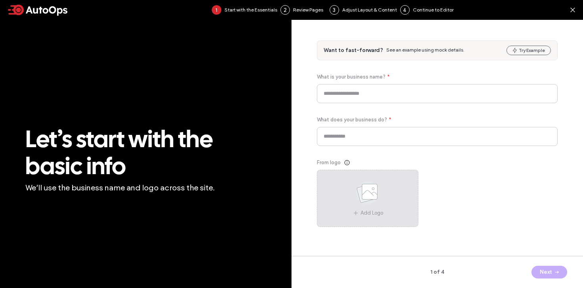
click at [382, 209] on span "Add Logo" at bounding box center [371, 213] width 23 height 8
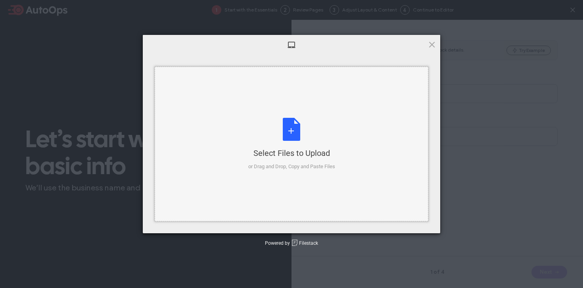
click at [294, 135] on div "Select Files to Upload or Drag and Drop, Copy and Paste Files" at bounding box center [291, 144] width 87 height 53
click at [428, 46] on span at bounding box center [431, 44] width 9 height 9
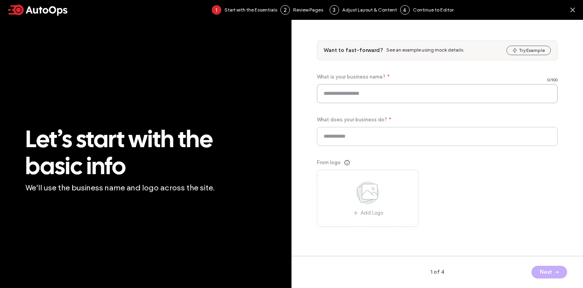
drag, startPoint x: 432, startPoint y: 87, endPoint x: 430, endPoint y: 96, distance: 9.3
click at [430, 96] on input at bounding box center [437, 93] width 241 height 19
type input "*****"
click at [437, 133] on input at bounding box center [437, 136] width 241 height 19
type input "****"
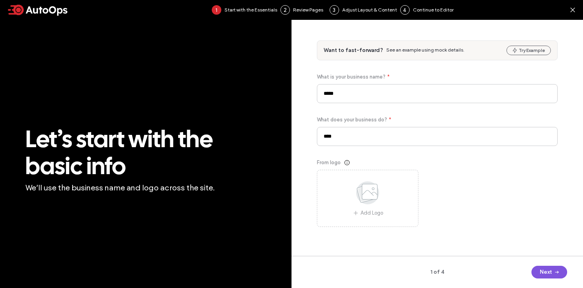
click at [552, 270] on span "button" at bounding box center [556, 272] width 8 height 12
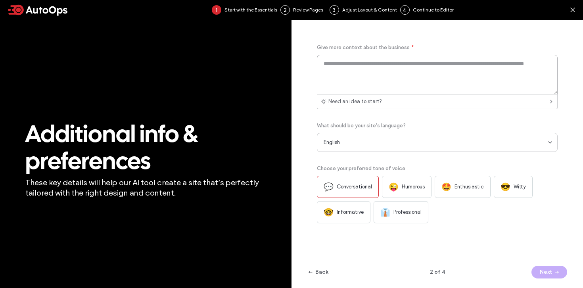
click at [444, 78] on textarea at bounding box center [437, 75] width 241 height 40
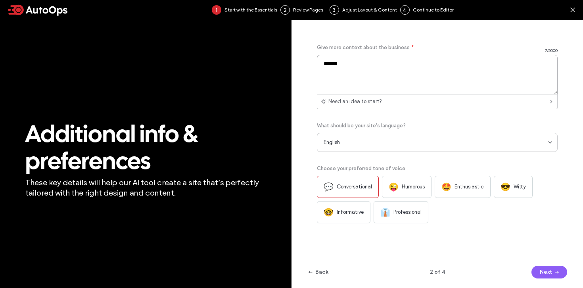
type textarea "*******"
click at [427, 140] on div "English" at bounding box center [435, 142] width 224 height 8
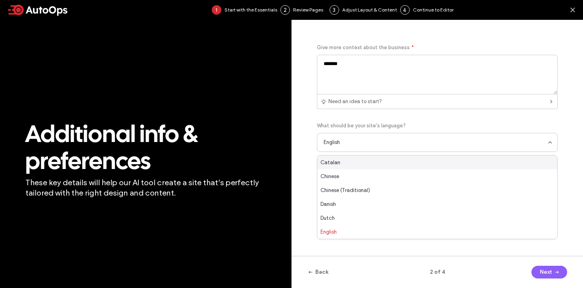
click at [427, 138] on div "English" at bounding box center [435, 142] width 224 height 8
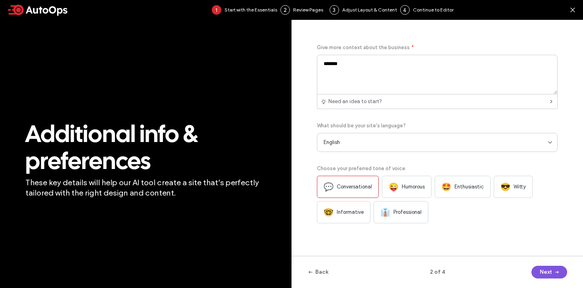
click at [539, 271] on button "Next" at bounding box center [549, 272] width 36 height 13
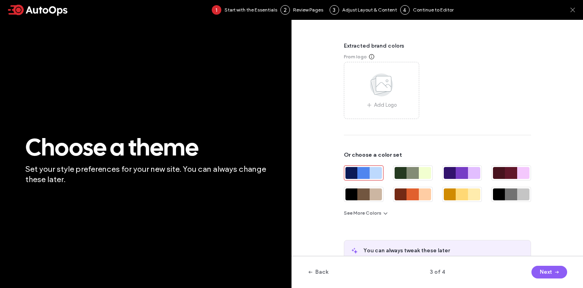
click at [571, 11] on use at bounding box center [572, 10] width 4 height 4
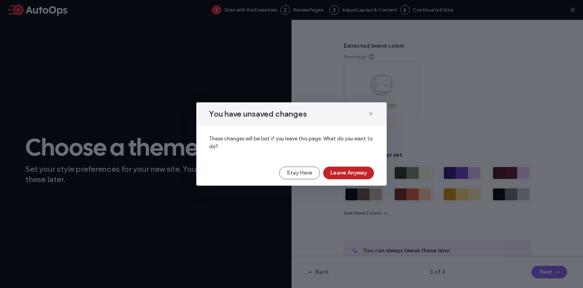
click at [341, 176] on button "Leave Anyway" at bounding box center [348, 172] width 51 height 13
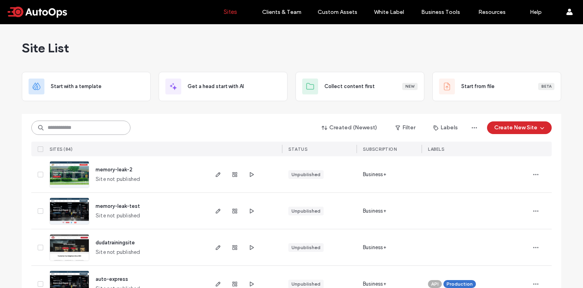
click at [90, 126] on input at bounding box center [80, 127] width 99 height 14
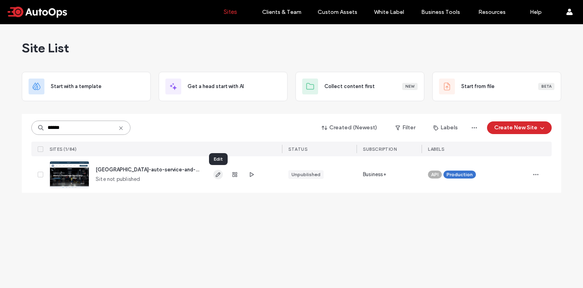
type input "******"
click at [217, 175] on icon "button" at bounding box center [218, 174] width 6 height 6
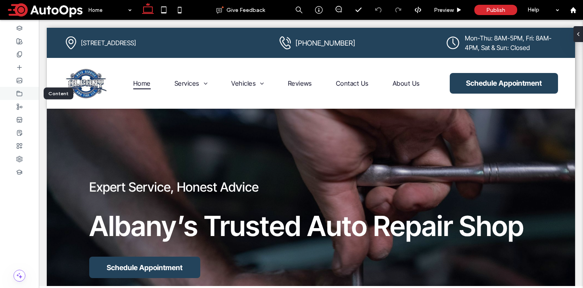
click at [21, 91] on icon at bounding box center [19, 93] width 6 height 6
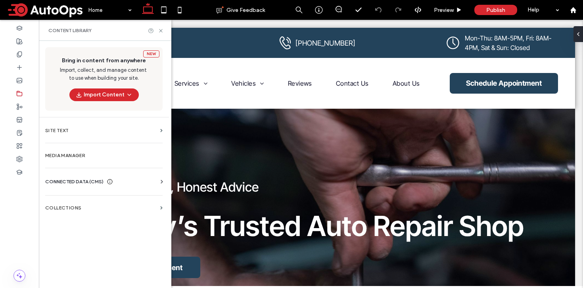
click at [74, 181] on span "CONNECTED DATA (CMS)" at bounding box center [74, 182] width 58 height 8
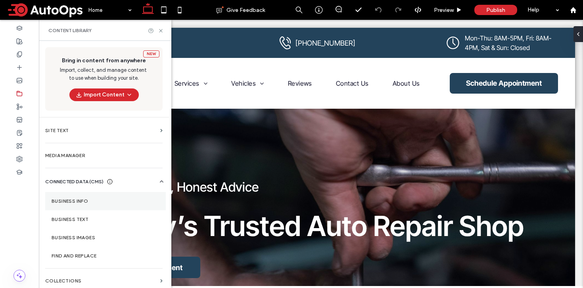
click at [82, 199] on label "Business Info" at bounding box center [106, 201] width 108 height 6
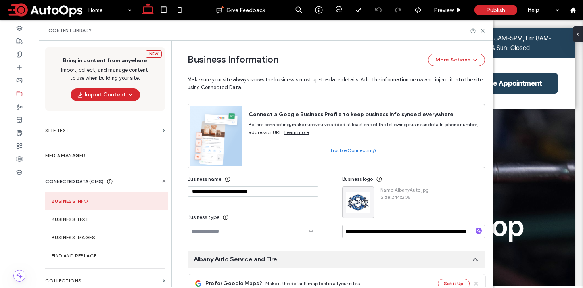
scroll to position [65, 0]
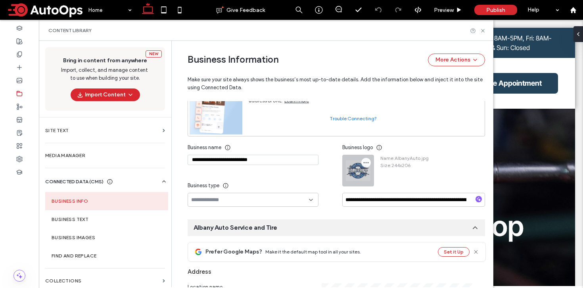
click at [363, 162] on icon "button" at bounding box center [366, 162] width 6 height 6
click at [418, 160] on span "Name : AlbanyAuto.jpg" at bounding box center [404, 158] width 48 height 7
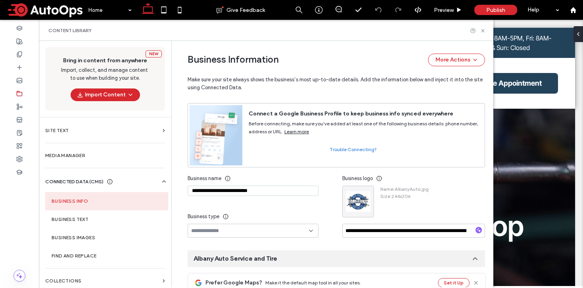
scroll to position [0, 0]
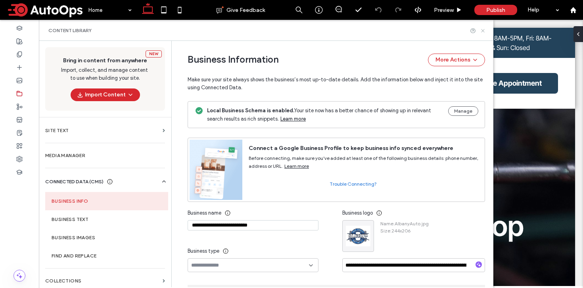
click at [481, 31] on icon at bounding box center [483, 31] width 6 height 6
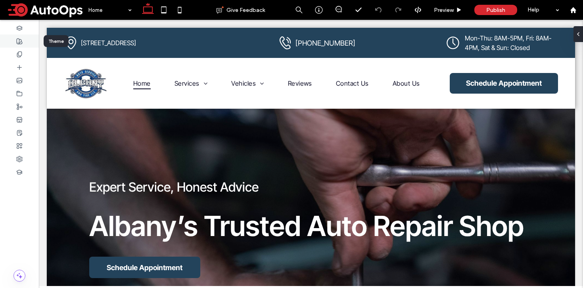
click at [24, 42] on div at bounding box center [19, 40] width 39 height 13
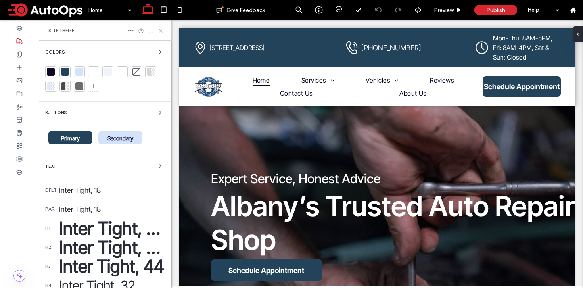
click at [161, 29] on icon at bounding box center [161, 31] width 6 height 6
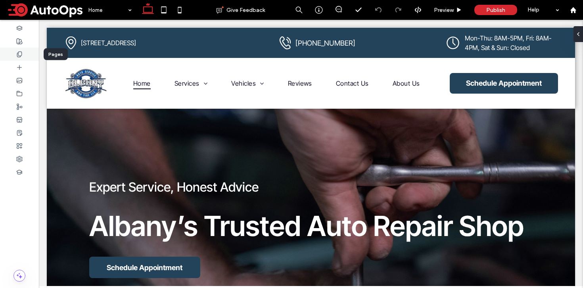
click at [18, 56] on icon at bounding box center [19, 54] width 6 height 6
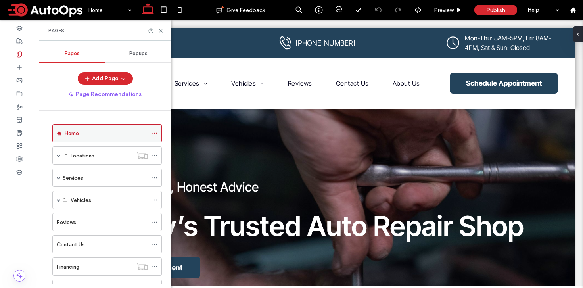
click at [153, 134] on icon at bounding box center [155, 133] width 6 height 6
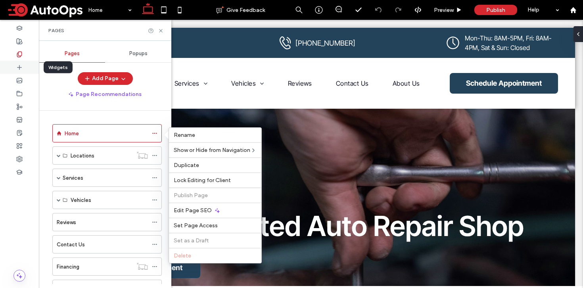
click at [27, 66] on div at bounding box center [19, 67] width 39 height 13
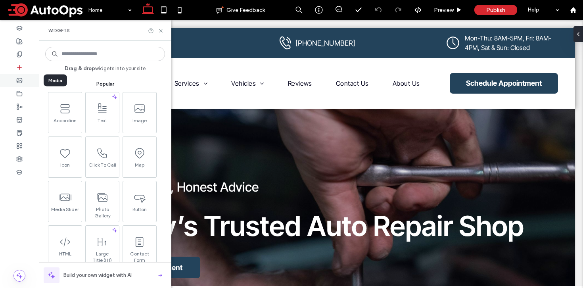
click at [17, 80] on icon at bounding box center [19, 80] width 6 height 6
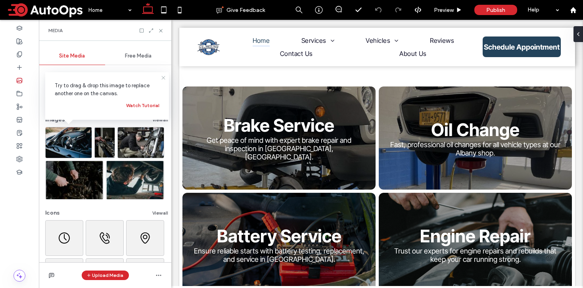
click at [163, 78] on use at bounding box center [163, 78] width 4 height 4
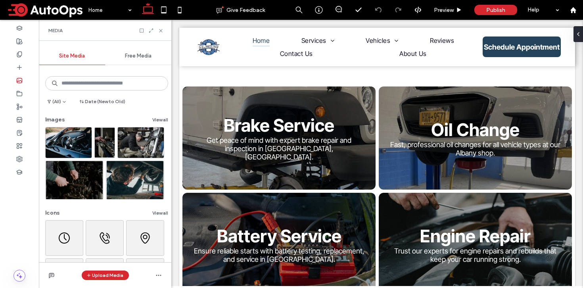
click at [144, 55] on span "Free Media" at bounding box center [138, 56] width 27 height 6
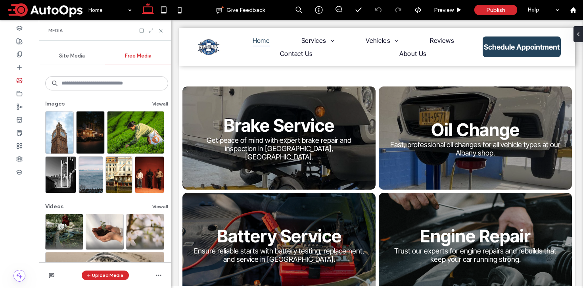
click at [82, 59] on div "Site Media" at bounding box center [72, 55] width 66 height 17
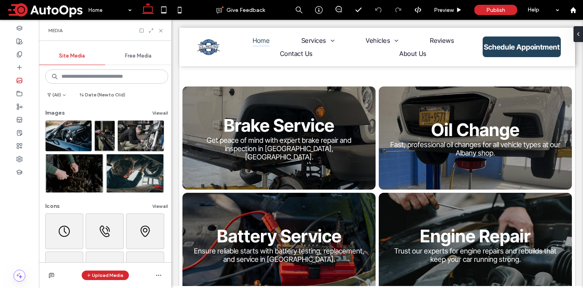
scroll to position [9, 0]
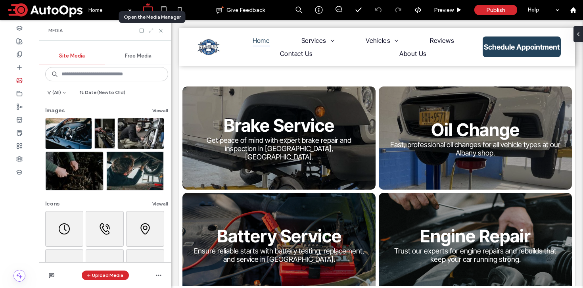
click at [150, 30] on icon at bounding box center [151, 31] width 6 height 6
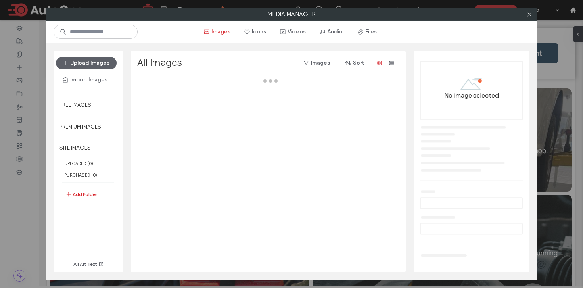
scroll to position [402, 0]
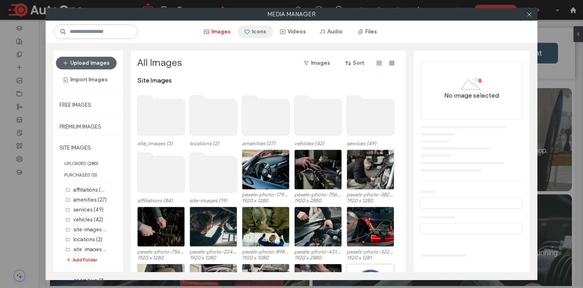
click at [257, 36] on button "Icons" at bounding box center [255, 31] width 36 height 13
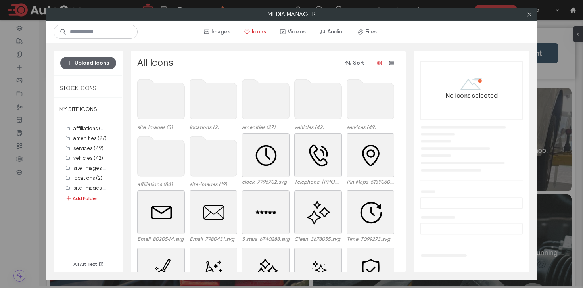
scroll to position [0, 0]
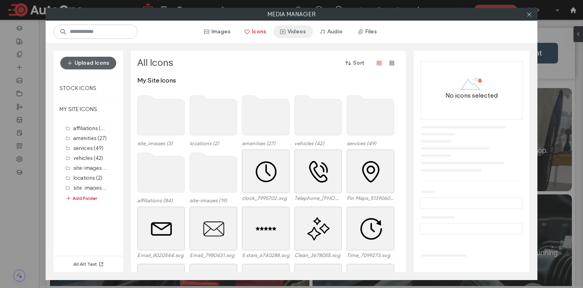
click at [295, 36] on button "Videos" at bounding box center [293, 31] width 40 height 13
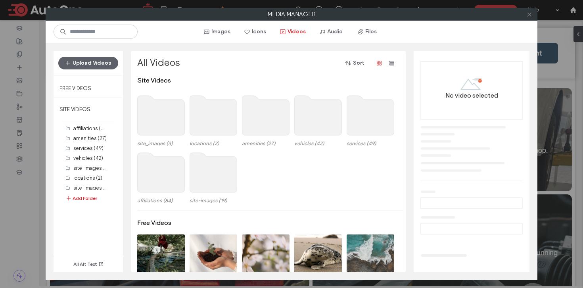
click at [527, 17] on icon at bounding box center [529, 14] width 6 height 6
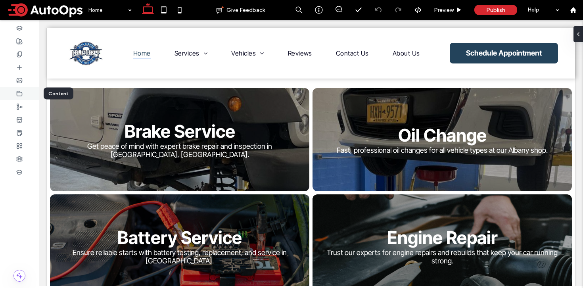
click at [28, 94] on div at bounding box center [19, 93] width 39 height 13
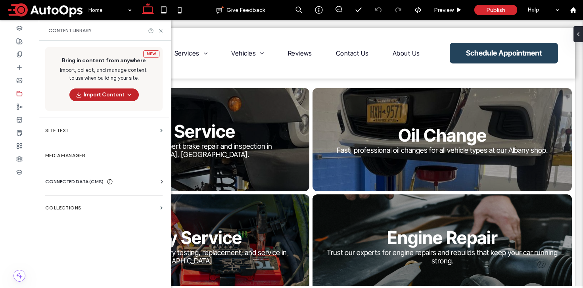
click at [130, 91] on span "button" at bounding box center [128, 95] width 8 height 12
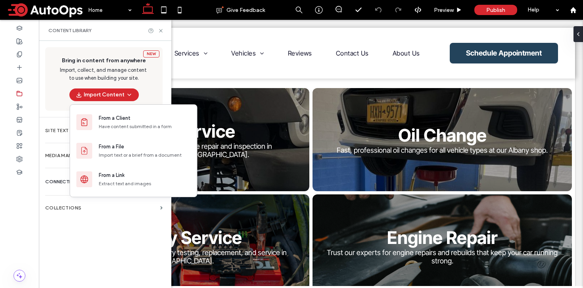
click at [151, 71] on div "New Bring in content from anywhere Import, collect, and manage content to use w…" at bounding box center [103, 78] width 117 height 63
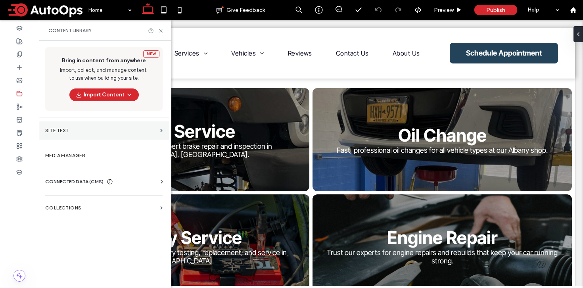
click at [149, 134] on section "Site Text" at bounding box center [104, 130] width 130 height 18
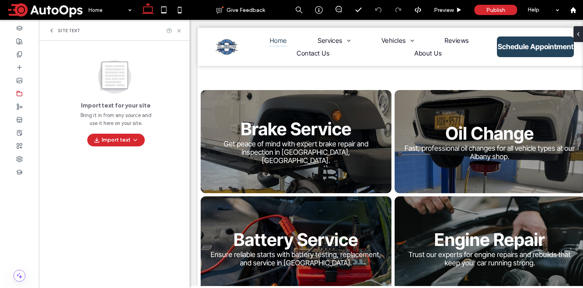
click at [49, 29] on icon at bounding box center [51, 30] width 6 height 6
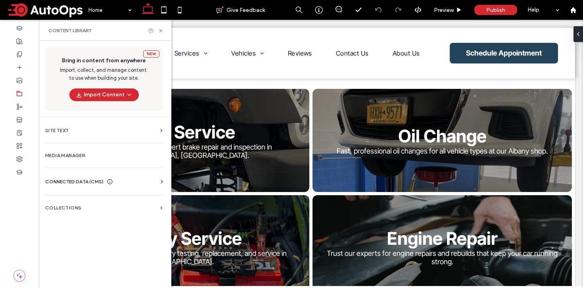
scroll to position [403, 0]
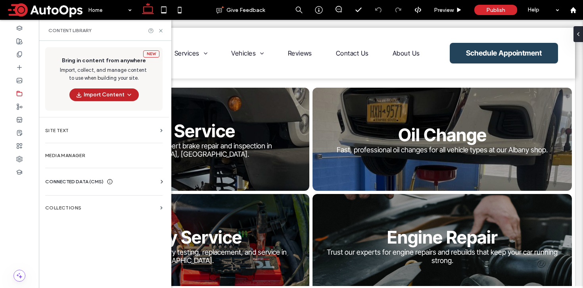
click at [118, 96] on button "Import Content" at bounding box center [103, 94] width 69 height 13
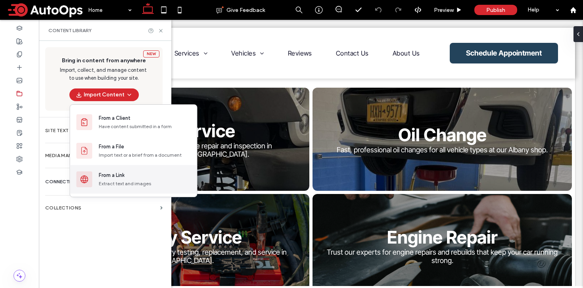
click at [121, 185] on div "Extract text and images" at bounding box center [145, 183] width 92 height 7
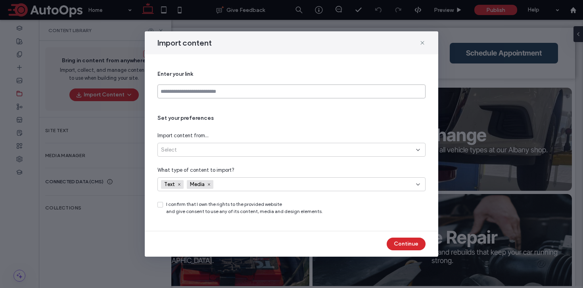
click at [236, 95] on input at bounding box center [291, 91] width 268 height 14
click at [227, 148] on div "Select" at bounding box center [288, 150] width 255 height 8
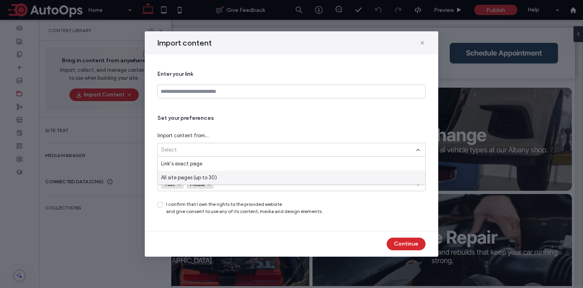
click at [253, 197] on div "Set your preferences Import content from... Select What type of content to impo…" at bounding box center [291, 164] width 268 height 101
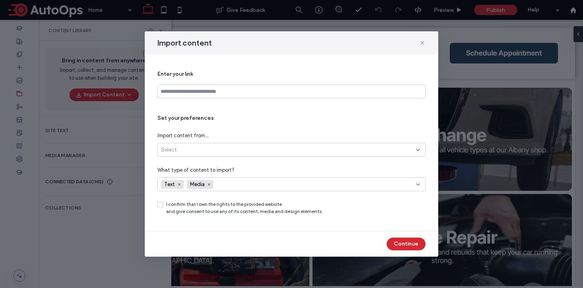
click at [228, 187] on div "Text Media" at bounding box center [275, 184] width 229 height 12
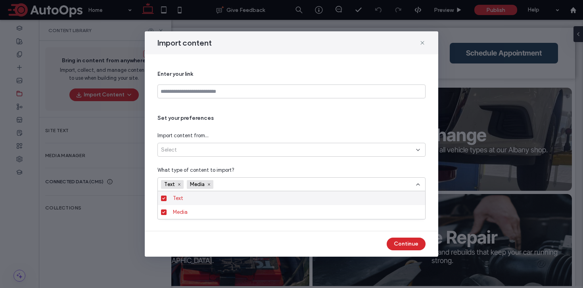
click at [298, 162] on div "Set your preferences Import content from... Select What type of content to impo…" at bounding box center [291, 164] width 268 height 101
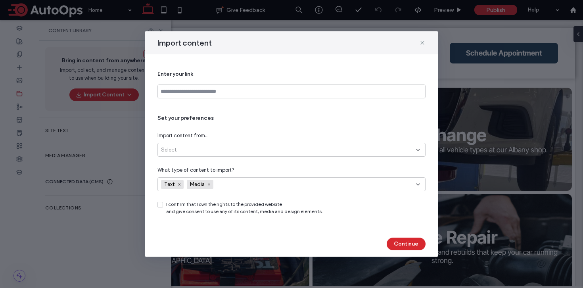
click at [160, 206] on span at bounding box center [160, 205] width 6 height 6
click at [421, 42] on use at bounding box center [422, 43] width 4 height 4
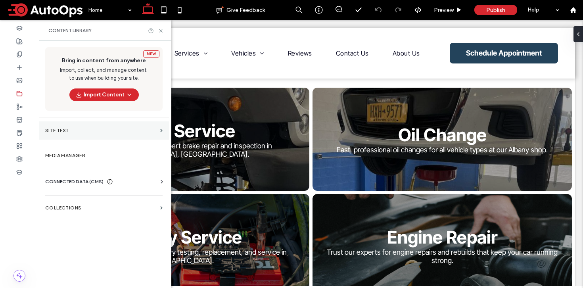
click at [126, 128] on label "Site Text" at bounding box center [101, 131] width 112 height 6
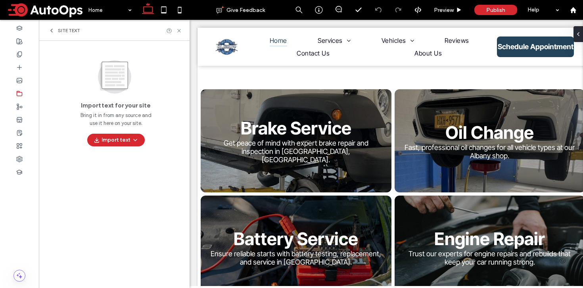
click at [50, 29] on icon at bounding box center [51, 30] width 6 height 6
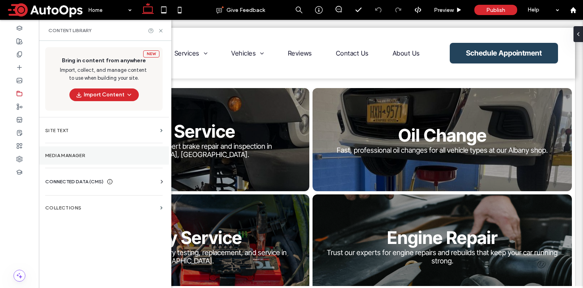
scroll to position [403, 0]
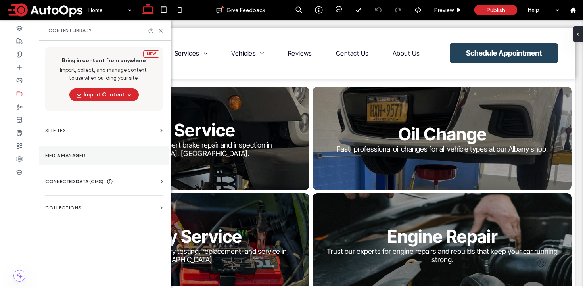
click at [59, 158] on label "Media Manager" at bounding box center [103, 156] width 117 height 6
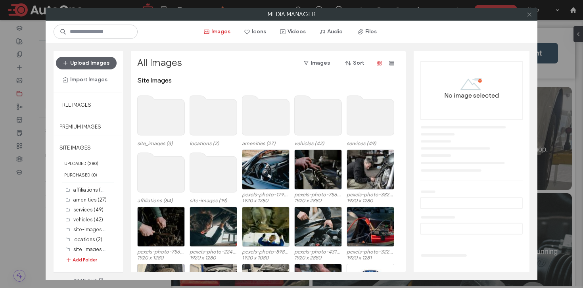
click at [529, 15] on icon at bounding box center [529, 14] width 6 height 6
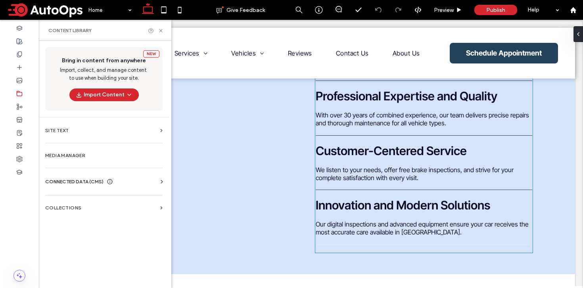
scroll to position [1388, 0]
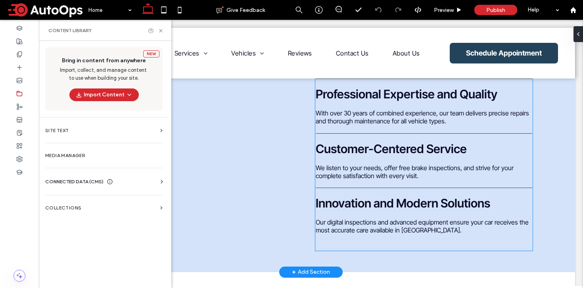
click at [385, 167] on span "We listen to your needs, offer free brake inspections, and strive for your comp…" at bounding box center [423, 172] width 216 height 16
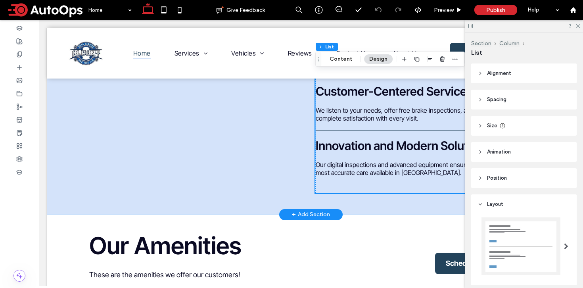
scroll to position [1452, 0]
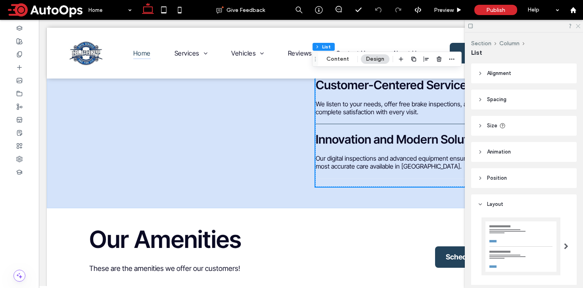
click at [577, 27] on use at bounding box center [577, 26] width 4 height 4
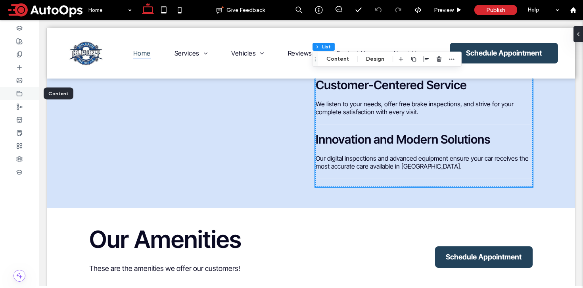
click at [21, 92] on icon at bounding box center [19, 93] width 6 height 6
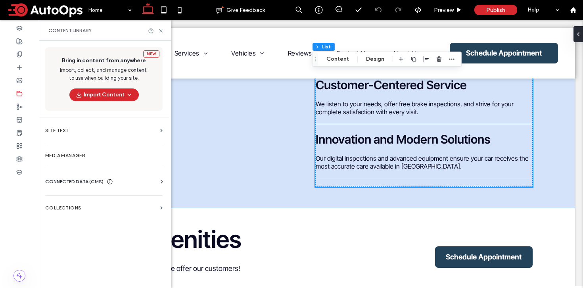
click at [84, 180] on span "CONNECTED DATA (CMS)" at bounding box center [74, 182] width 58 height 8
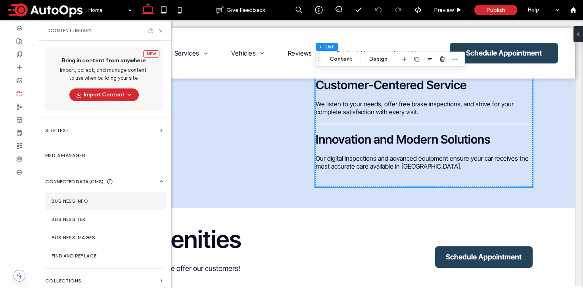
scroll to position [4, 0]
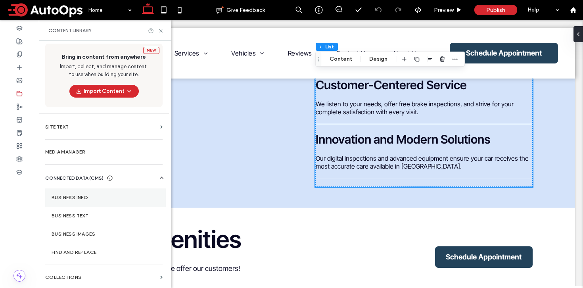
click at [86, 197] on label "Business Info" at bounding box center [106, 198] width 108 height 6
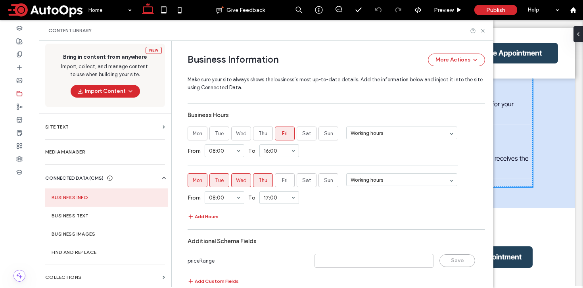
scroll to position [528, 0]
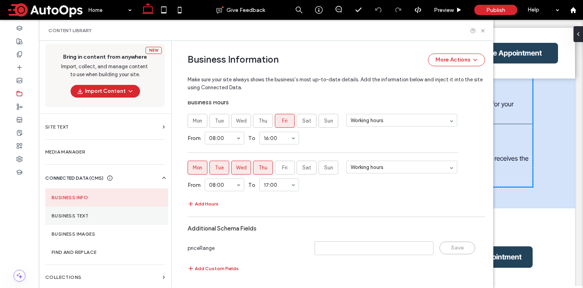
click at [78, 213] on label "Business Text" at bounding box center [107, 216] width 110 height 6
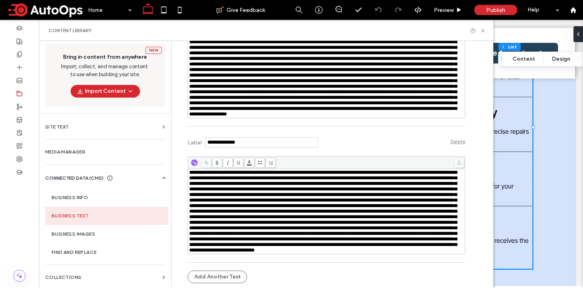
scroll to position [554, 0]
click at [90, 253] on label "Find and Replace" at bounding box center [107, 252] width 110 height 6
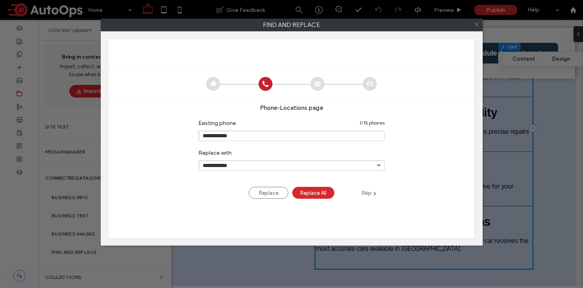
click at [362, 195] on div "Skip" at bounding box center [369, 192] width 32 height 9
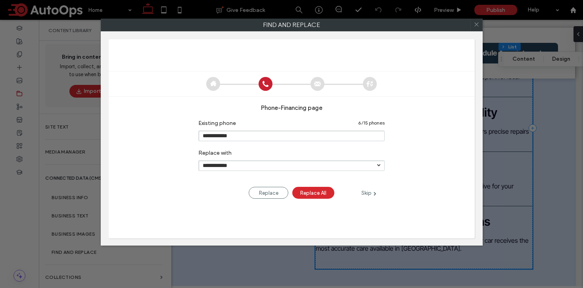
click at [362, 195] on div "Skip" at bounding box center [369, 192] width 32 height 9
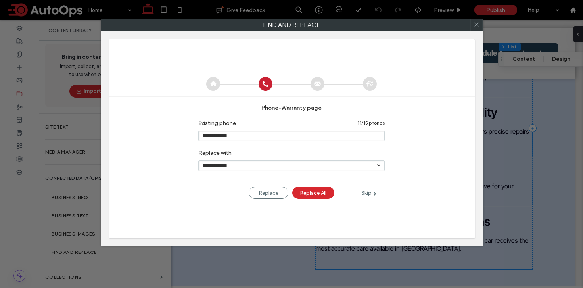
click at [362, 195] on div "Skip" at bounding box center [369, 192] width 32 height 9
type input "**********"
click at [372, 194] on div "Skip" at bounding box center [369, 192] width 32 height 9
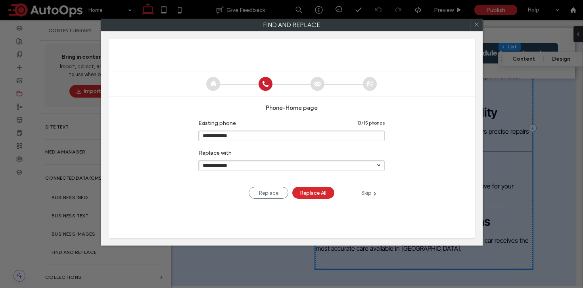
type input "**********"
click at [372, 194] on div "Skip" at bounding box center [369, 192] width 32 height 9
type input "**********"
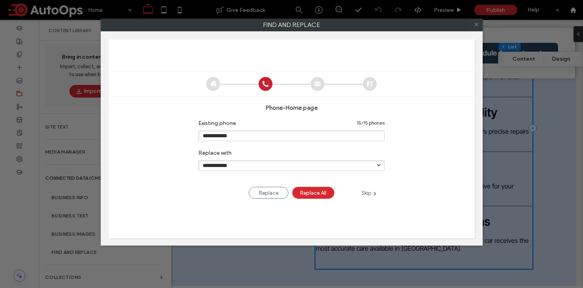
click at [372, 194] on div "Skip" at bounding box center [369, 192] width 32 height 9
type input "**********"
click at [473, 26] on icon at bounding box center [475, 24] width 11 height 11
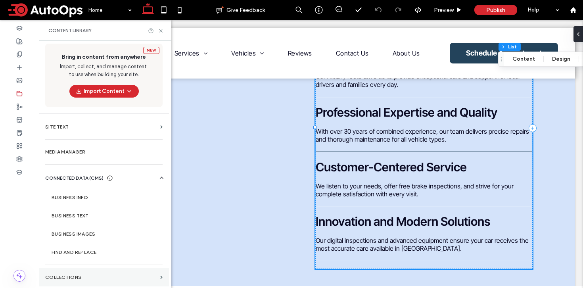
click at [110, 271] on section "Collections" at bounding box center [104, 277] width 130 height 18
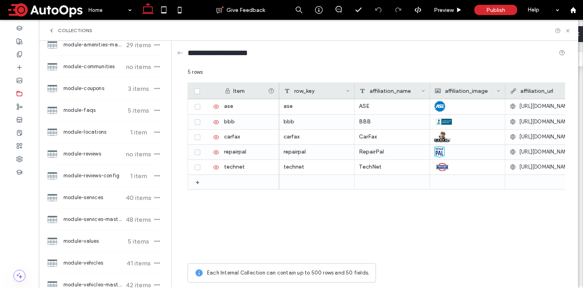
scroll to position [0, 0]
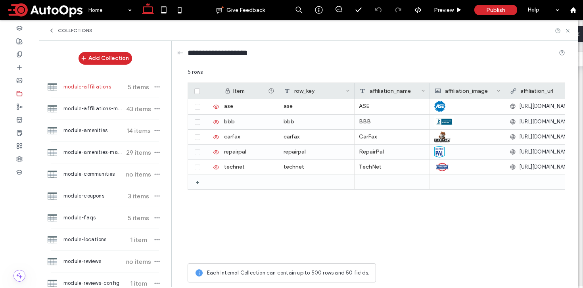
click at [52, 32] on icon at bounding box center [51, 30] width 6 height 6
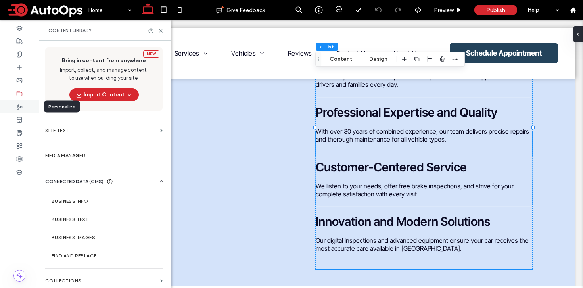
click at [20, 106] on use at bounding box center [19, 107] width 5 height 6
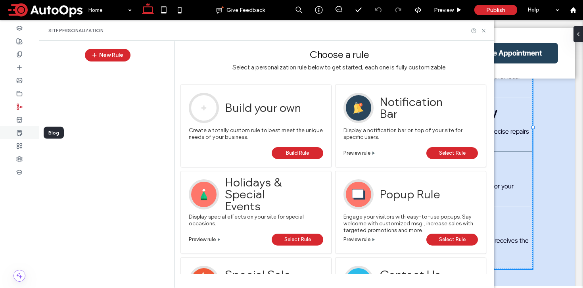
click at [22, 134] on icon at bounding box center [19, 133] width 6 height 6
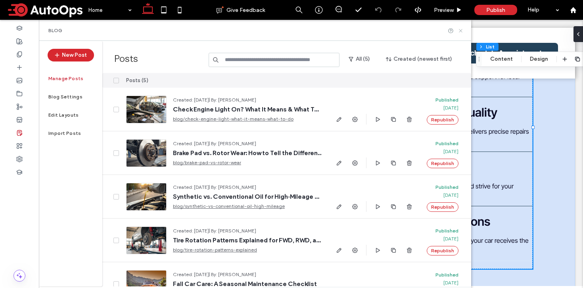
click at [461, 31] on use at bounding box center [460, 30] width 3 height 3
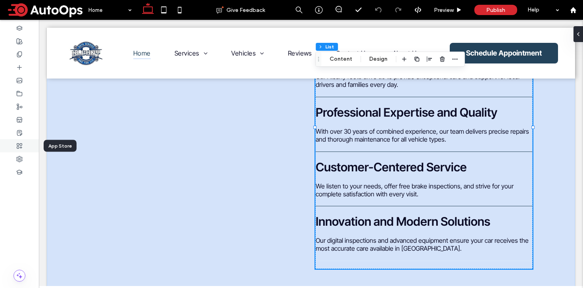
click at [23, 145] on div at bounding box center [19, 145] width 39 height 13
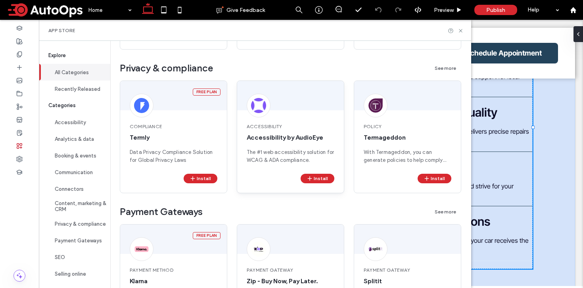
scroll to position [1052, 0]
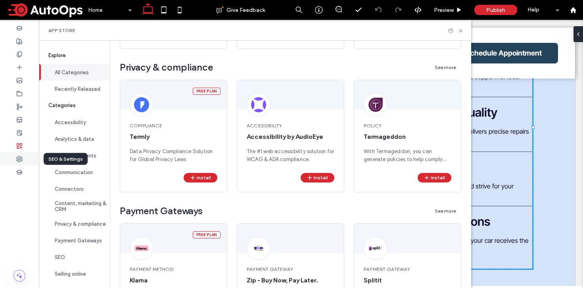
click at [21, 157] on icon at bounding box center [19, 159] width 6 height 6
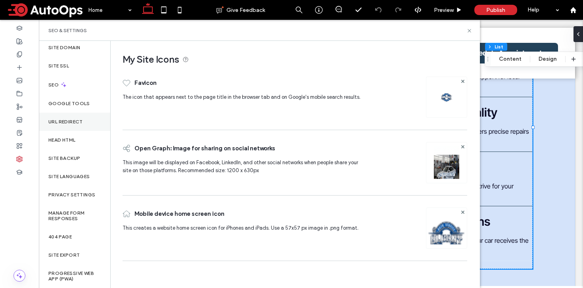
scroll to position [0, 0]
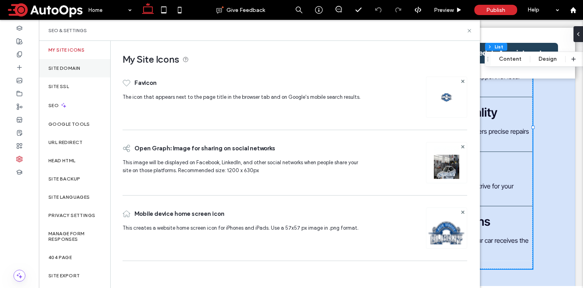
click at [65, 70] on label "Site Domain" at bounding box center [64, 68] width 32 height 6
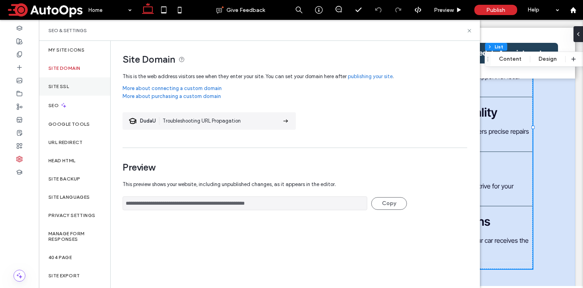
click at [61, 91] on div "Site SSL" at bounding box center [74, 86] width 71 height 18
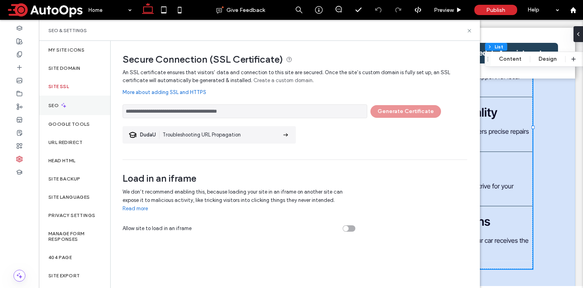
click at [78, 106] on div "SEO" at bounding box center [74, 105] width 71 height 19
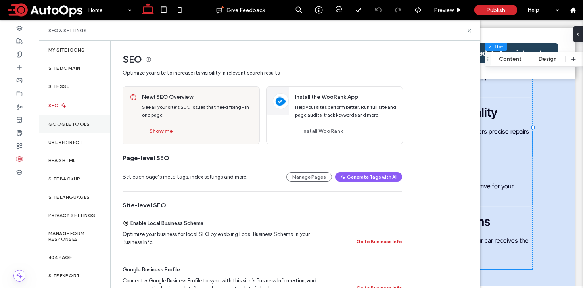
click at [65, 124] on label "Google Tools" at bounding box center [69, 124] width 42 height 6
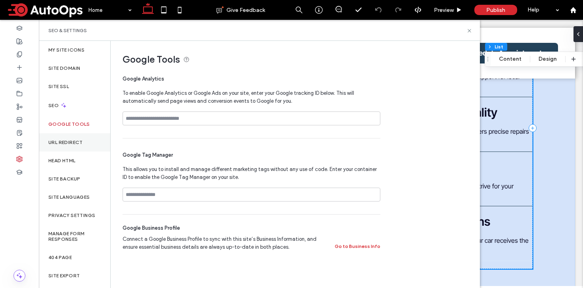
click at [71, 143] on label "URL Redirect" at bounding box center [65, 143] width 34 height 6
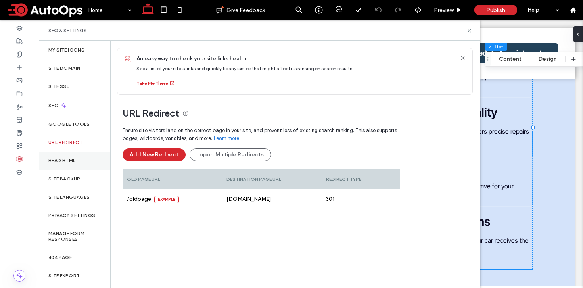
click at [71, 164] on div "Head HTML" at bounding box center [74, 160] width 71 height 18
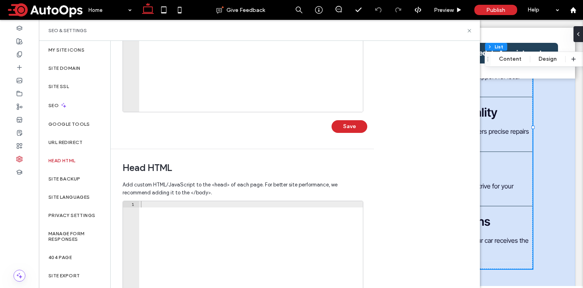
scroll to position [255, 0]
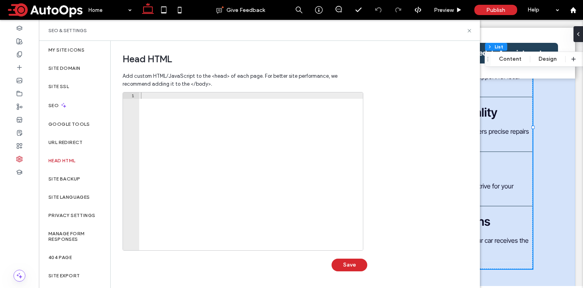
click at [421, 114] on div "Body end HTML Enter your own custom HTML/​JavaScript to be added just before th…" at bounding box center [295, 164] width 369 height 247
click at [75, 183] on div "Site Backup" at bounding box center [74, 179] width 71 height 18
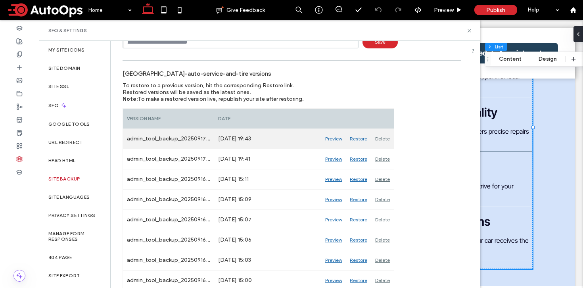
scroll to position [69, 0]
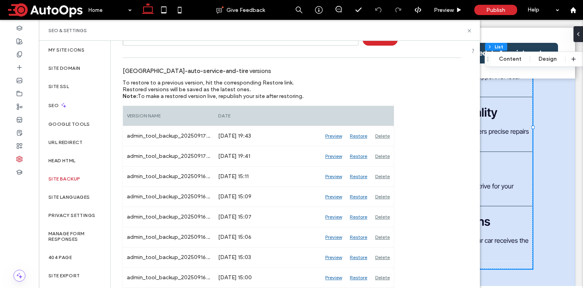
click at [422, 143] on div "albany-auto-service-and-tire versions To restore to a previous version, hit the…" at bounding box center [291, 175] width 338 height 226
click at [434, 166] on div "albany-auto-service-and-tire versions To restore to a previous version, hit the…" at bounding box center [291, 175] width 338 height 226
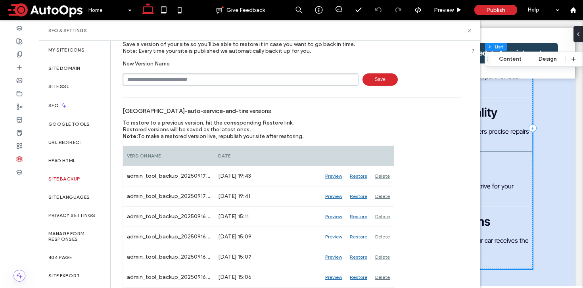
scroll to position [0, 0]
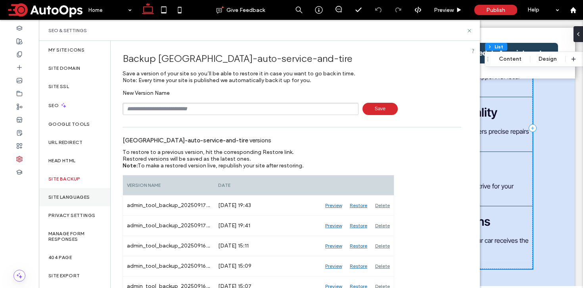
click at [81, 198] on label "Site Languages" at bounding box center [69, 197] width 42 height 6
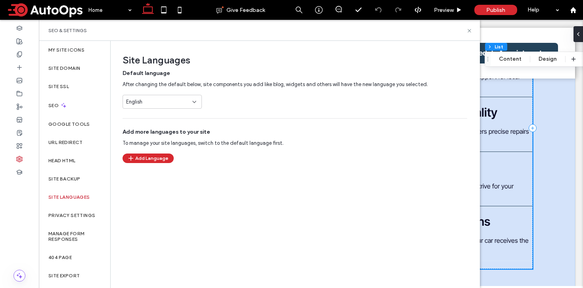
click at [194, 100] on icon at bounding box center [194, 102] width 6 height 6
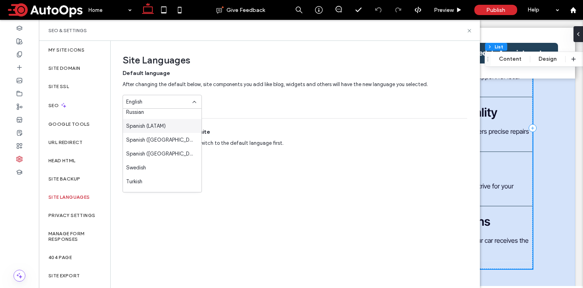
scroll to position [338, 0]
click at [334, 170] on div "Site Languages Default language After changing the default below, site componen…" at bounding box center [295, 164] width 368 height 246
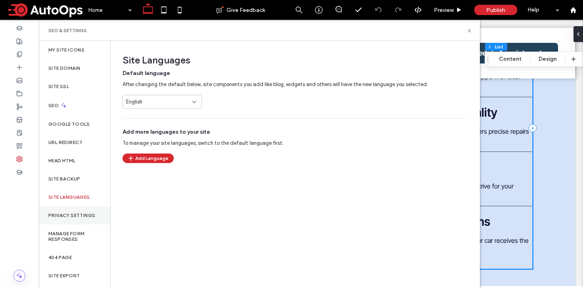
scroll to position [21, 0]
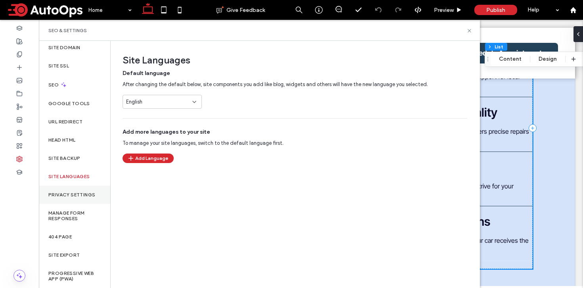
click at [76, 193] on label "Privacy Settings" at bounding box center [71, 195] width 47 height 6
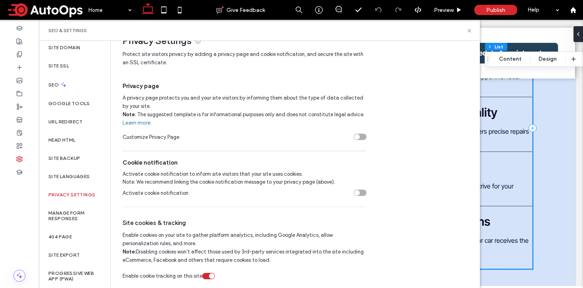
scroll to position [20, 0]
click at [75, 218] on label "Manage Form Responses" at bounding box center [74, 215] width 52 height 11
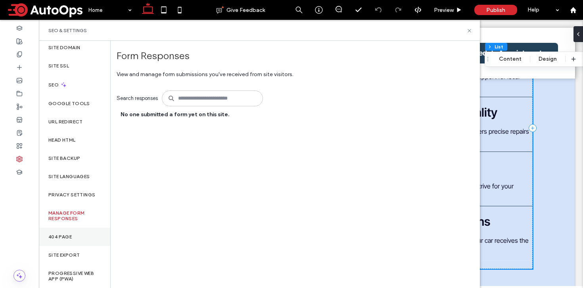
click at [65, 244] on div "404 Page" at bounding box center [74, 237] width 71 height 18
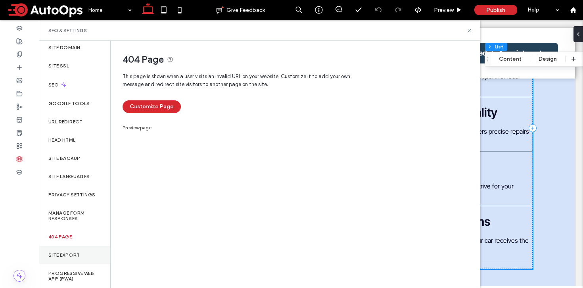
click at [73, 255] on label "Site Export" at bounding box center [63, 255] width 31 height 6
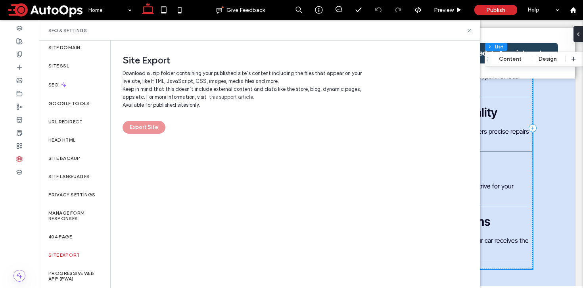
click at [293, 204] on div "Site Export Download a .zip folder containing your published site’s content inc…" at bounding box center [295, 164] width 368 height 246
click at [69, 279] on label "Progressive Web App (PWA)" at bounding box center [74, 275] width 52 height 11
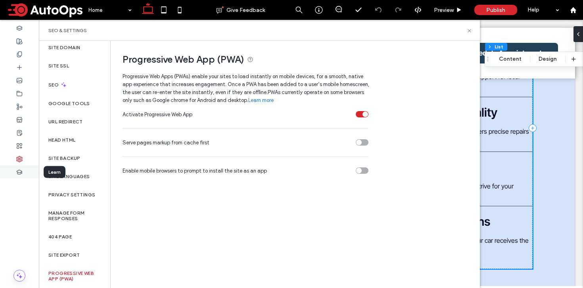
click at [24, 171] on div at bounding box center [19, 171] width 39 height 13
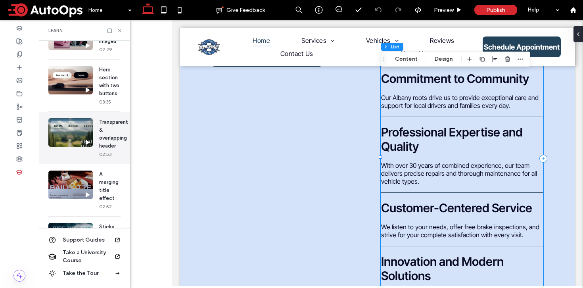
scroll to position [187, 0]
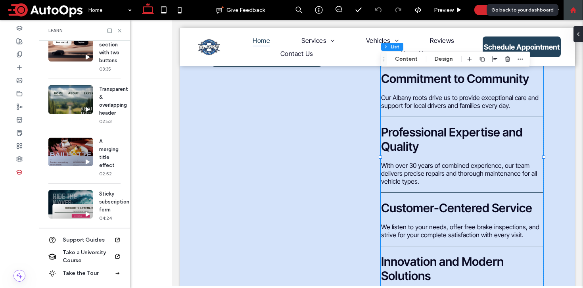
click at [578, 12] on div at bounding box center [572, 10] width 19 height 7
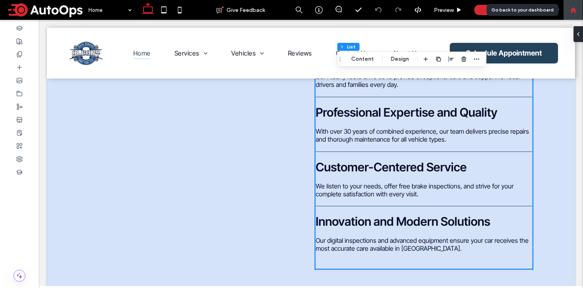
scroll to position [1370, 0]
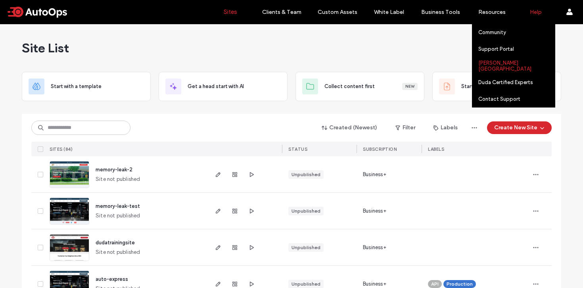
click at [494, 69] on link "[PERSON_NAME][GEOGRAPHIC_DATA]" at bounding box center [516, 65] width 76 height 16
